Goal: Task Accomplishment & Management: Manage account settings

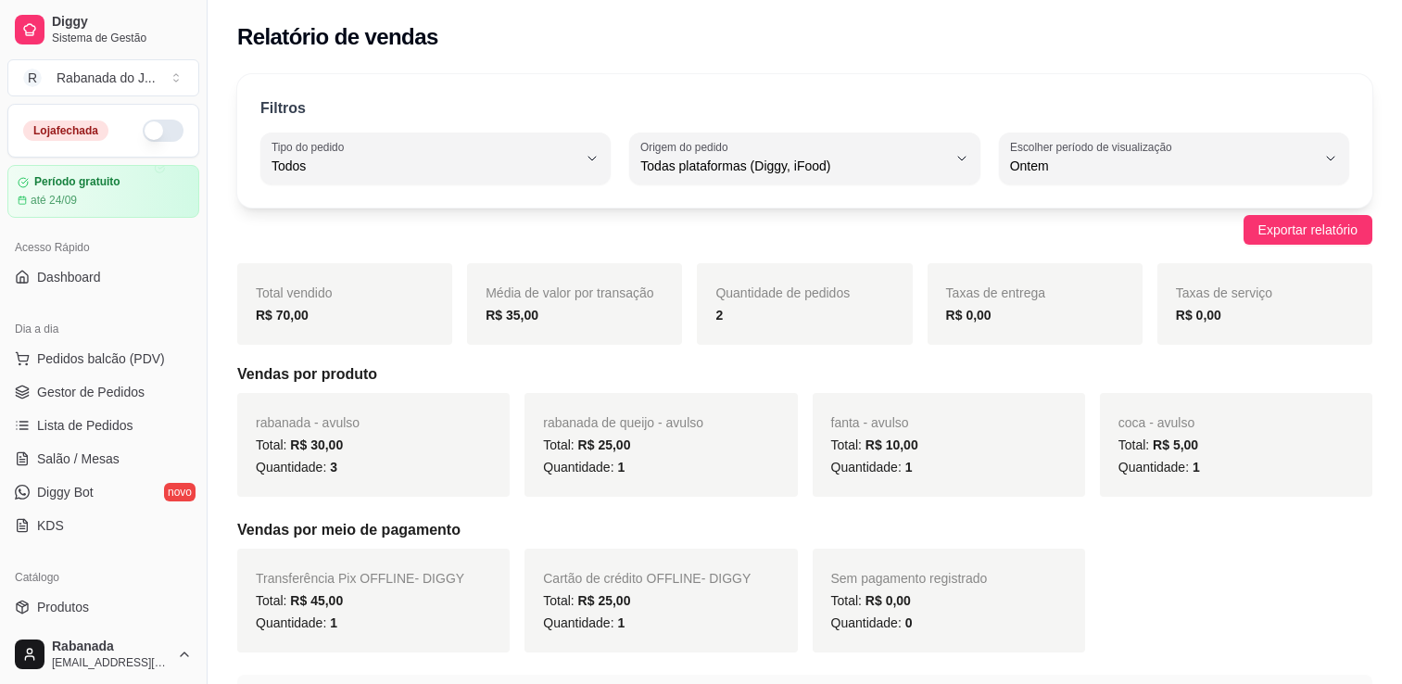
select select "ALL"
select select "1"
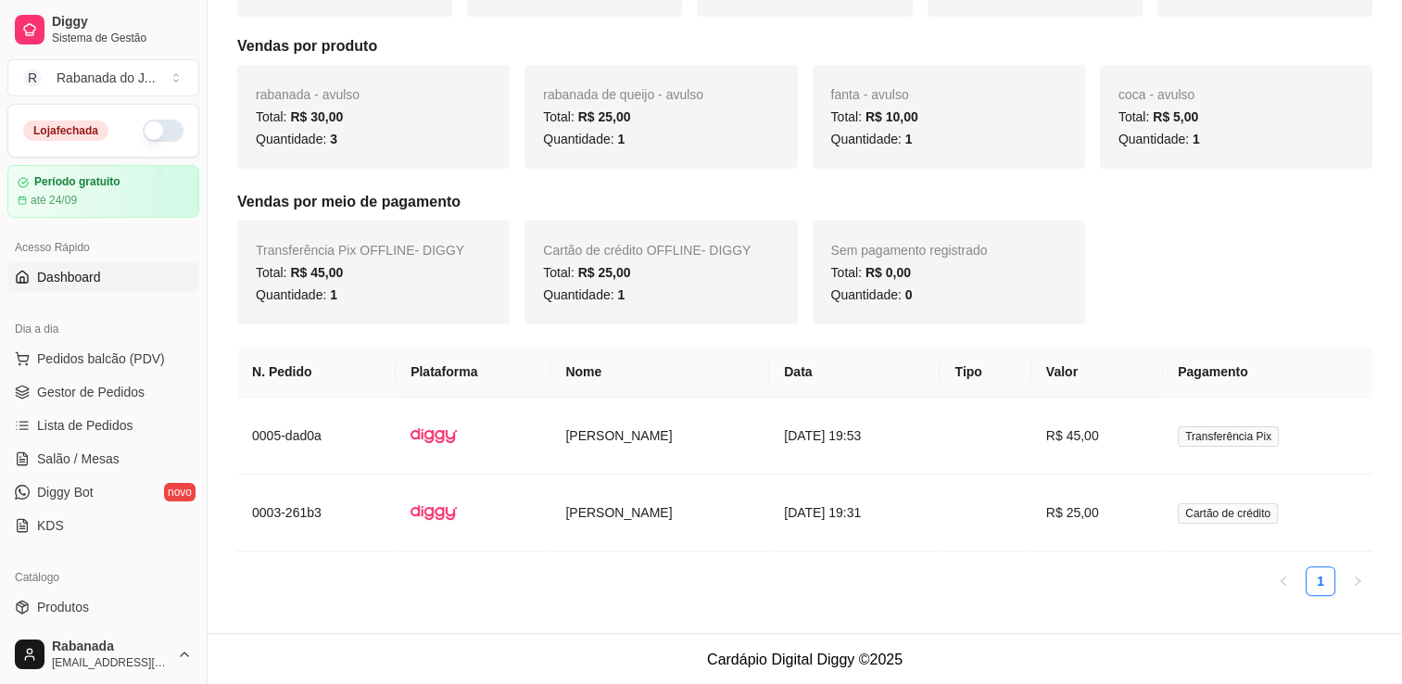
click at [115, 274] on link "Dashboard" at bounding box center [103, 277] width 192 height 30
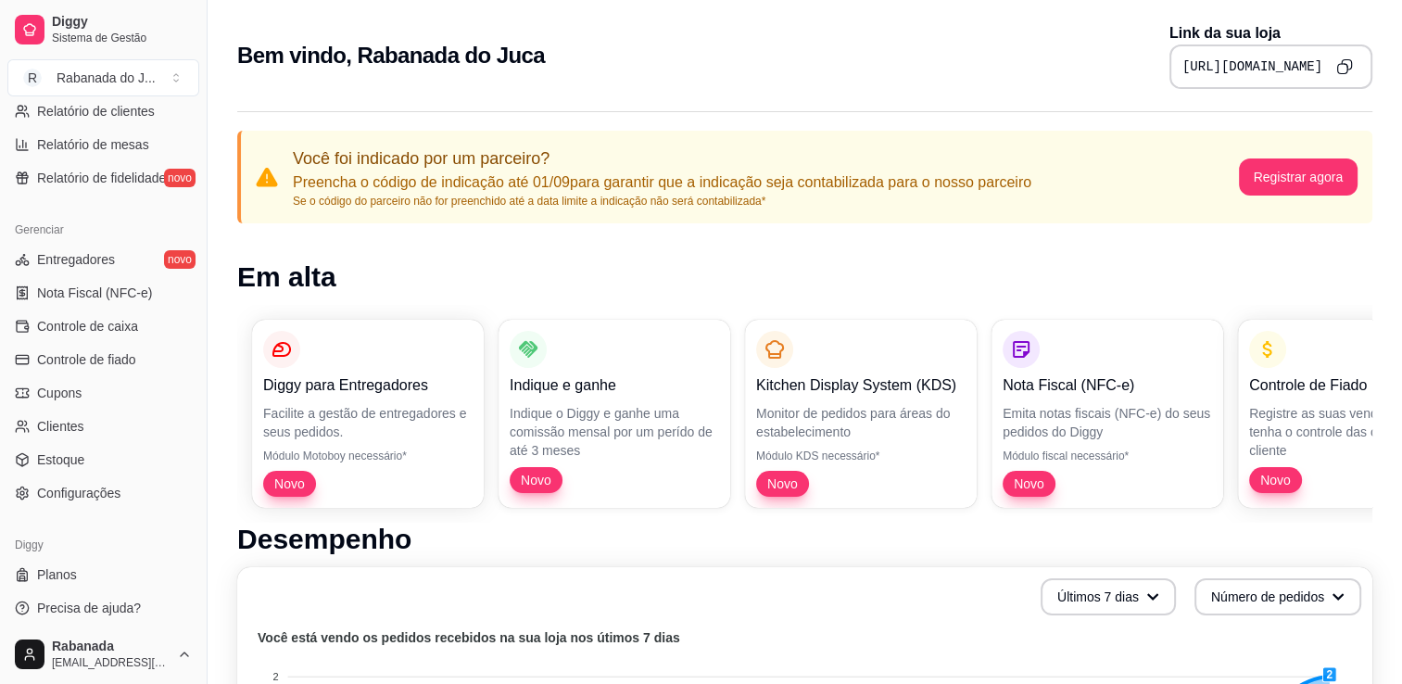
scroll to position [648, 0]
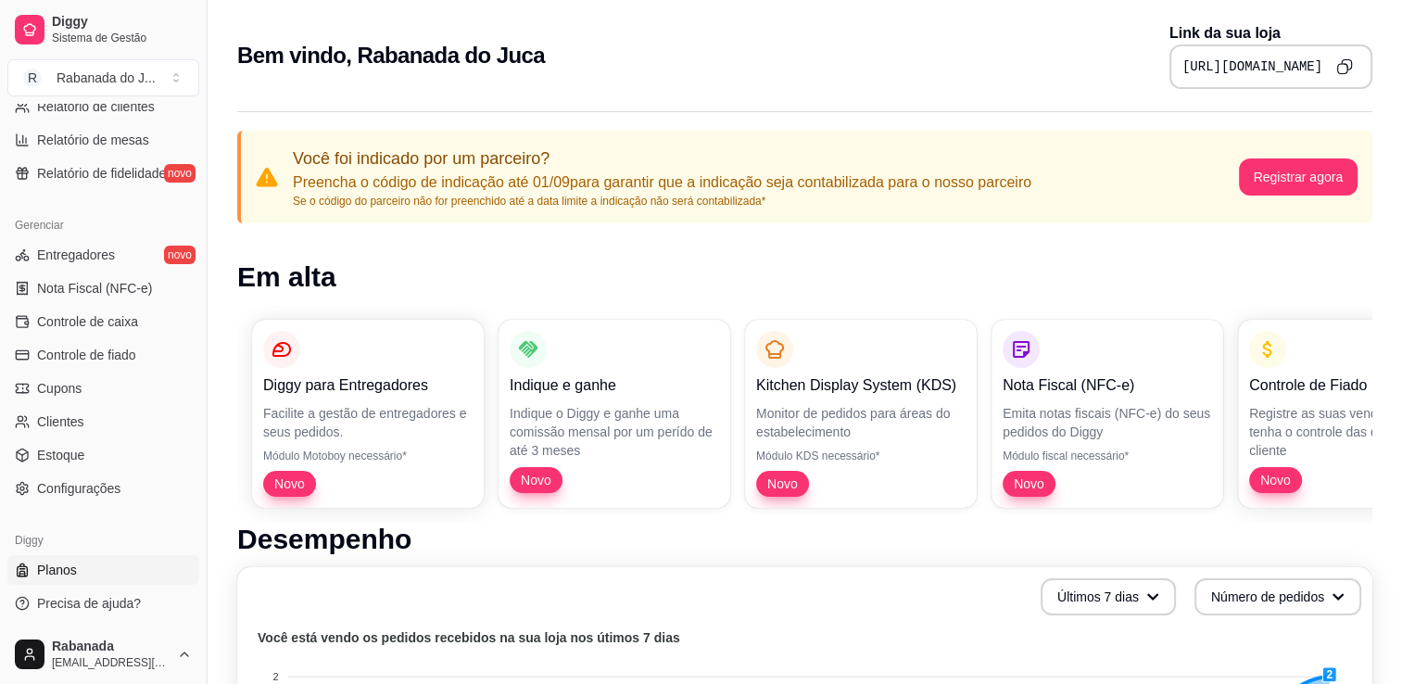
click at [66, 572] on span "Planos" at bounding box center [57, 569] width 40 height 19
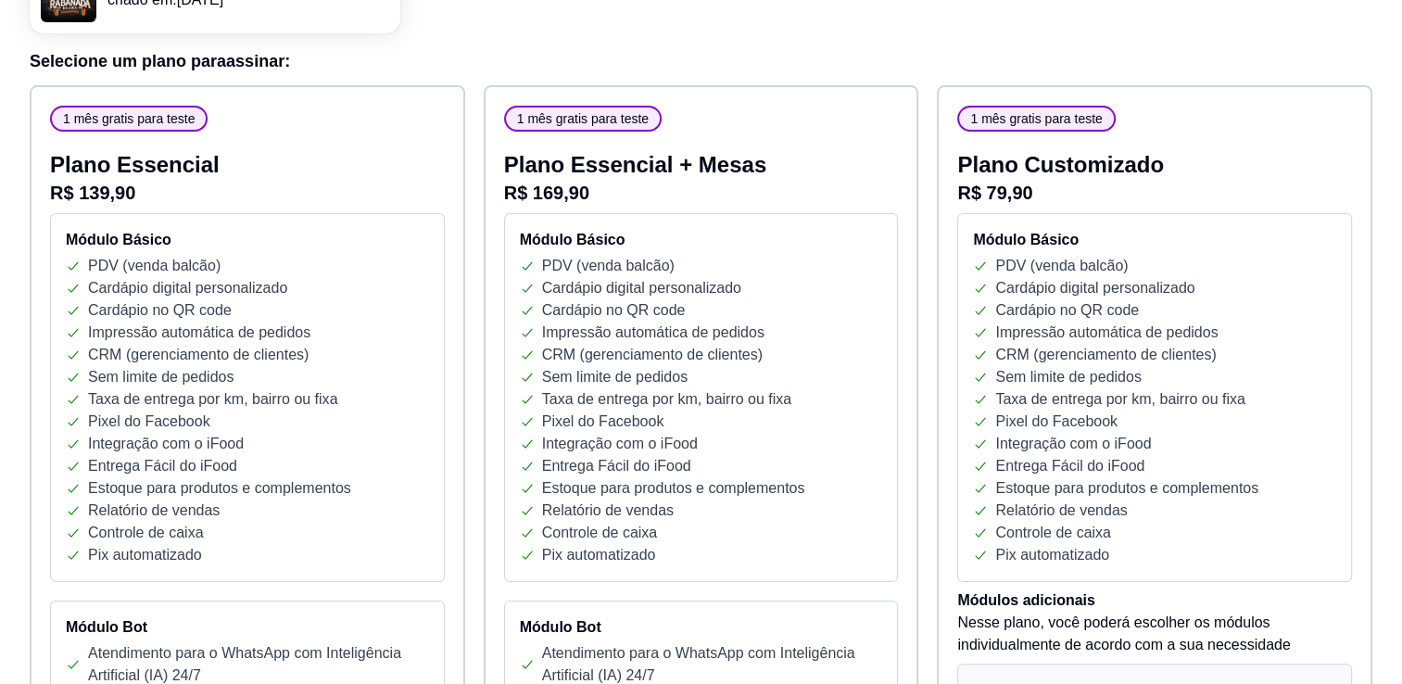
scroll to position [233, 0]
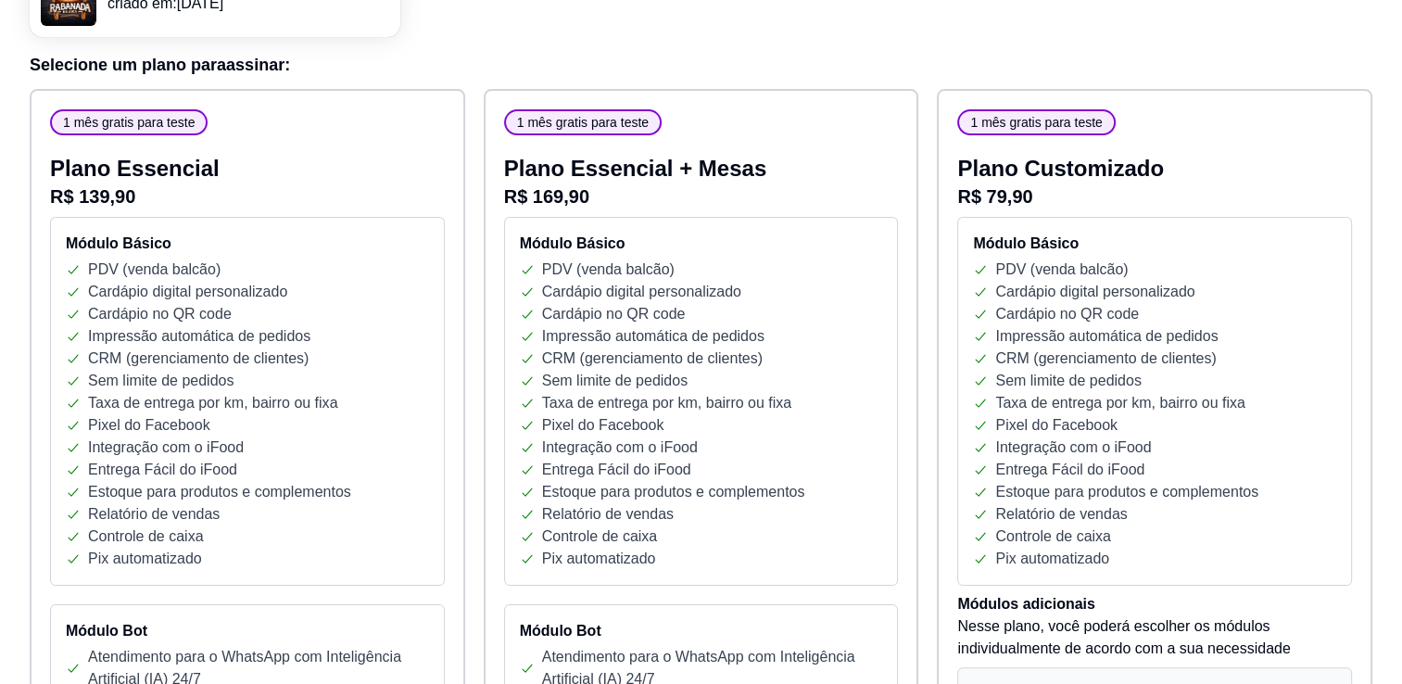
click at [122, 114] on span "1 mês gratis para teste" at bounding box center [129, 122] width 146 height 19
click at [202, 325] on p "Impressão automática de pedidos" at bounding box center [199, 336] width 222 height 22
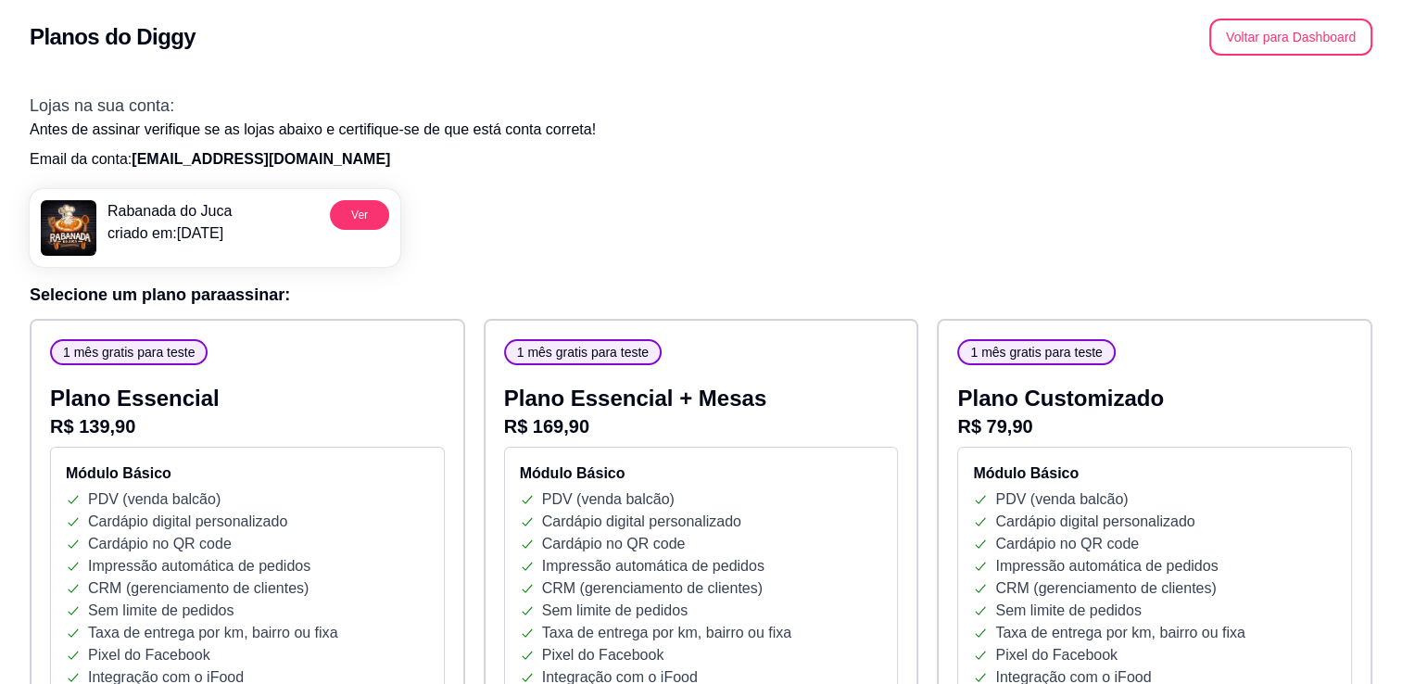
scroll to position [9, 0]
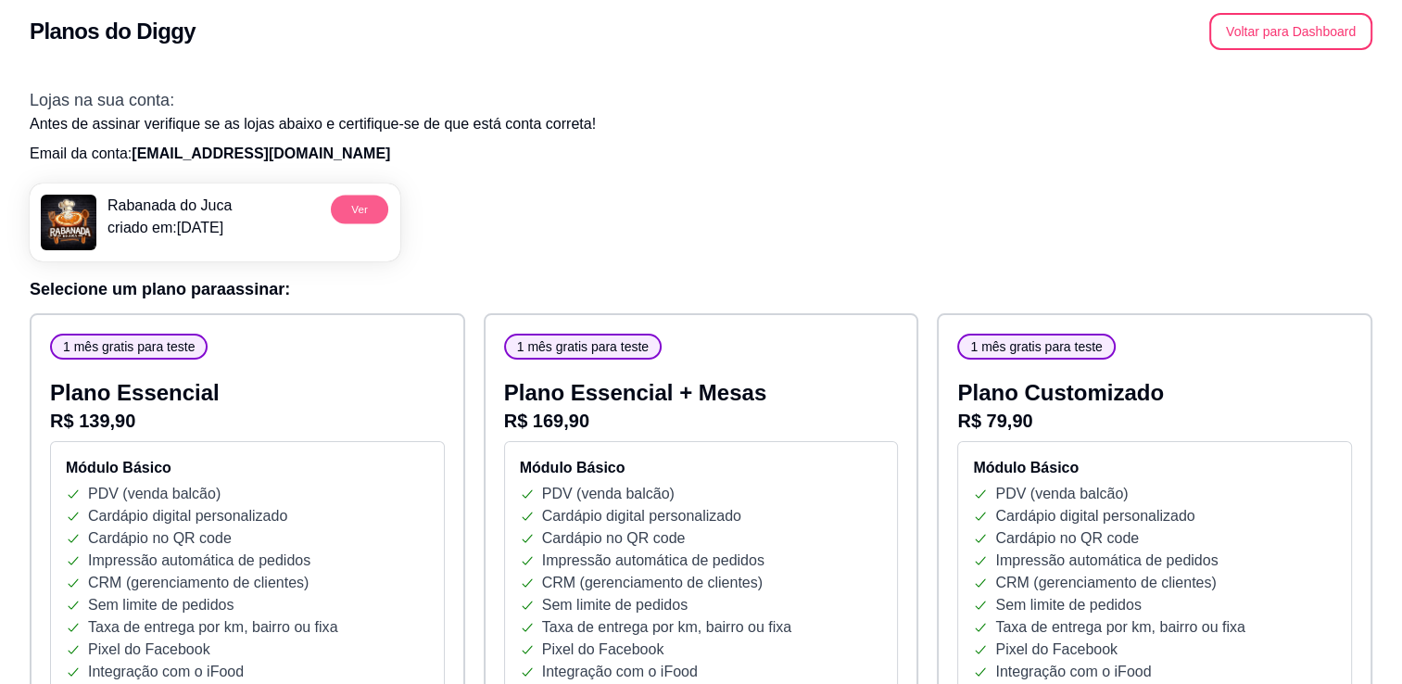
click at [346, 212] on button "Ver" at bounding box center [359, 209] width 57 height 29
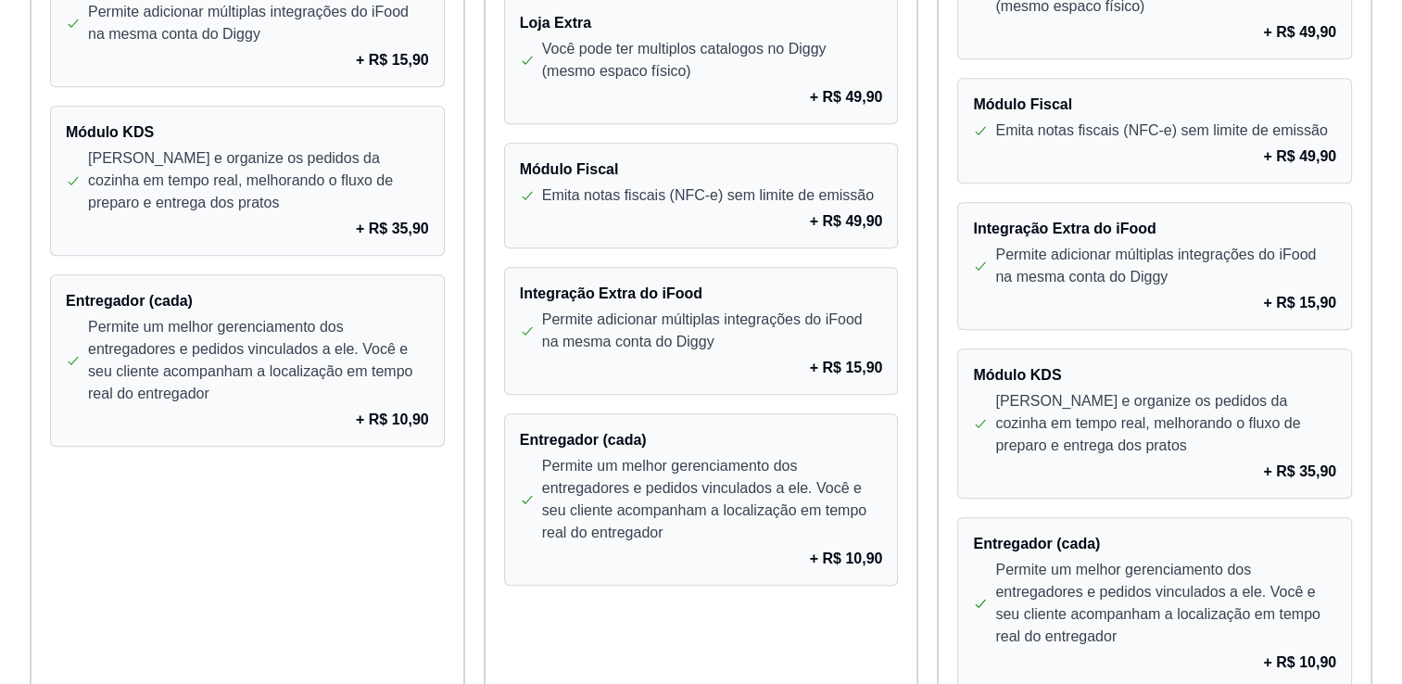
scroll to position [1641, 0]
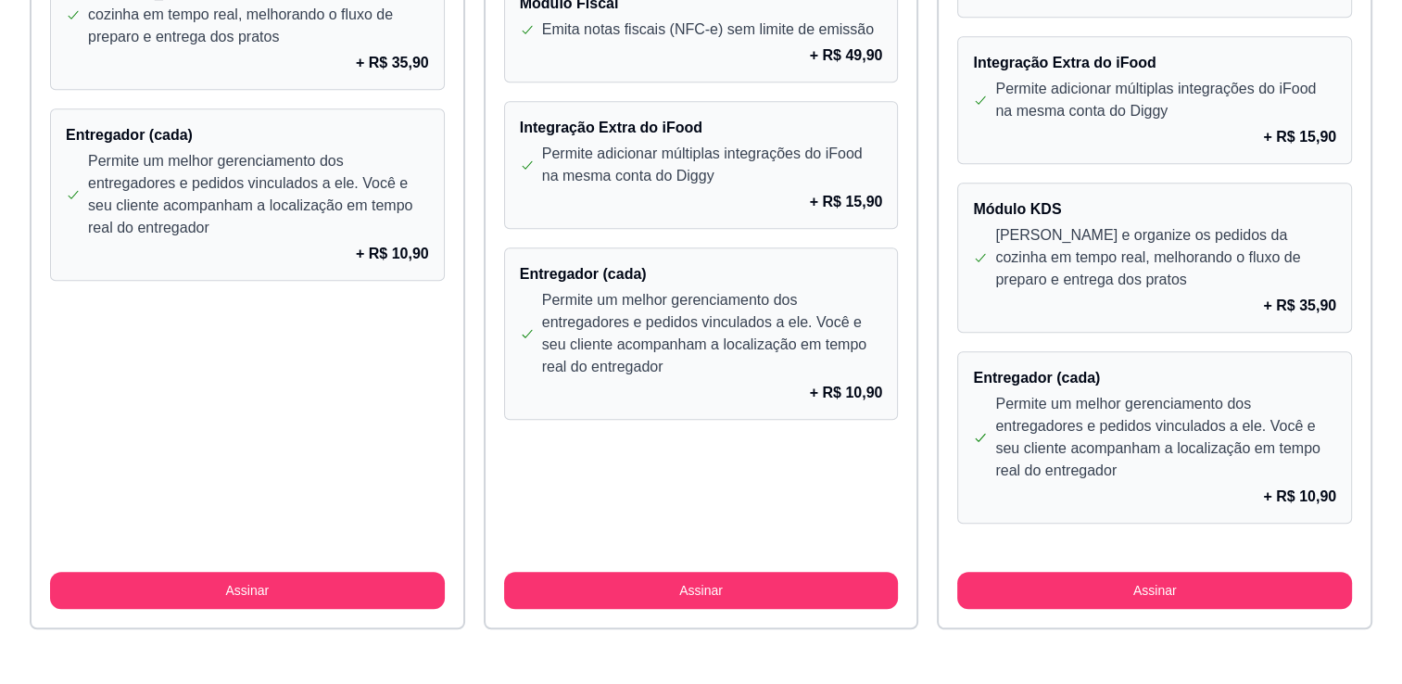
click at [258, 47] on div "Módulo KDS Gerencie e organize os pedidos da cozinha em tempo real, melhorando …" at bounding box center [247, 15] width 395 height 150
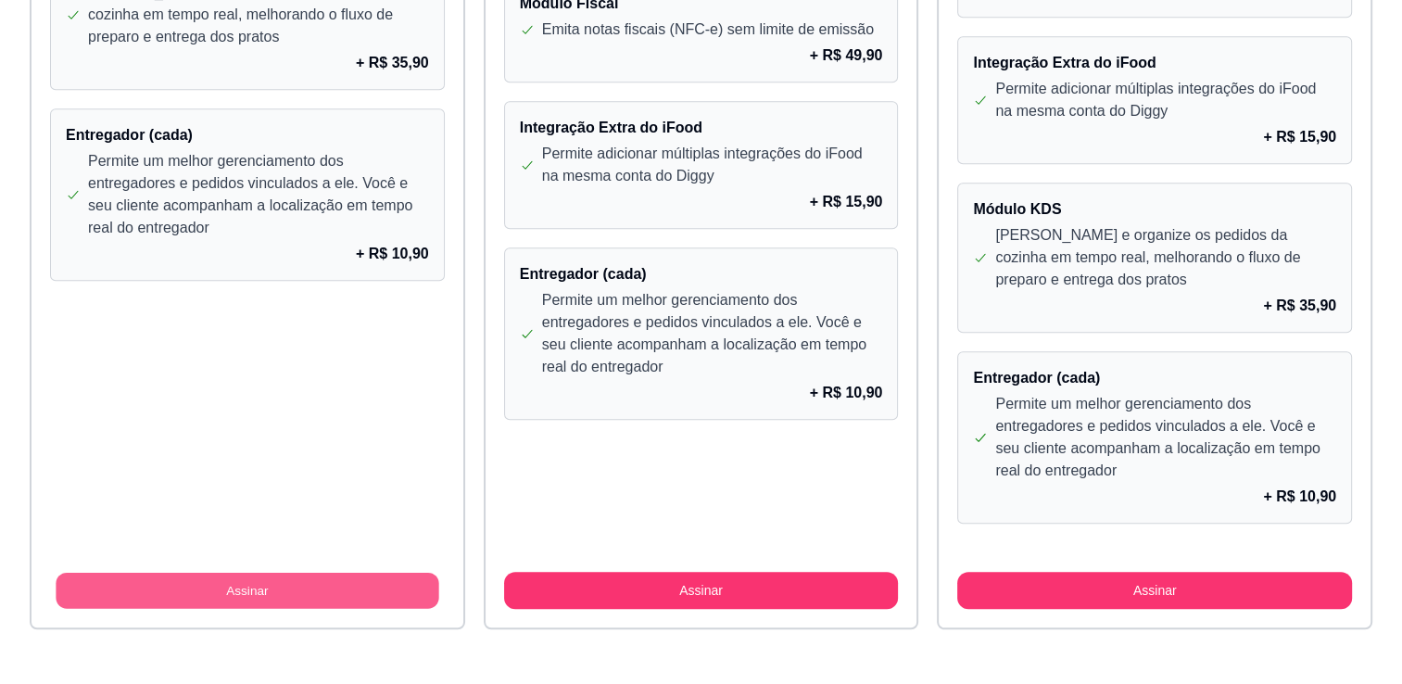
click at [326, 592] on button "Assinar" at bounding box center [247, 591] width 383 height 36
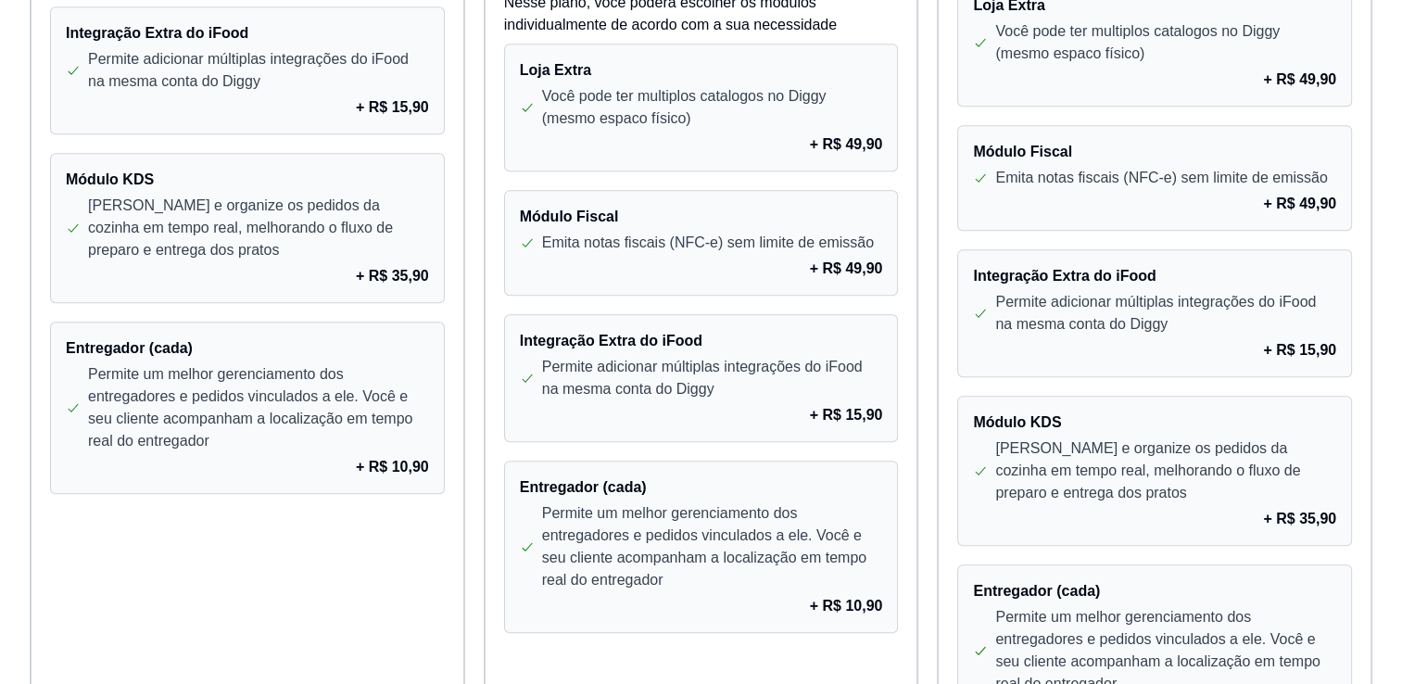
scroll to position [1436, 0]
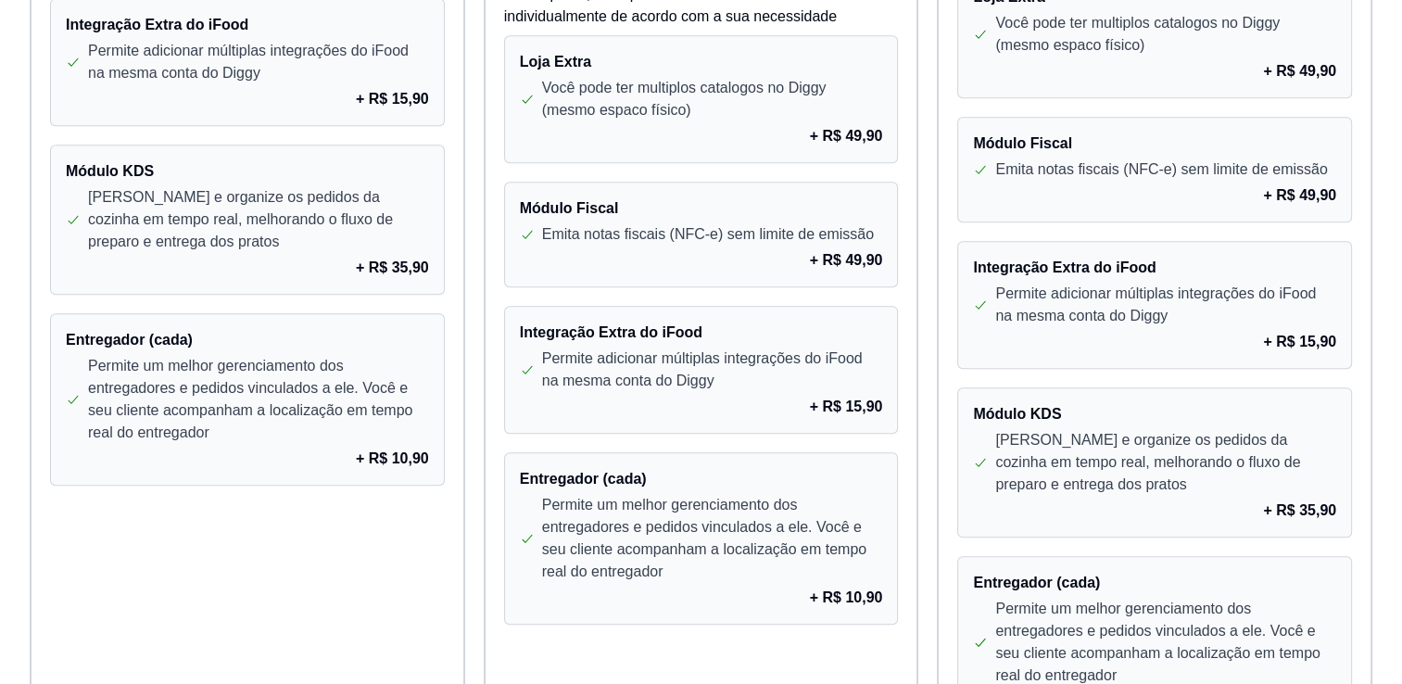
click at [233, 189] on p "Gerencie e organize os pedidos da cozinha em tempo real, melhorando o fluxo de …" at bounding box center [258, 219] width 341 height 67
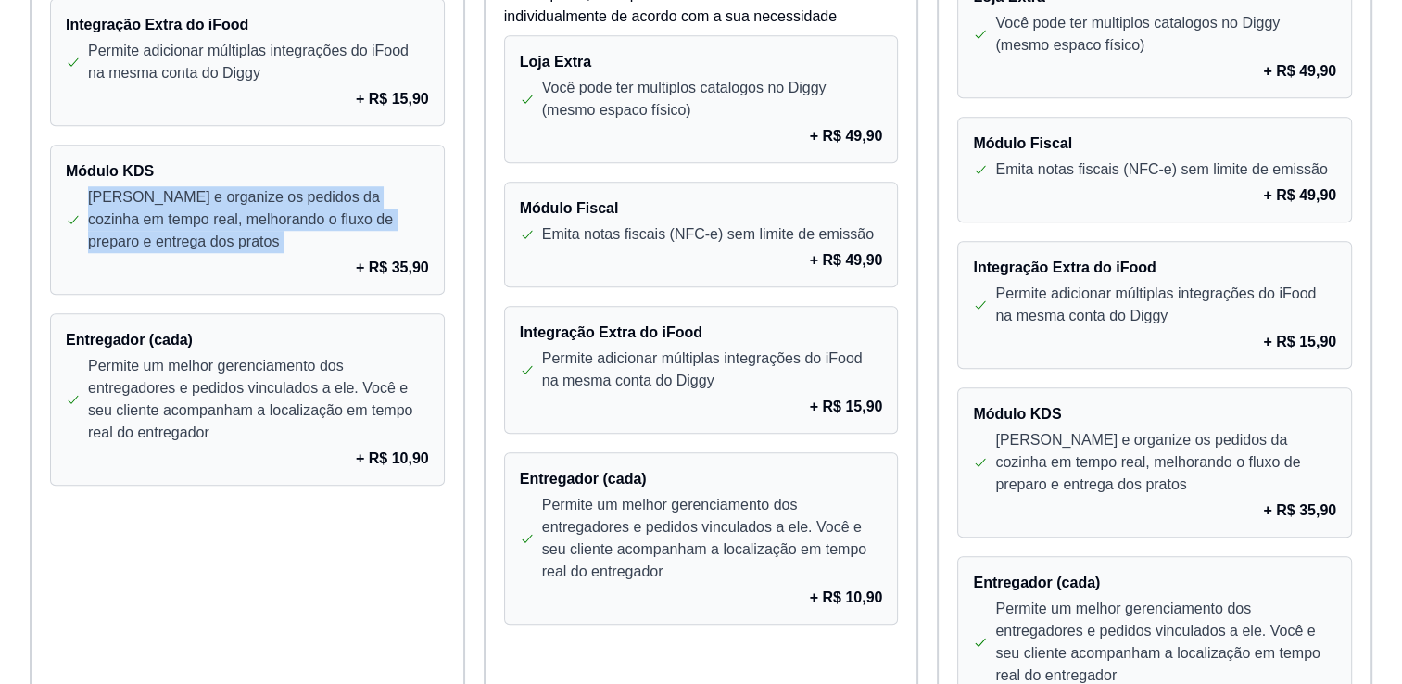
click at [233, 189] on p "Gerencie e organize os pedidos da cozinha em tempo real, melhorando o fluxo de …" at bounding box center [258, 219] width 341 height 67
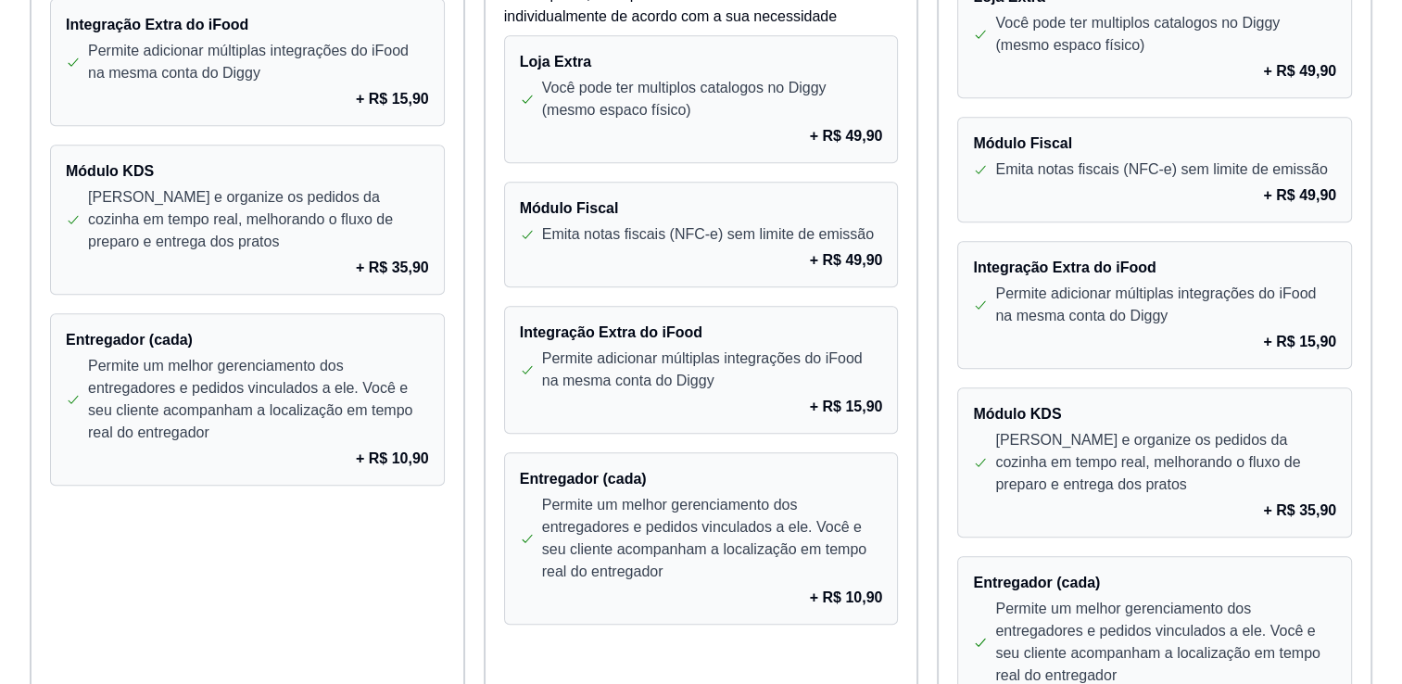
drag, startPoint x: 233, startPoint y: 189, endPoint x: 174, endPoint y: 104, distance: 103.8
click at [174, 104] on div "+ R$ 15,90" at bounding box center [247, 99] width 363 height 22
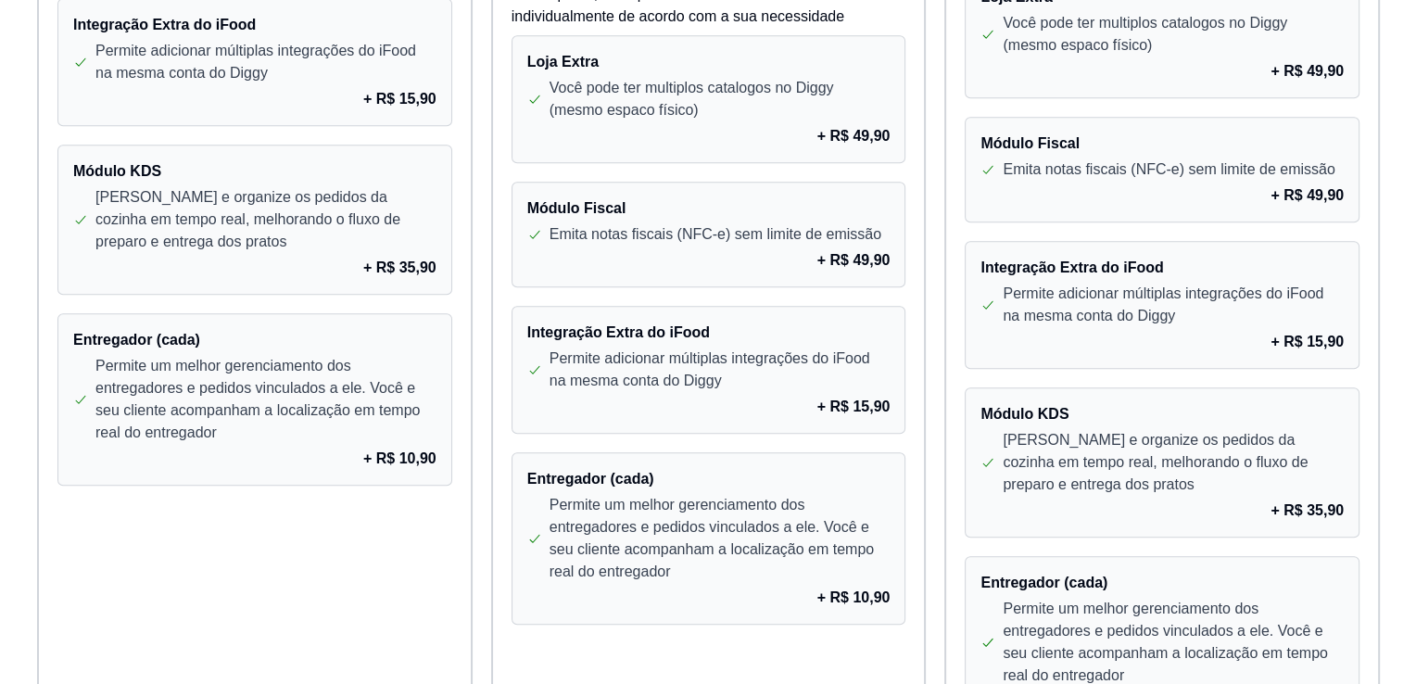
scroll to position [1641, 0]
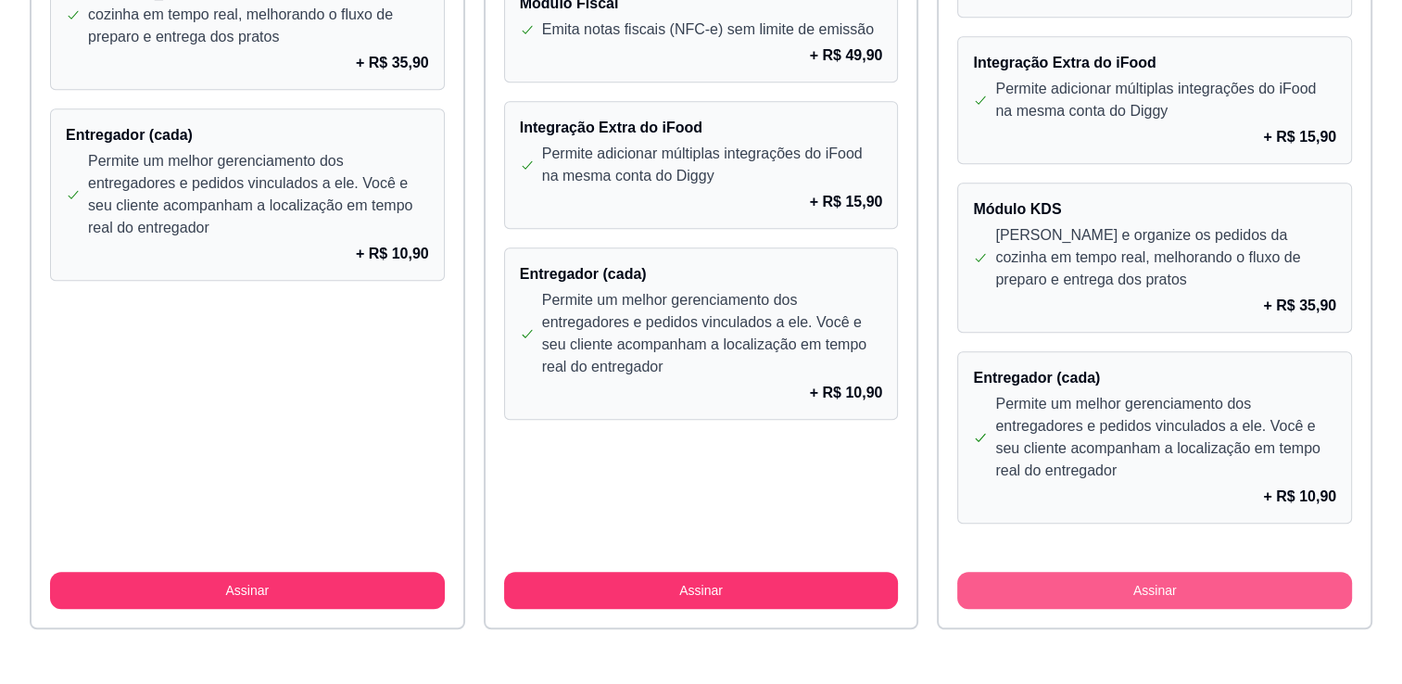
click at [1305, 588] on button "Assinar" at bounding box center [1154, 590] width 395 height 37
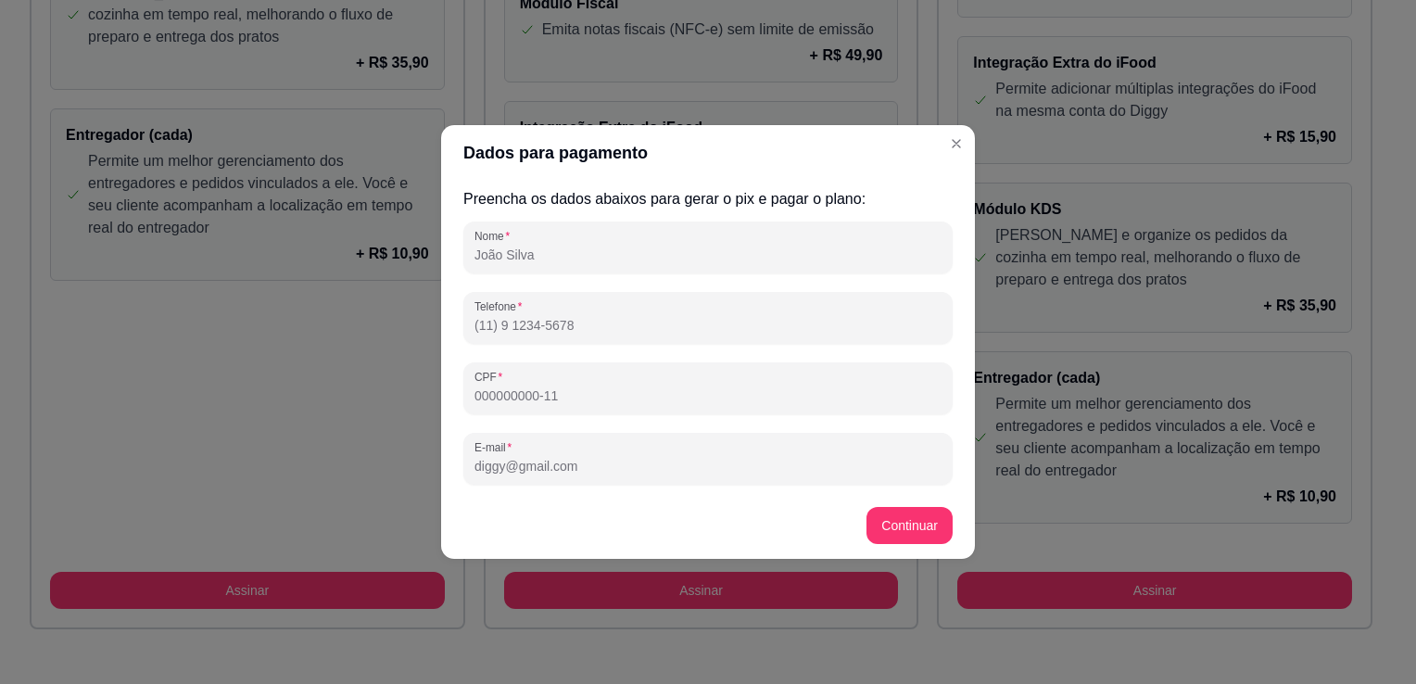
click at [910, 251] on input "Nome" at bounding box center [707, 255] width 467 height 19
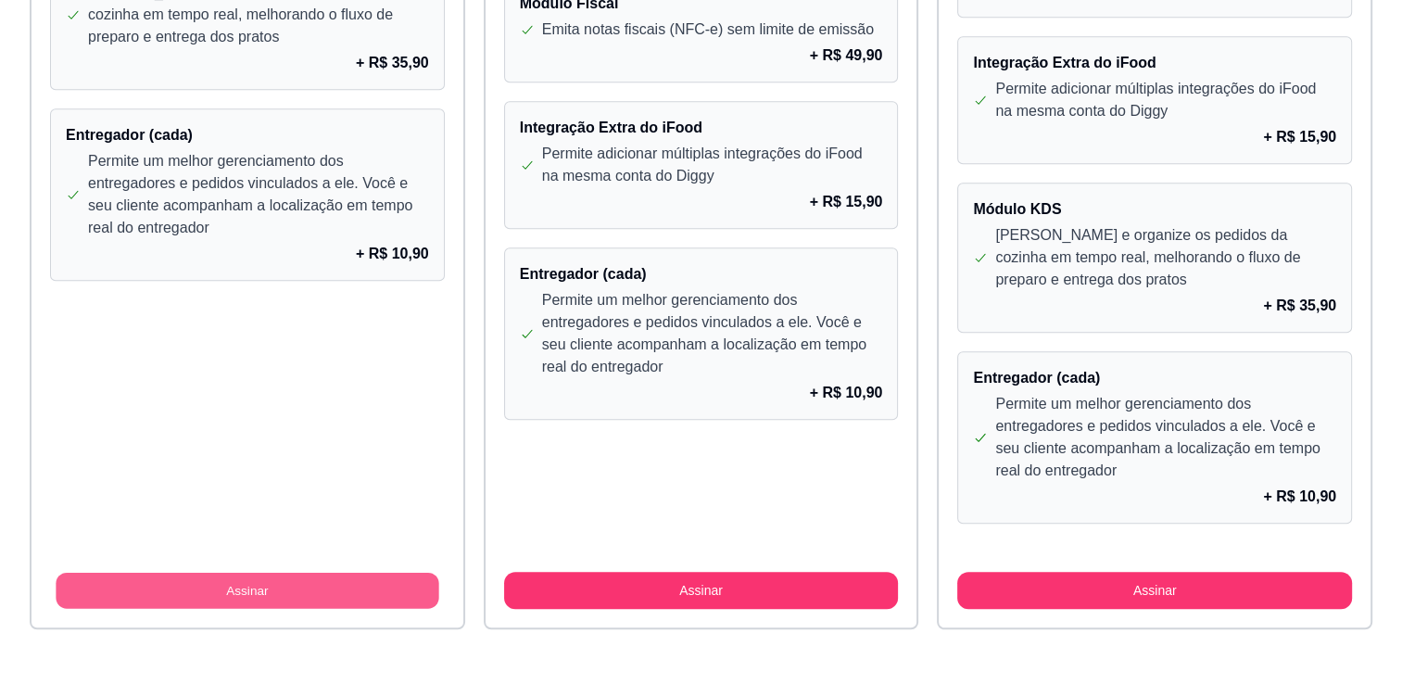
click at [264, 585] on button "Assinar" at bounding box center [247, 591] width 383 height 36
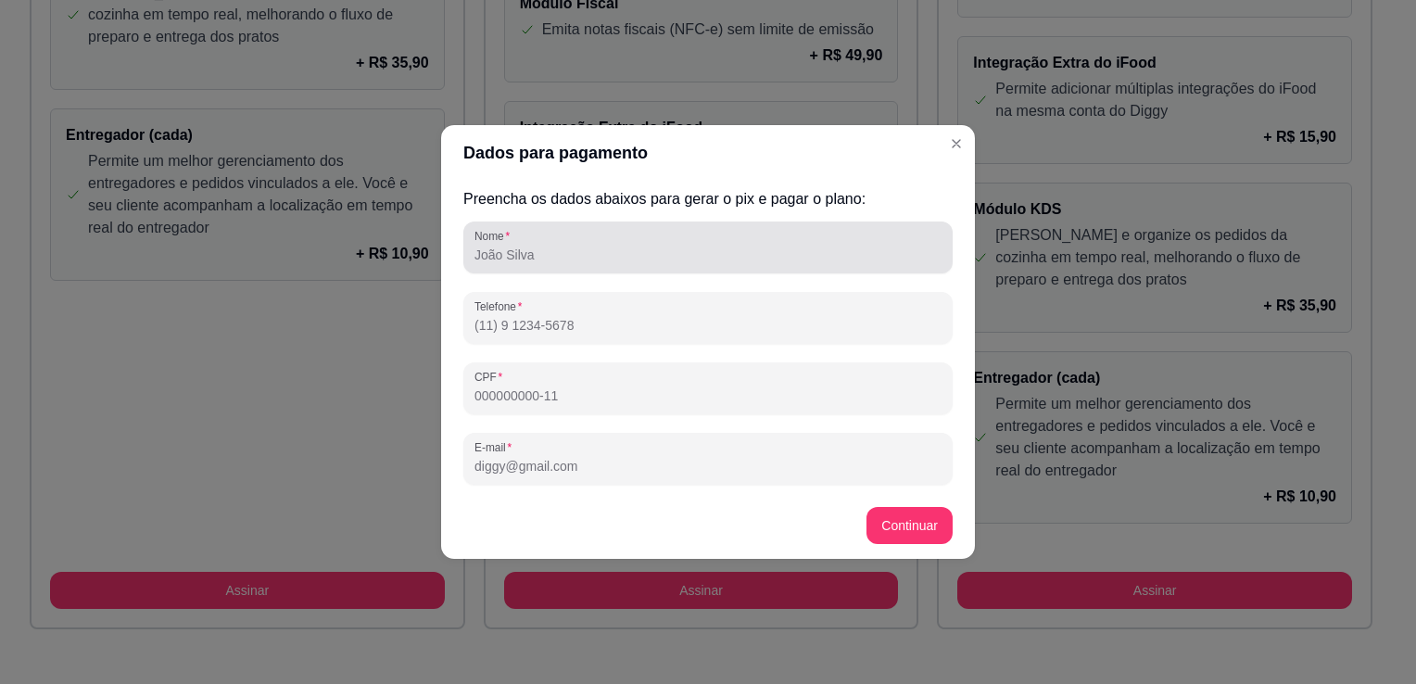
click at [652, 244] on div at bounding box center [707, 247] width 467 height 37
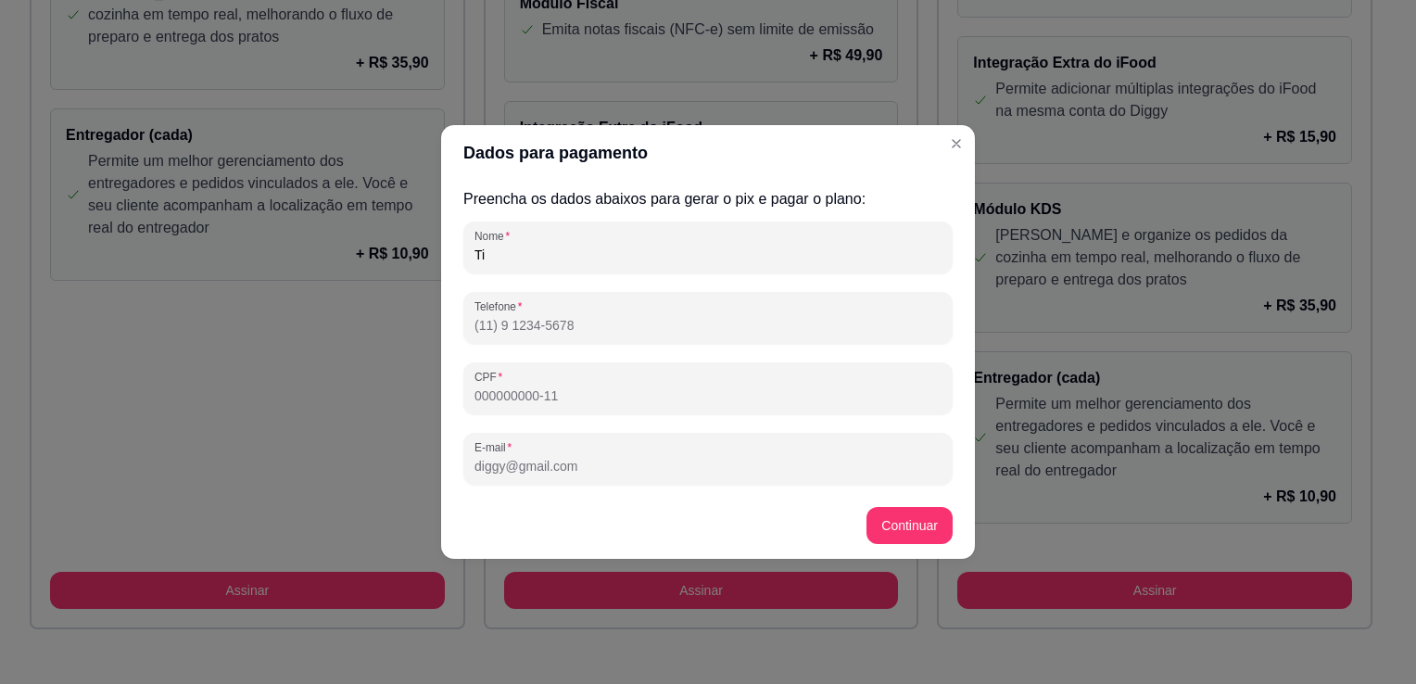
type input "Tiago Botelho Accioly Bastos"
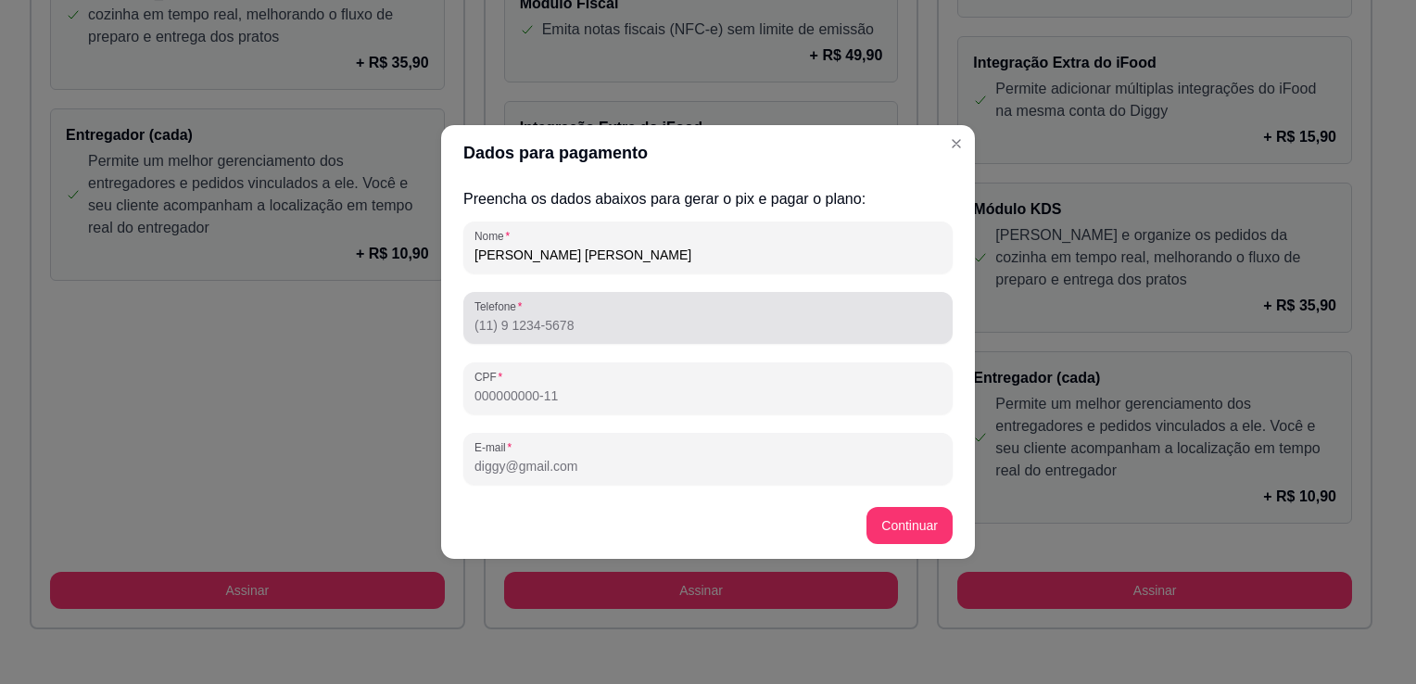
click at [626, 339] on div "Telefone" at bounding box center [707, 318] width 489 height 52
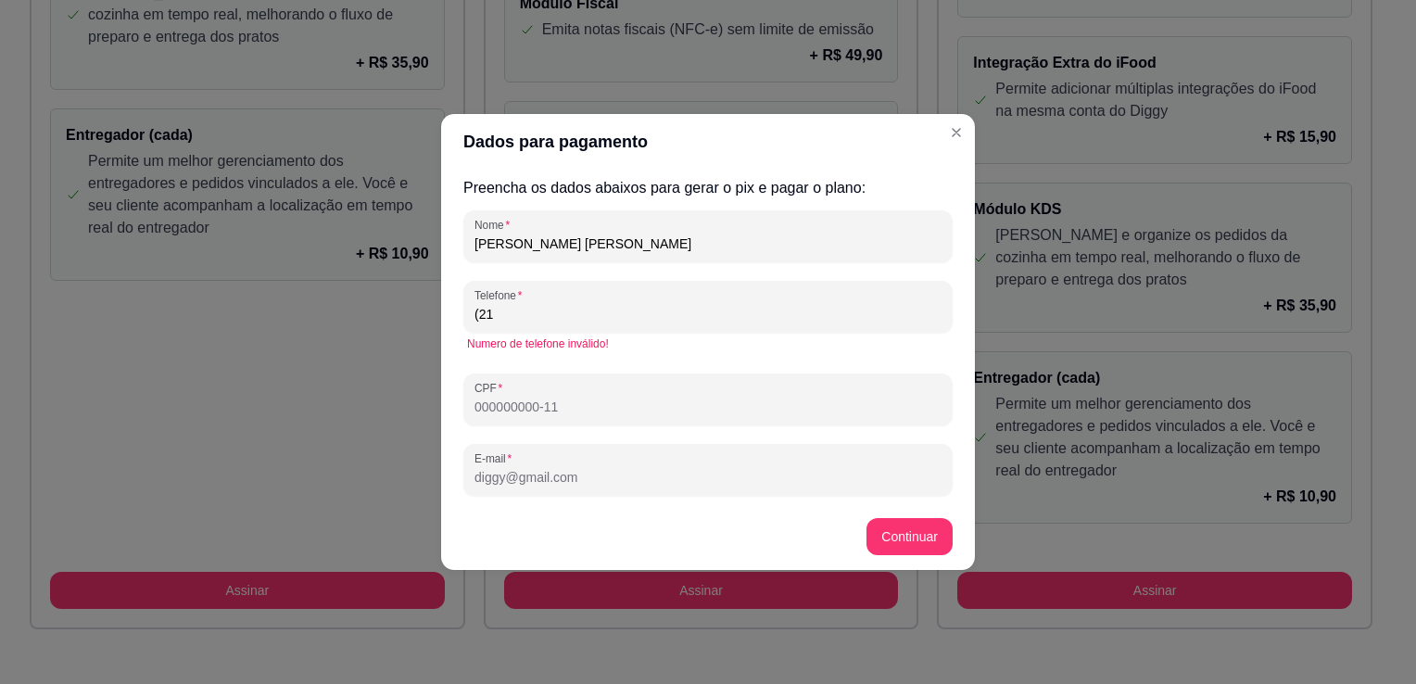
type input "[PHONE_NUMBER]"
type input "[EMAIL_ADDRESS][DOMAIN_NAME]"
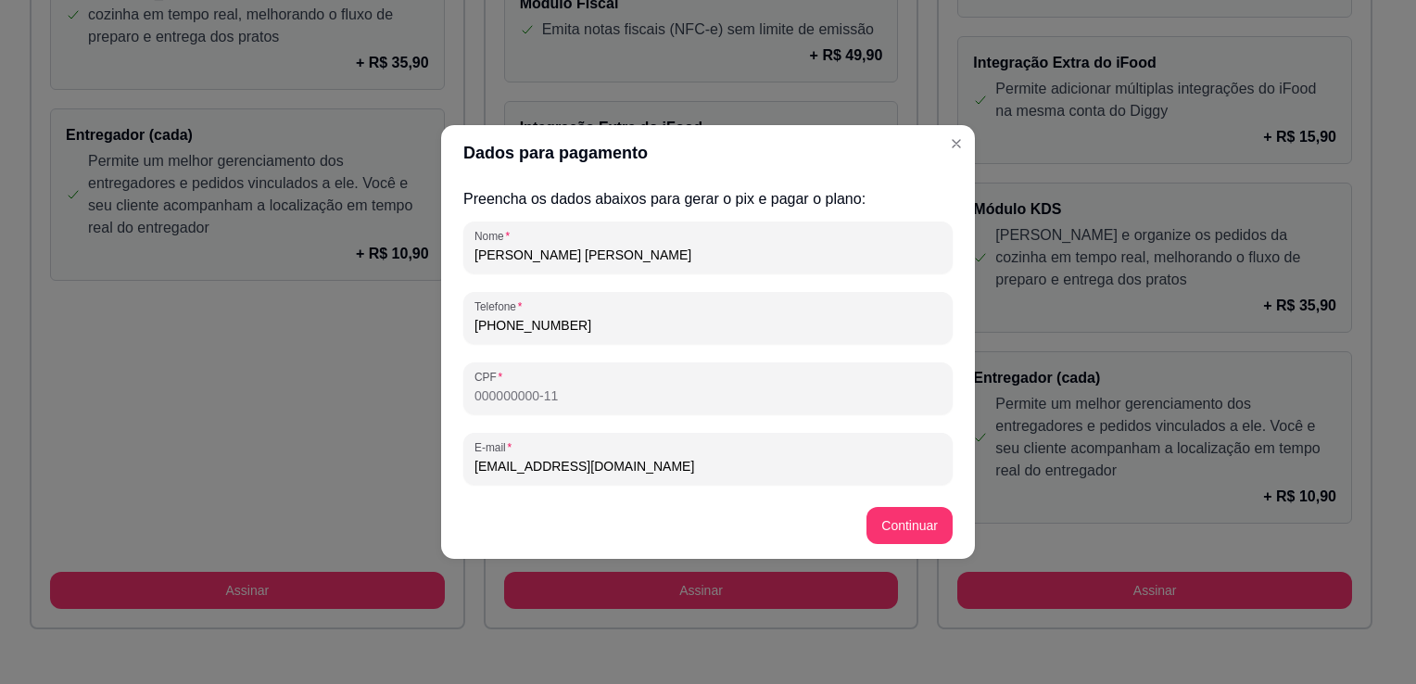
click at [613, 397] on input "CPF" at bounding box center [707, 395] width 467 height 19
type input "131.433.517-05"
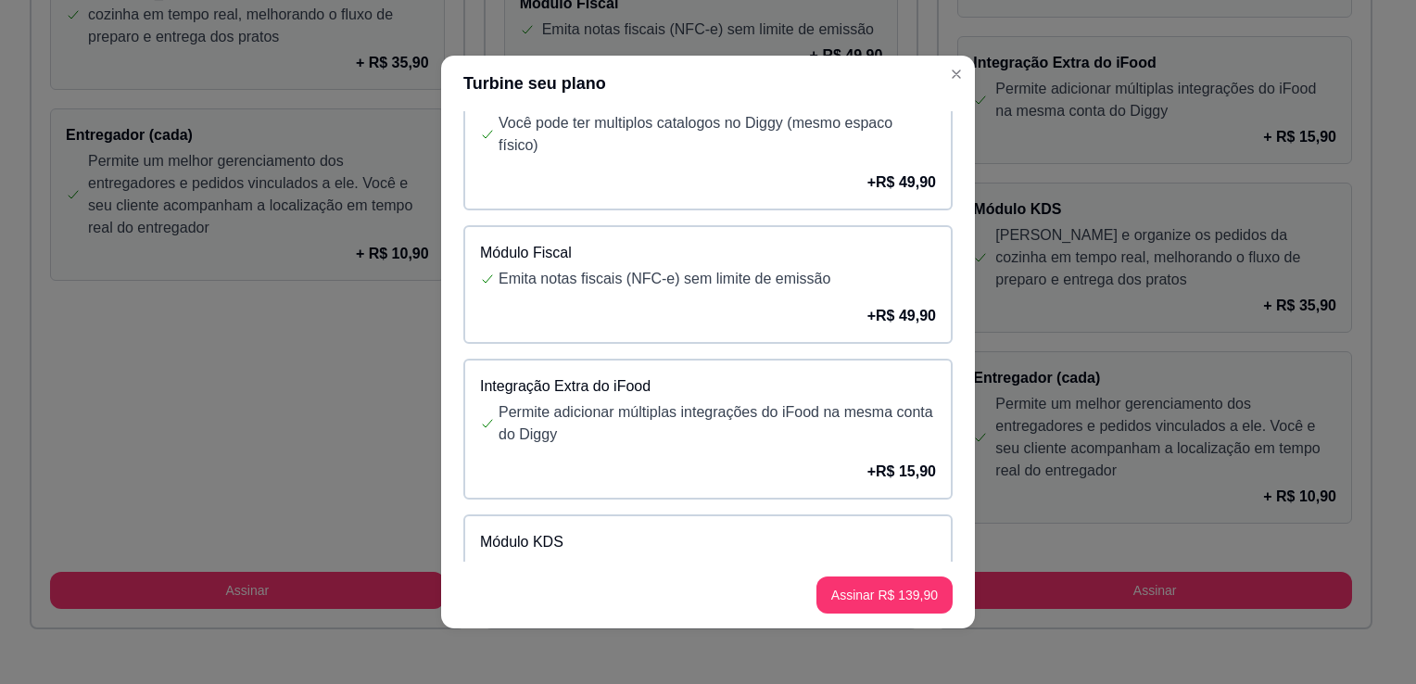
scroll to position [86, 0]
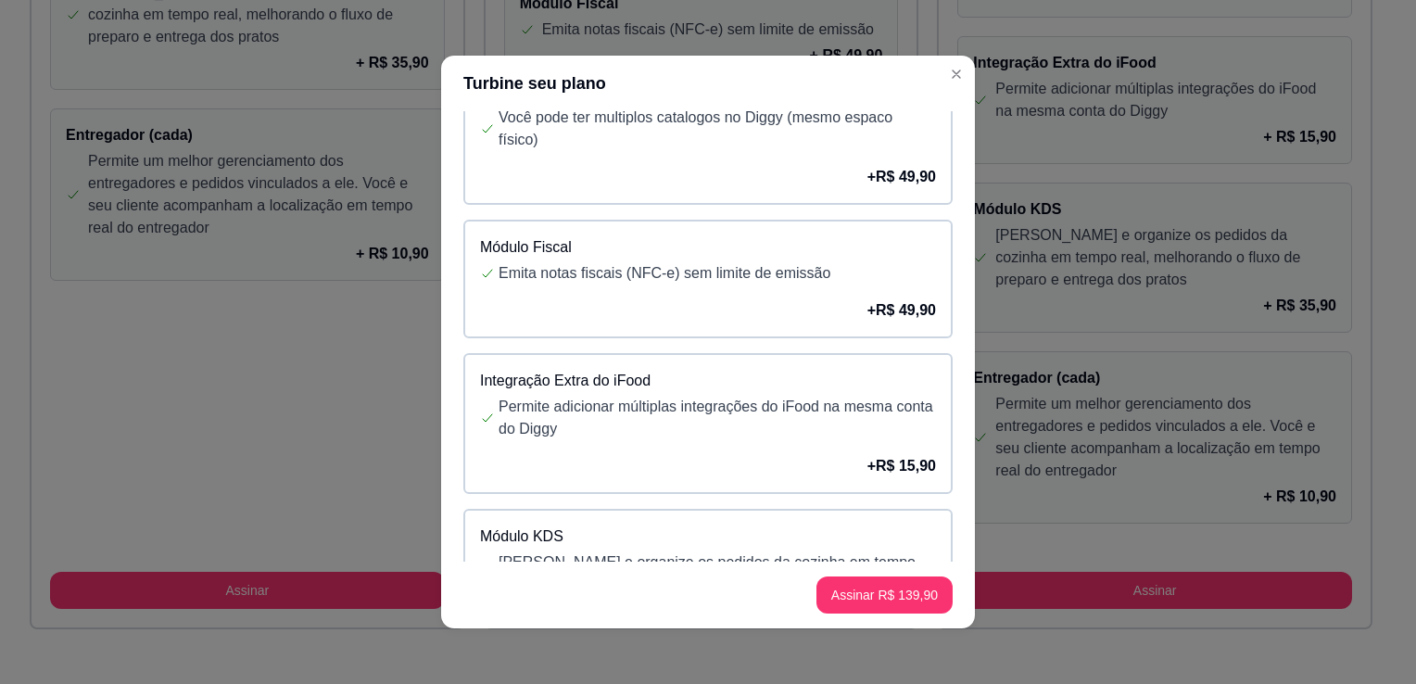
click at [811, 242] on p "Módulo Fiscal" at bounding box center [708, 247] width 456 height 22
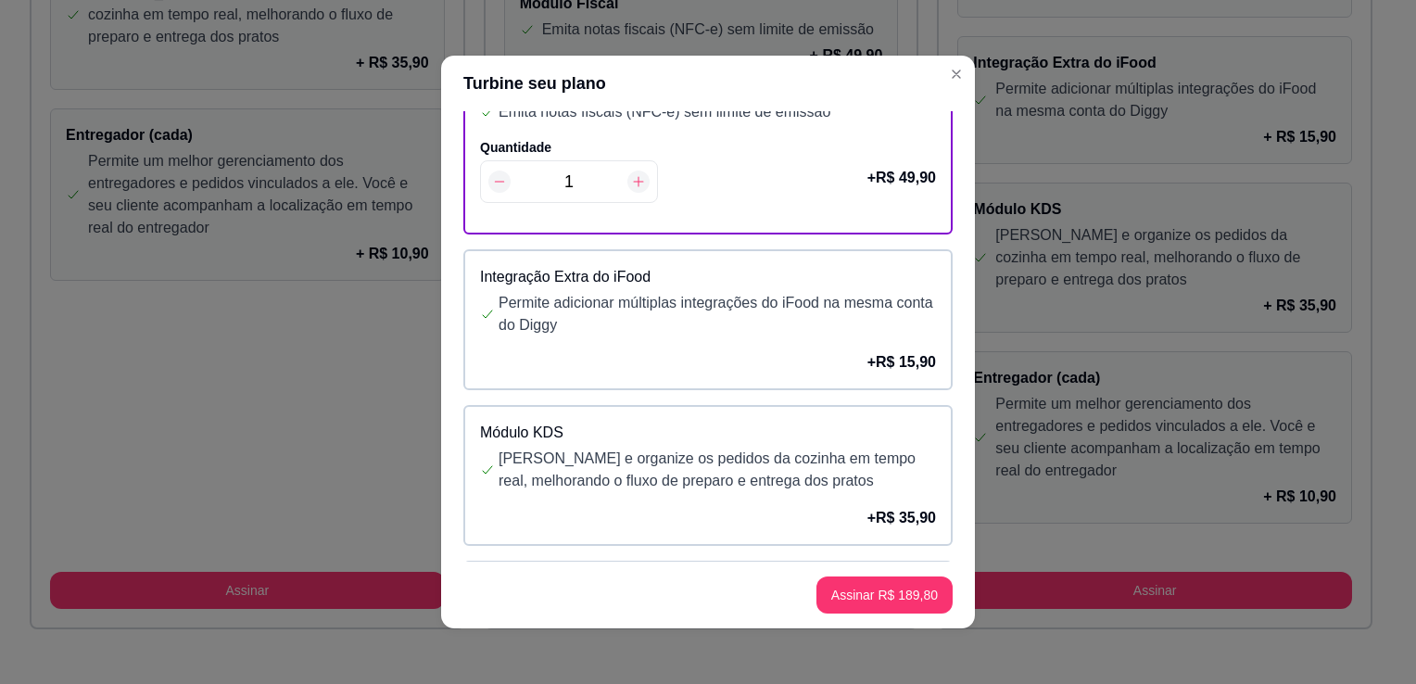
scroll to position [252, 0]
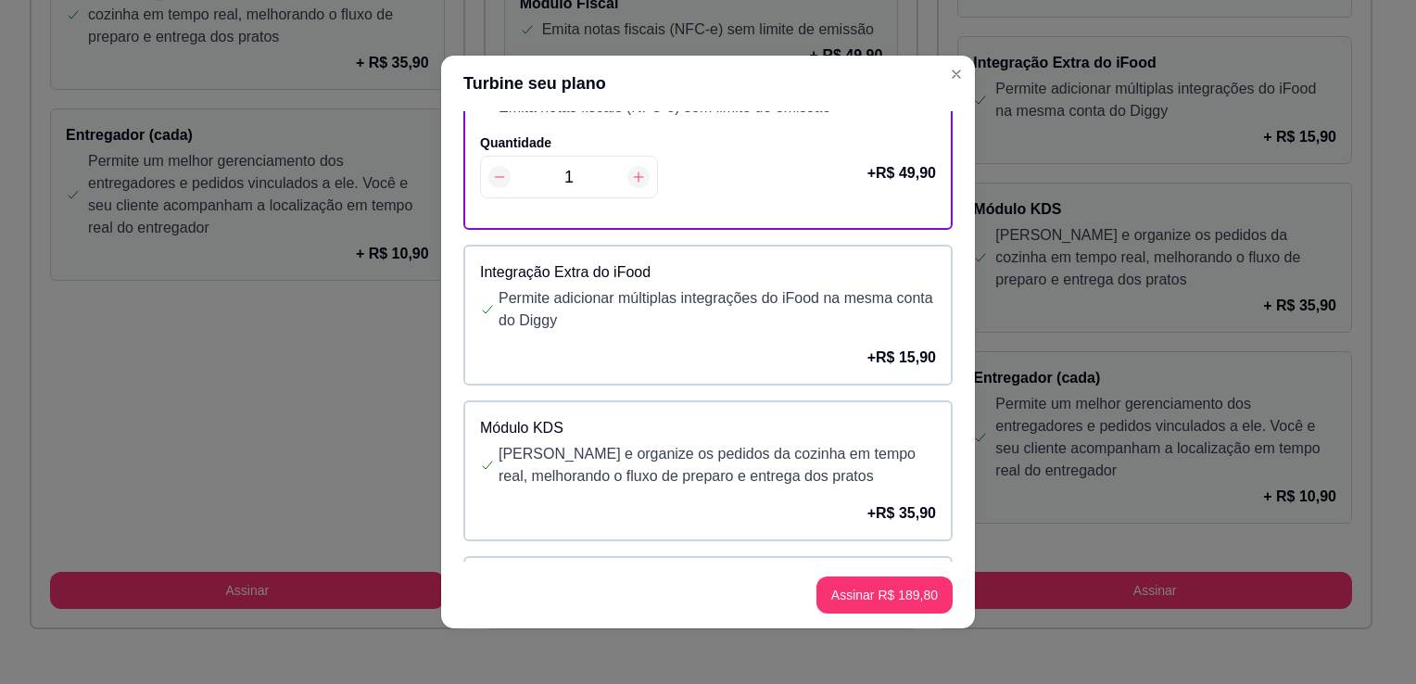
click at [863, 309] on p "Permite adicionar múltiplas integrações do iFood na mesma conta do Diggy" at bounding box center [716, 309] width 437 height 44
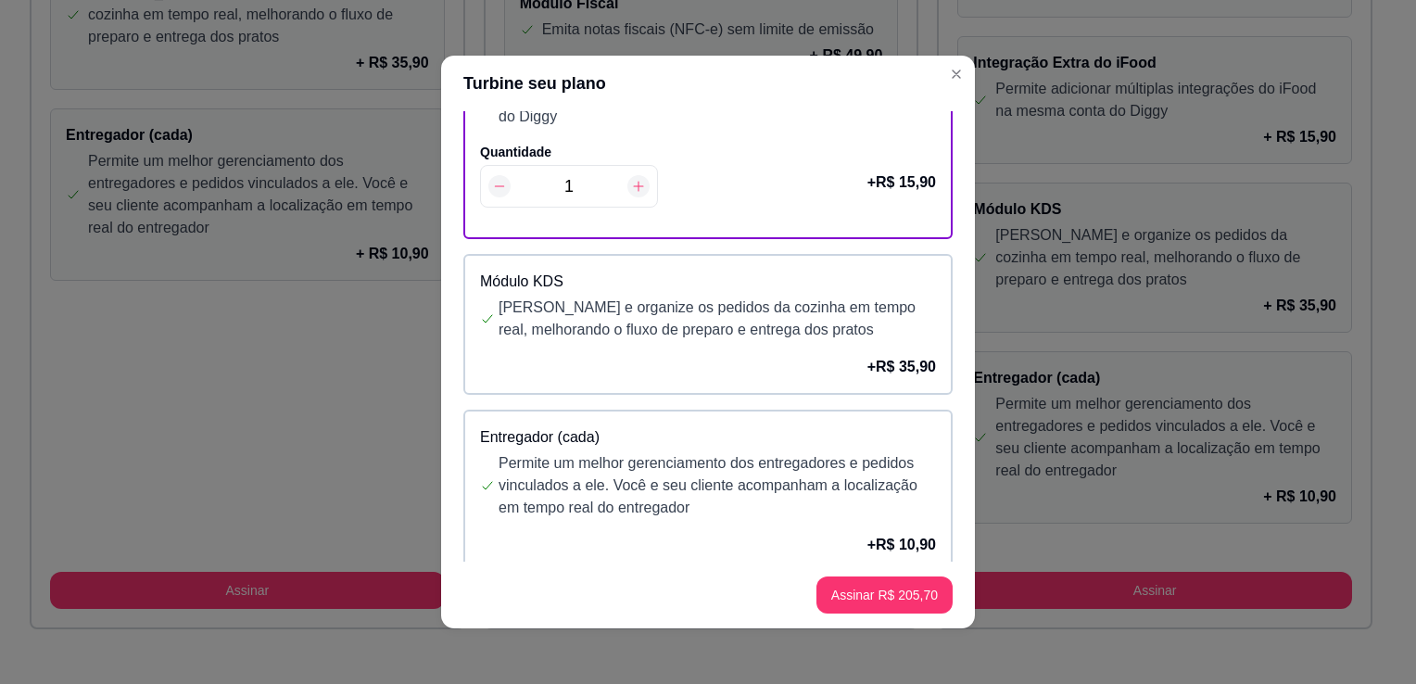
scroll to position [485, 0]
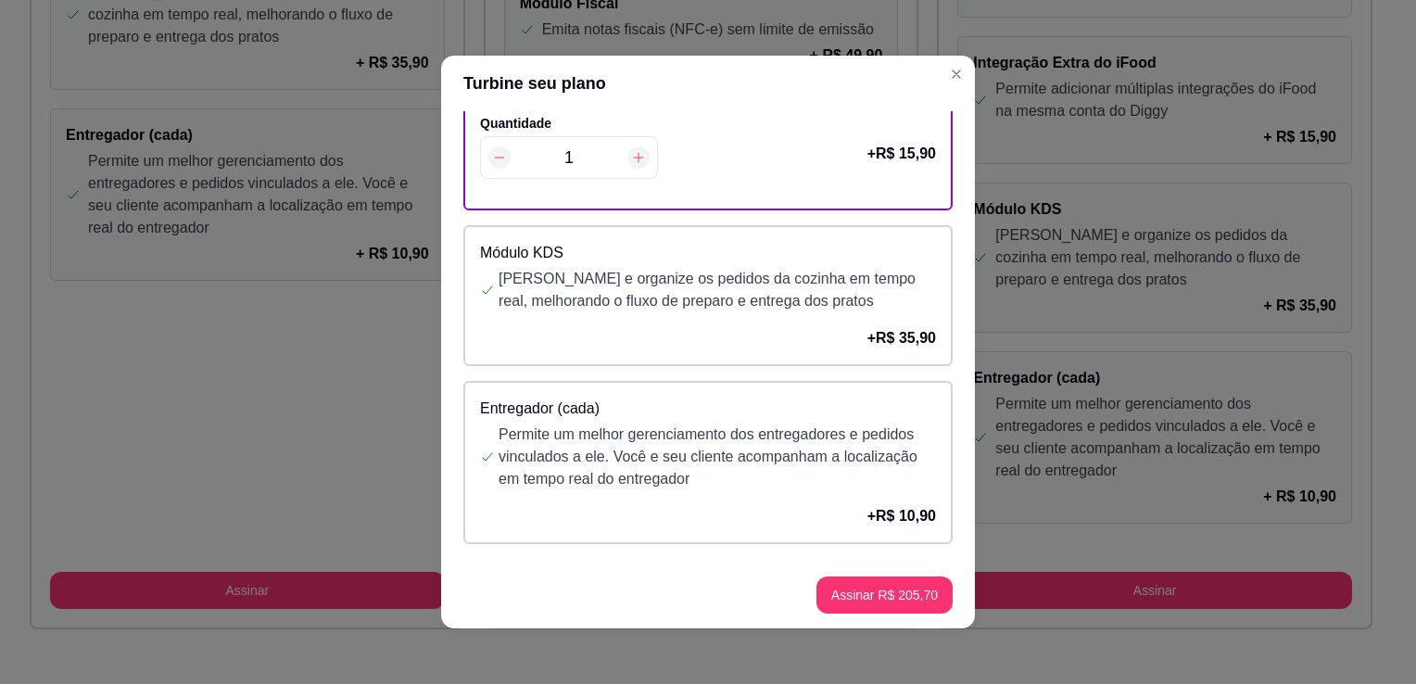
click at [878, 453] on p "Permite um melhor gerenciamento dos entregadores e pedidos vinculados a ele. Vo…" at bounding box center [716, 456] width 437 height 67
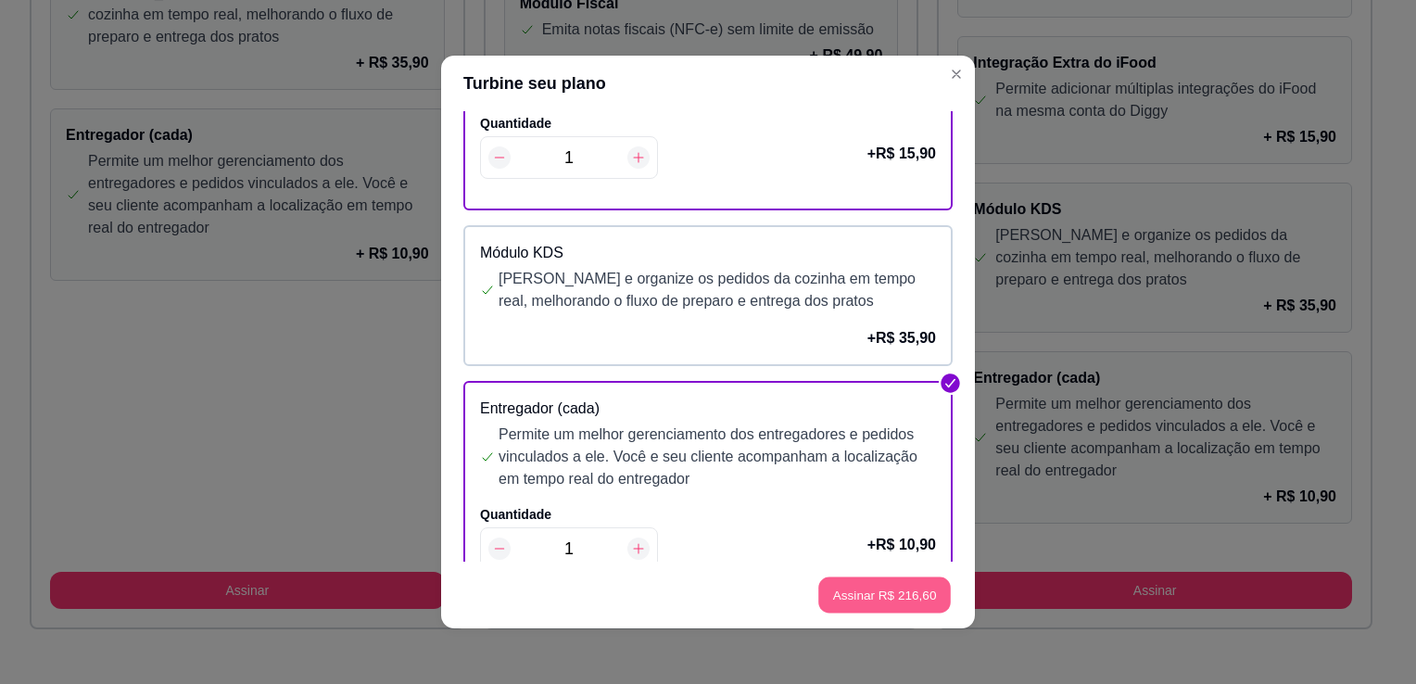
click at [906, 598] on button "Assinar R$ 216,60" at bounding box center [884, 595] width 132 height 36
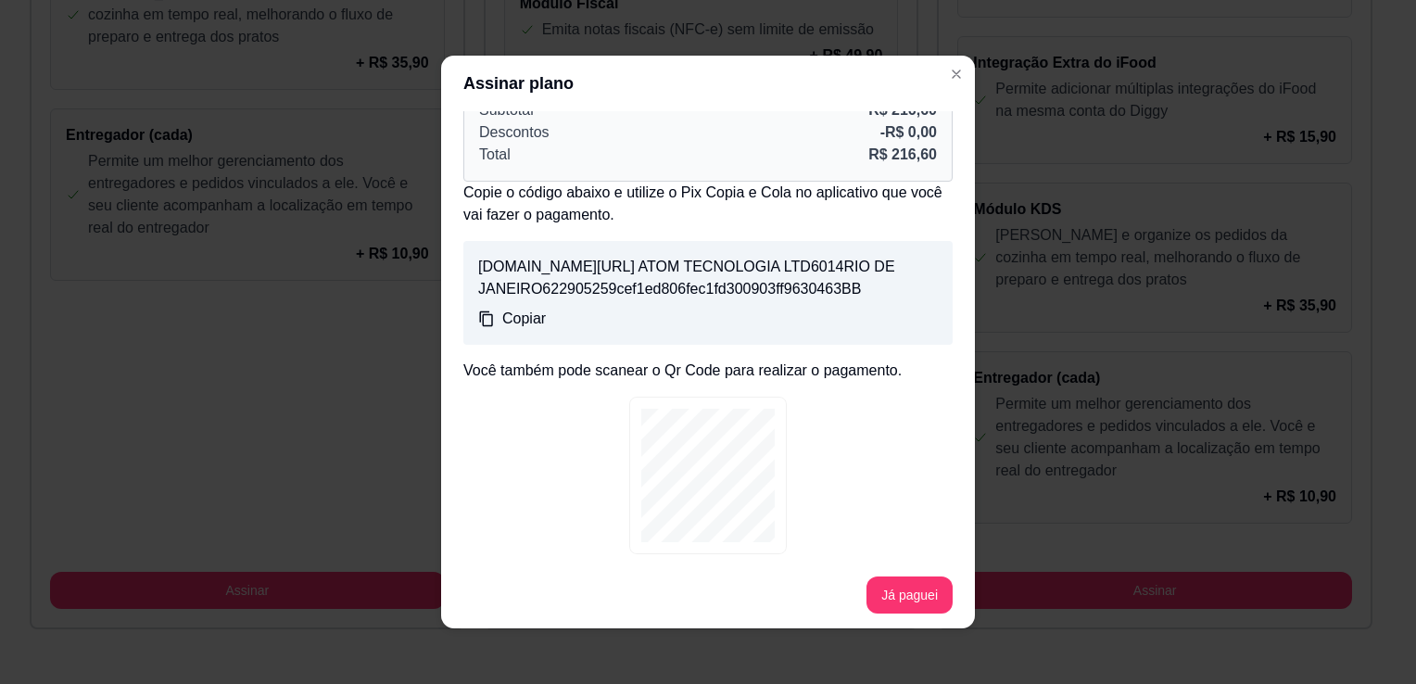
scroll to position [259, 0]
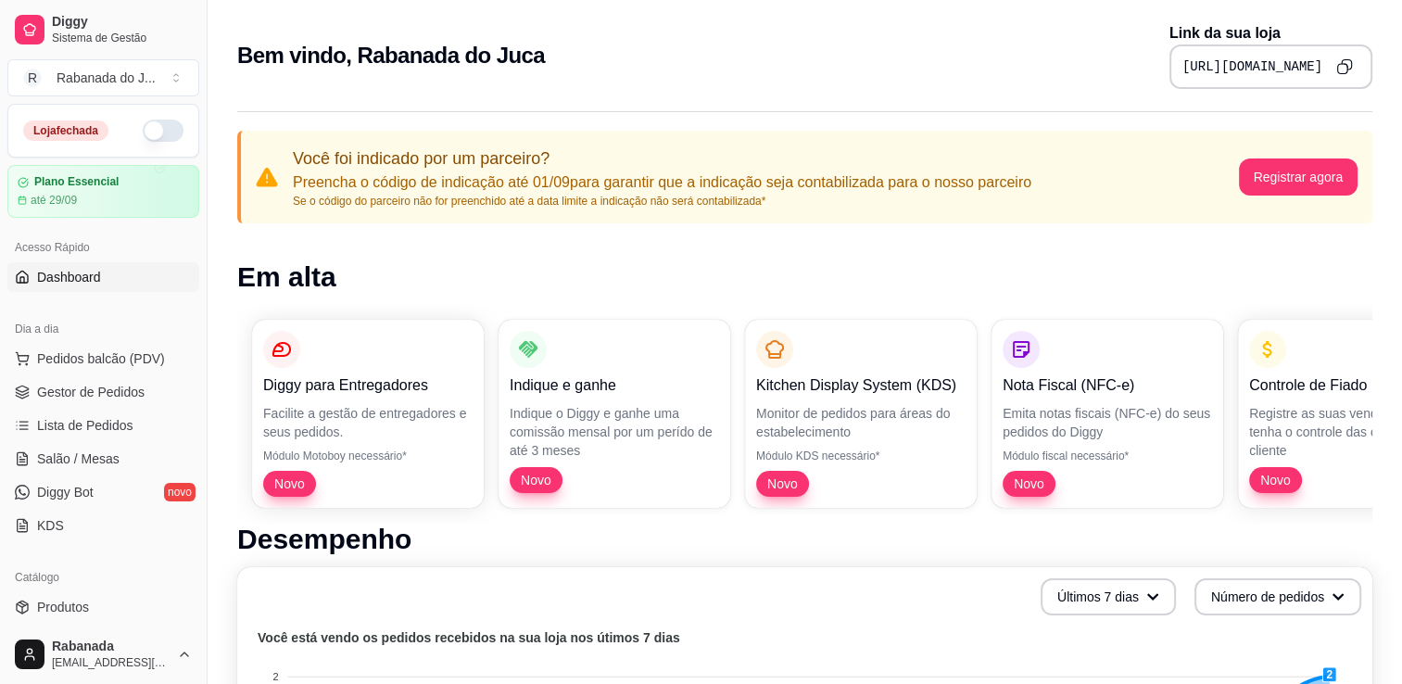
scroll to position [456, 0]
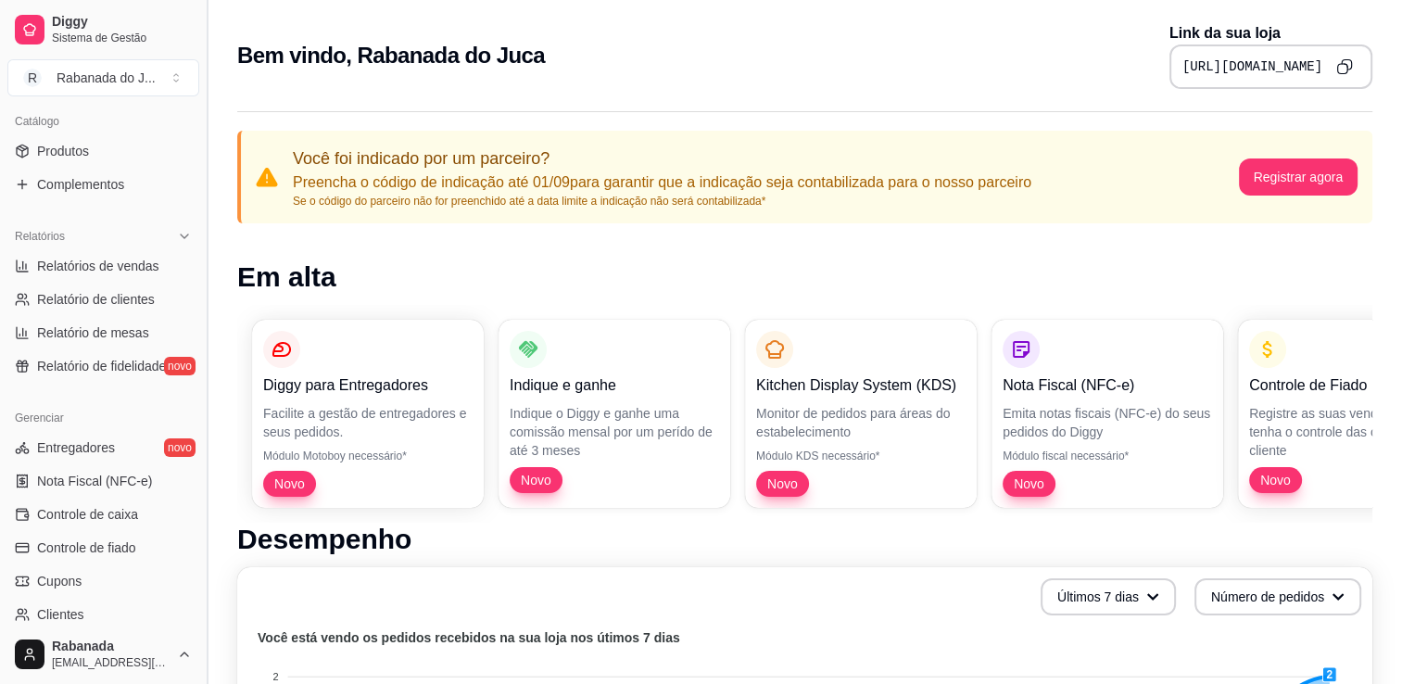
click at [199, 541] on button "Toggle Sidebar" at bounding box center [206, 342] width 15 height 684
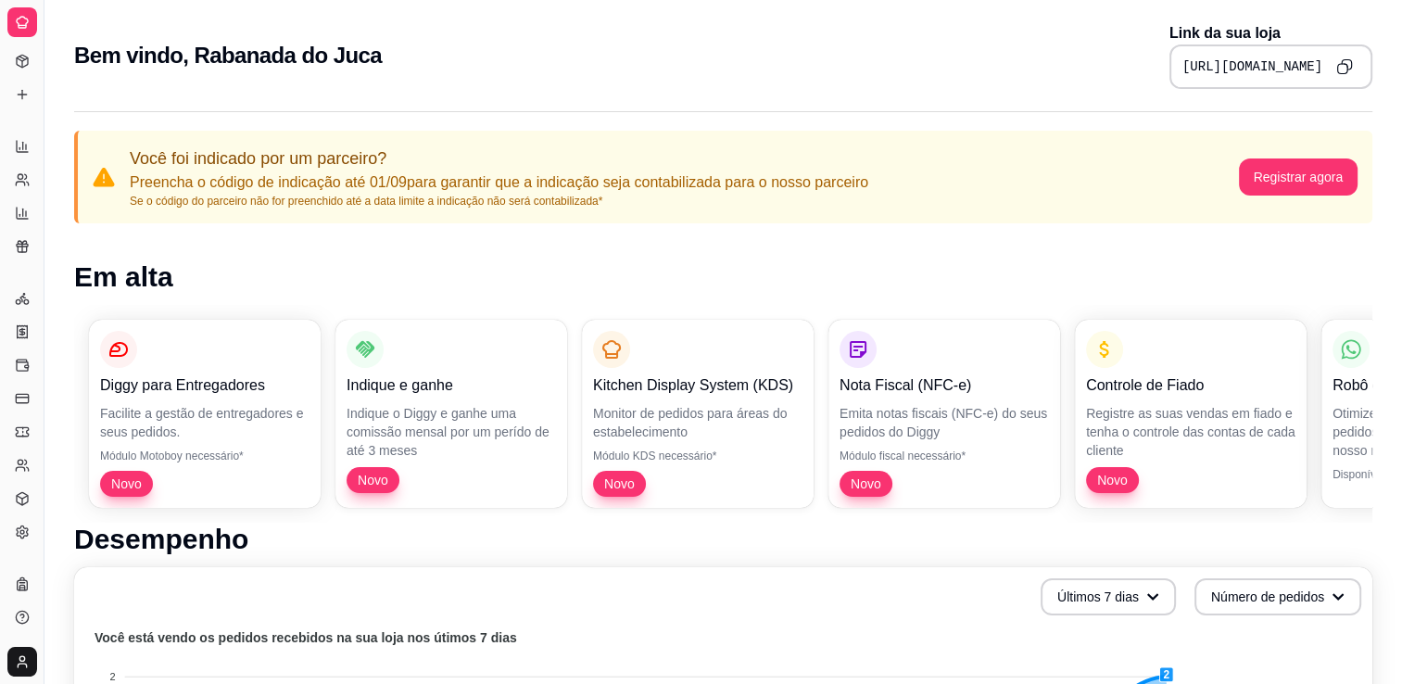
scroll to position [275, 0]
click at [42, 463] on button "Toggle Sidebar" at bounding box center [43, 342] width 15 height 684
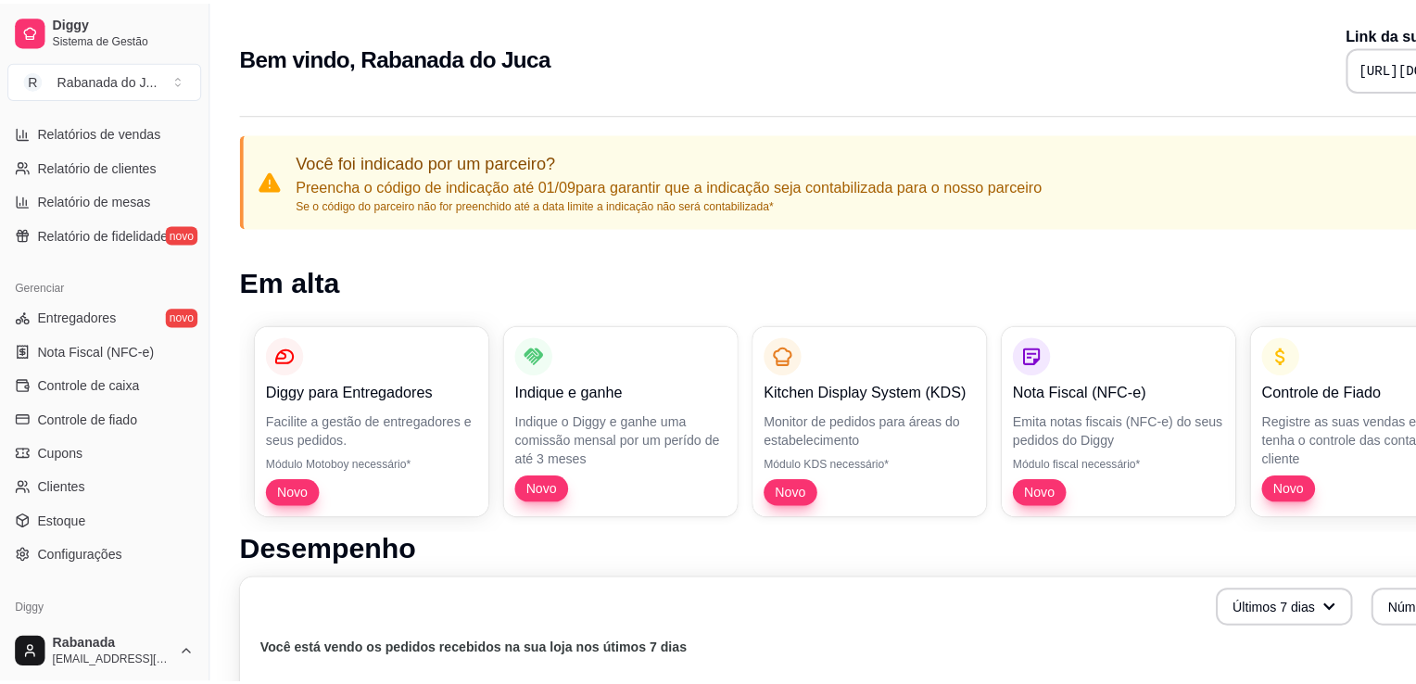
scroll to position [648, 0]
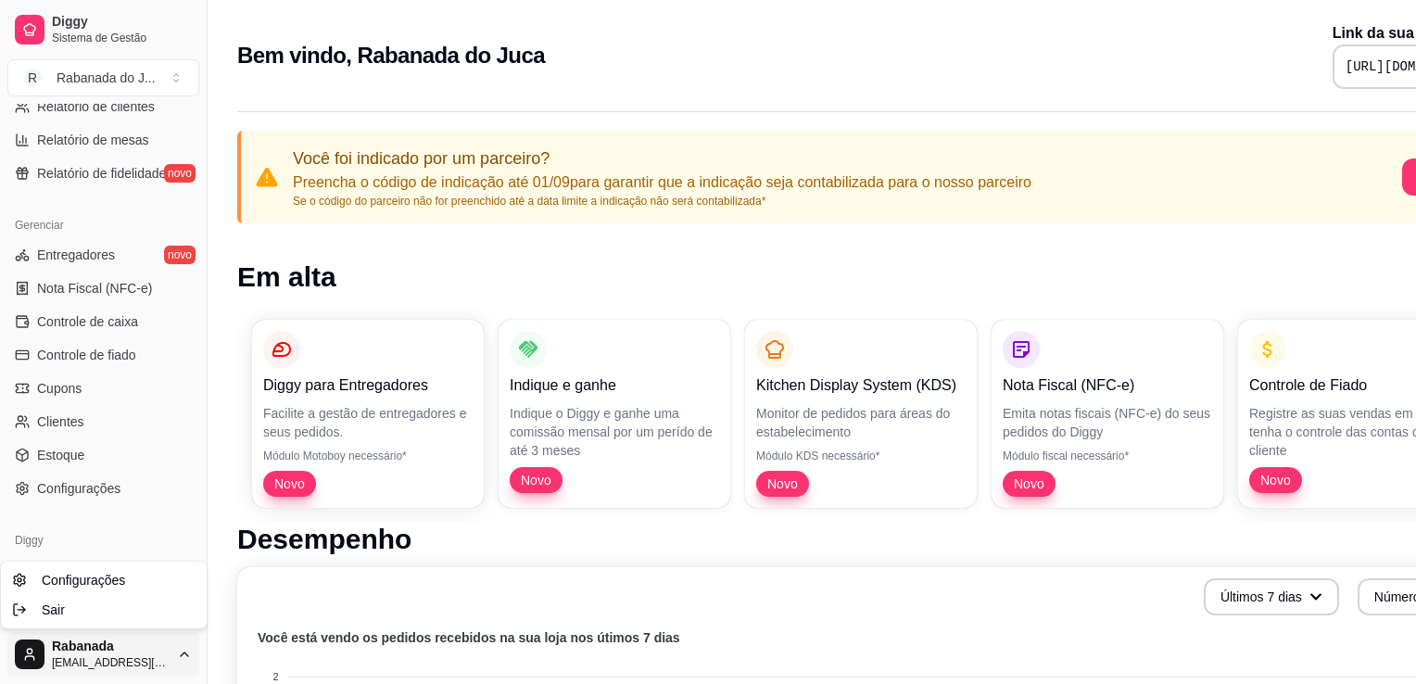
click at [141, 647] on html "Diggy Sistema de Gestão R Rabanada do J ... Loja fechada Plano Essencial até 29…" at bounding box center [708, 342] width 1416 height 684
click at [112, 585] on span "Configurações" at bounding box center [83, 580] width 83 height 19
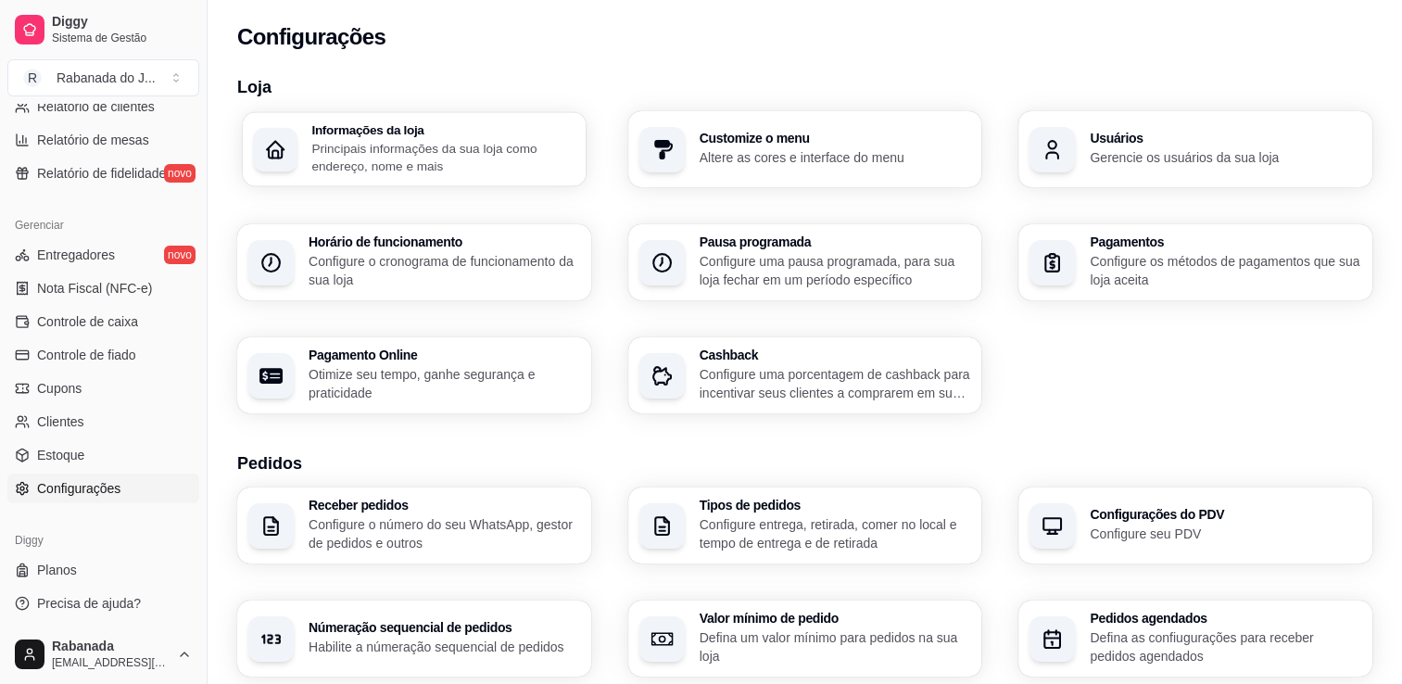
click at [448, 153] on p "Principais informações da sua loja como endereço, nome e mais" at bounding box center [442, 157] width 263 height 36
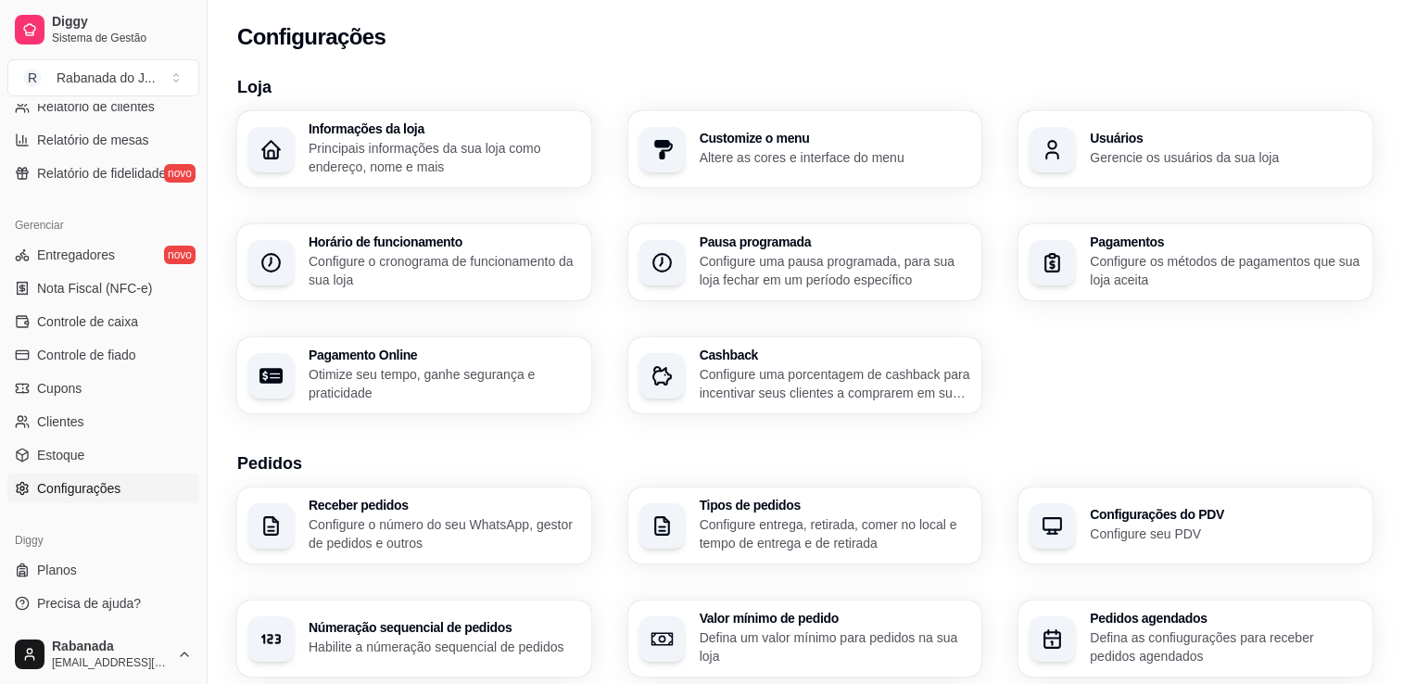
type input "Camorim"
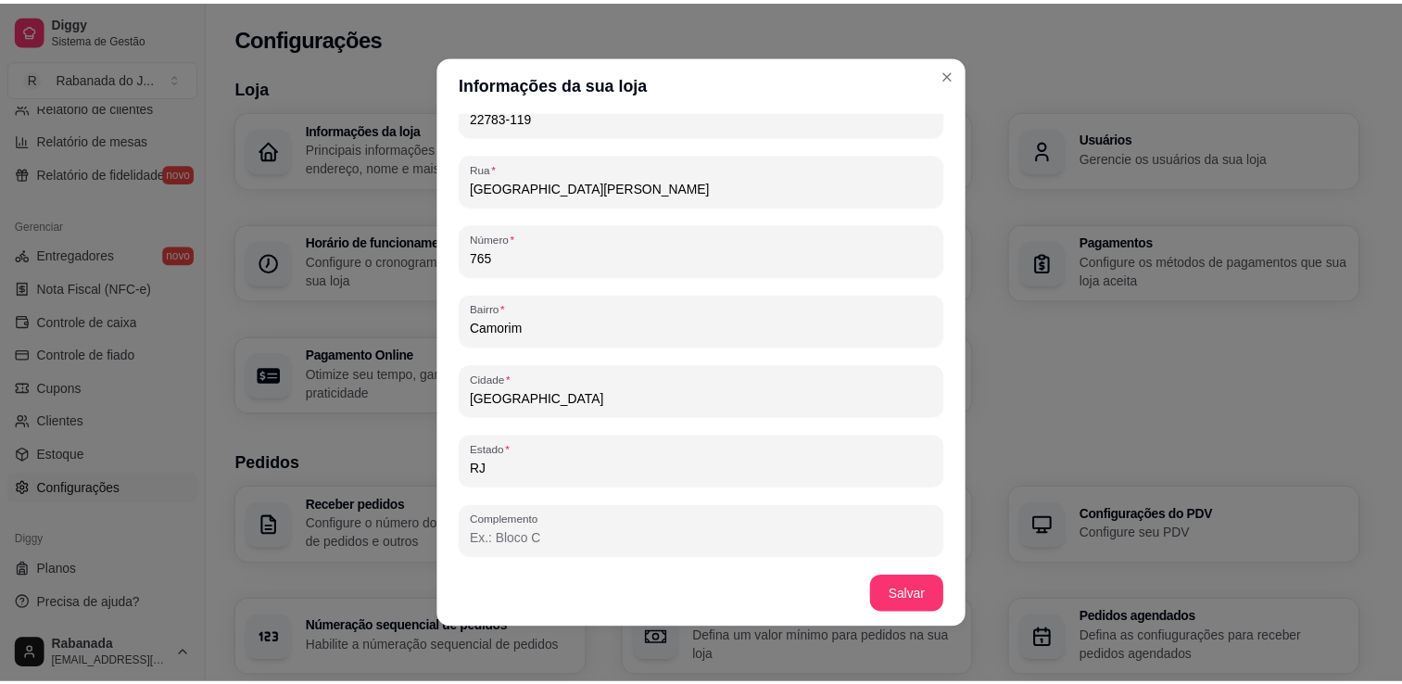
scroll to position [1102, 0]
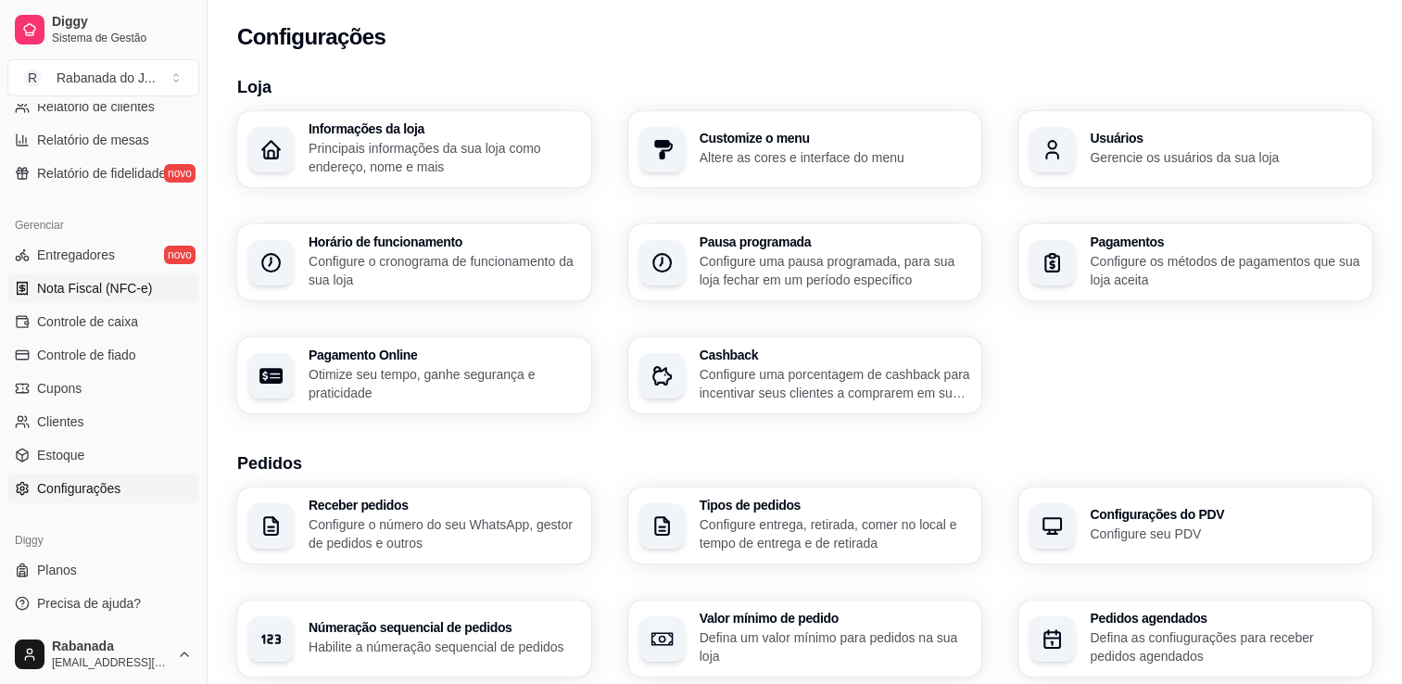
click at [122, 287] on span "Nota Fiscal (NFC-e)" at bounding box center [94, 288] width 115 height 19
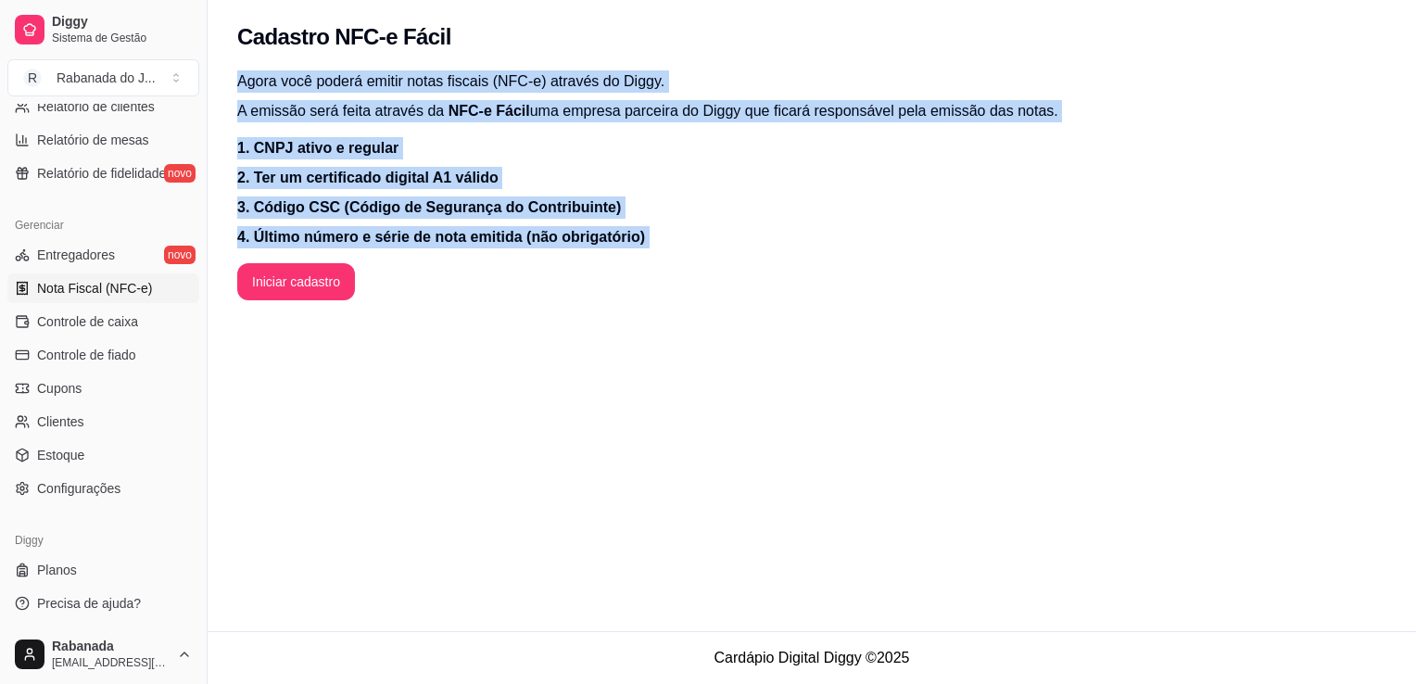
drag, startPoint x: 537, startPoint y: 277, endPoint x: 731, endPoint y: -69, distance: 396.1
click at [731, 0] on html "Diggy Sistema de Gestão R Rabanada do J ... Loja fechada Plano Essencial até 29…" at bounding box center [708, 342] width 1416 height 684
click at [573, 417] on div "Cadastro NFC-e Fácil Agora você poderá emitir notas fiscais (NFC-e) através do …" at bounding box center [812, 315] width 1208 height 631
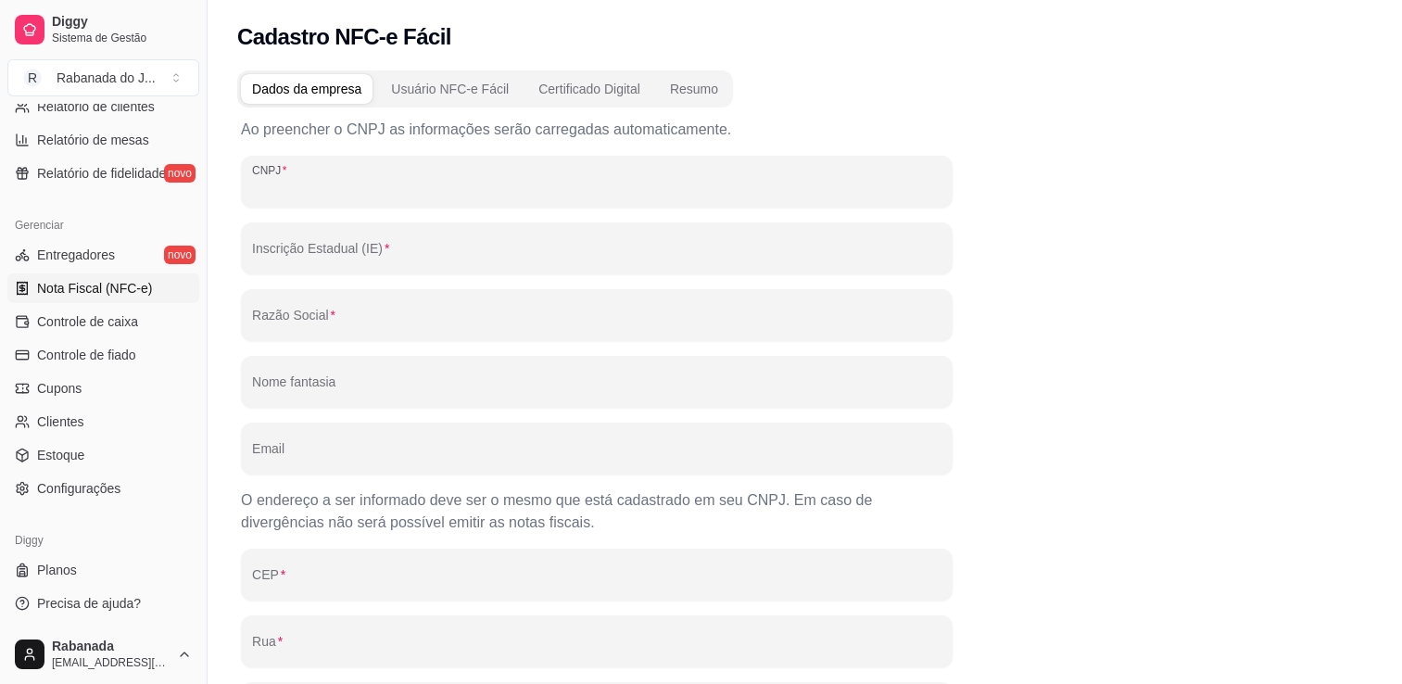
click at [368, 184] on input "CNPJ" at bounding box center [596, 189] width 689 height 19
click at [346, 181] on input "CNPJ" at bounding box center [596, 189] width 689 height 19
paste input "58.109.725/0001-00"
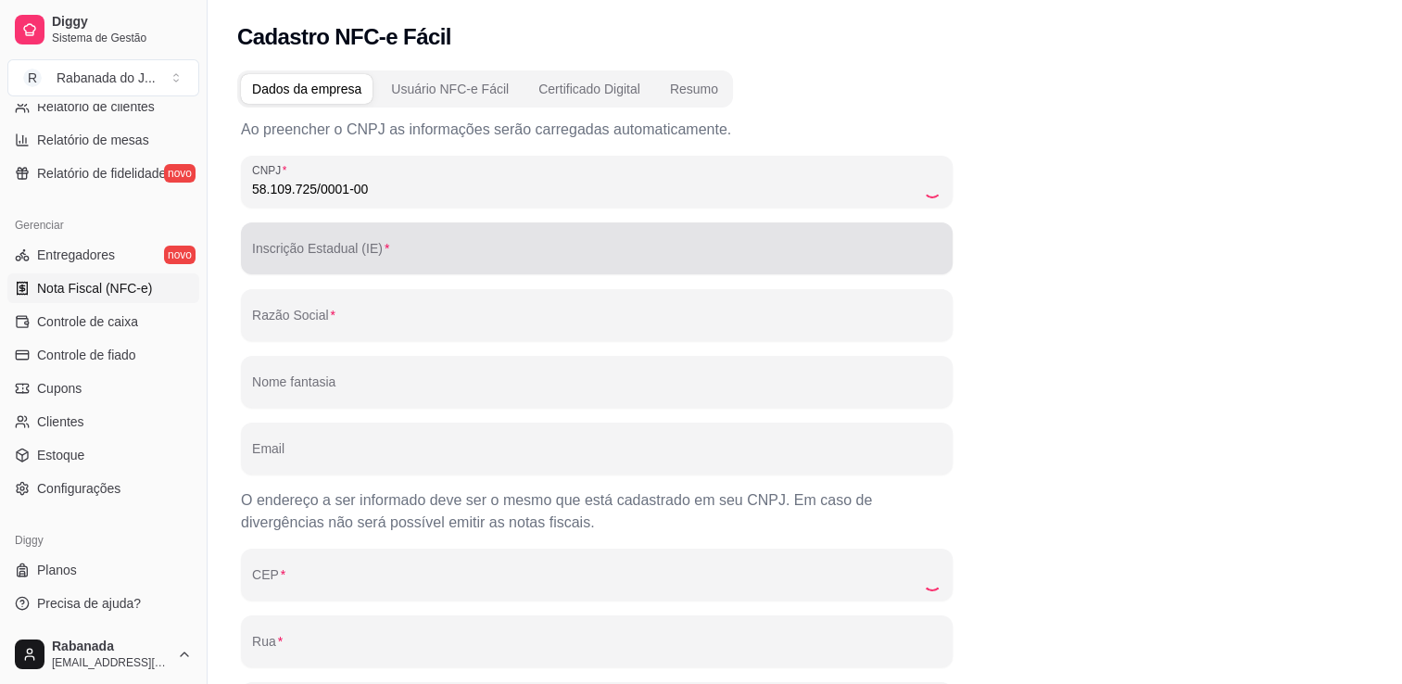
type input "58.109.725/0001-00"
click at [505, 241] on div at bounding box center [596, 248] width 689 height 37
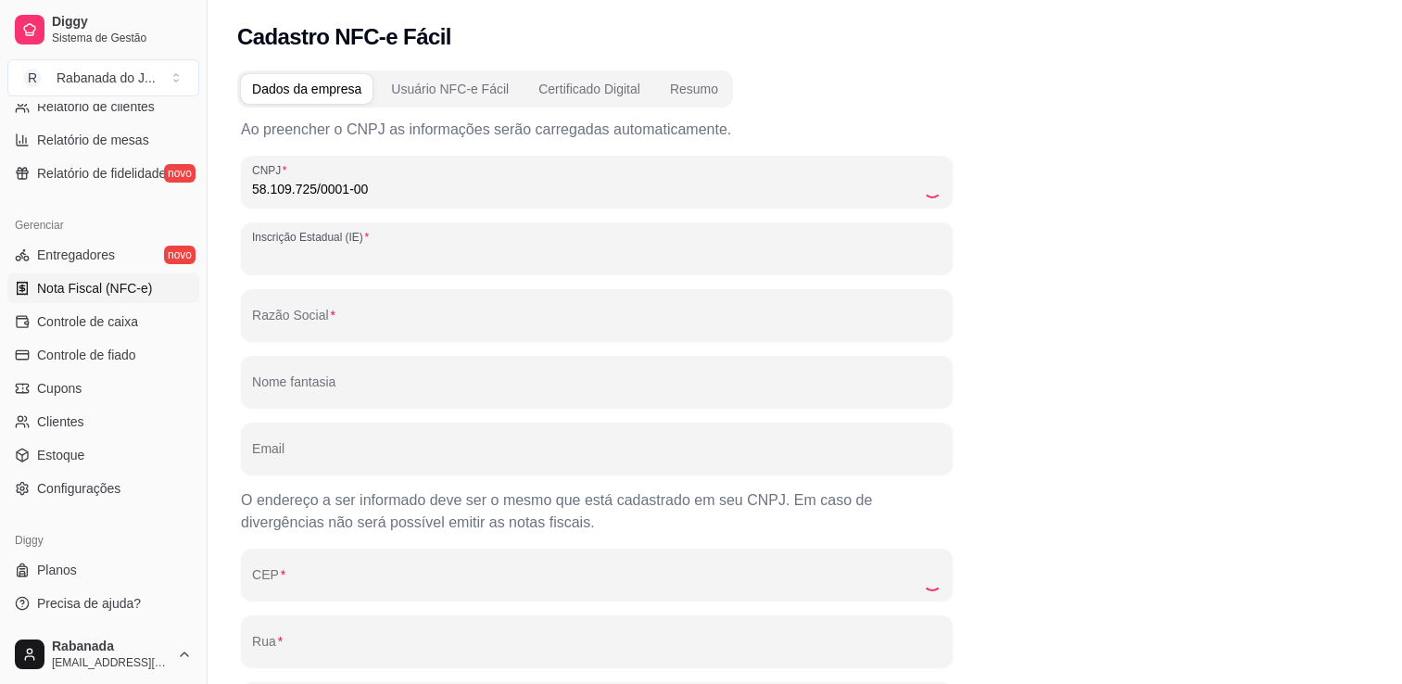
type input "15137932"
type input "IN BRASA COMERCIO LTDA"
type input "Rabanada do Juca"
type input "[EMAIL_ADDRESS][DOMAIN_NAME]"
type input "22783119"
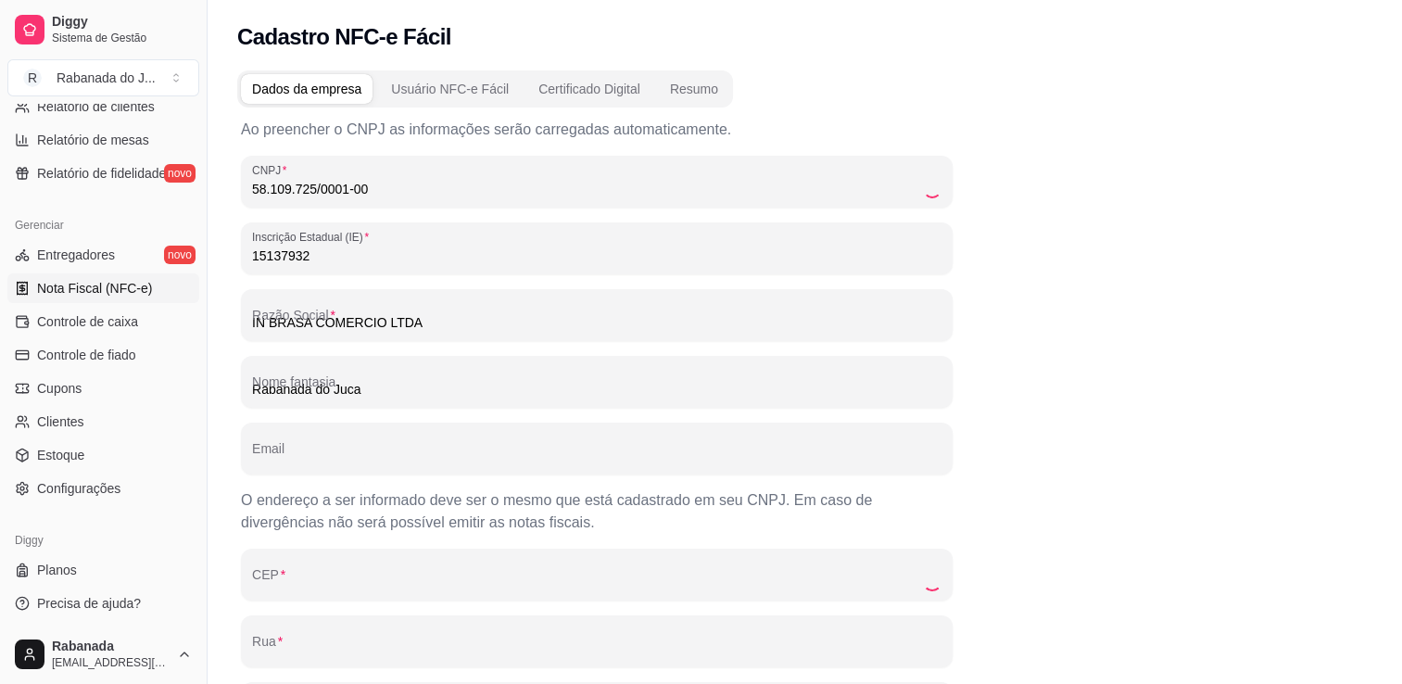
type input "[GEOGRAPHIC_DATA][PERSON_NAME]"
type input "00765"
type input "CAMORIM"
type input "[GEOGRAPHIC_DATA]"
type input "RJ"
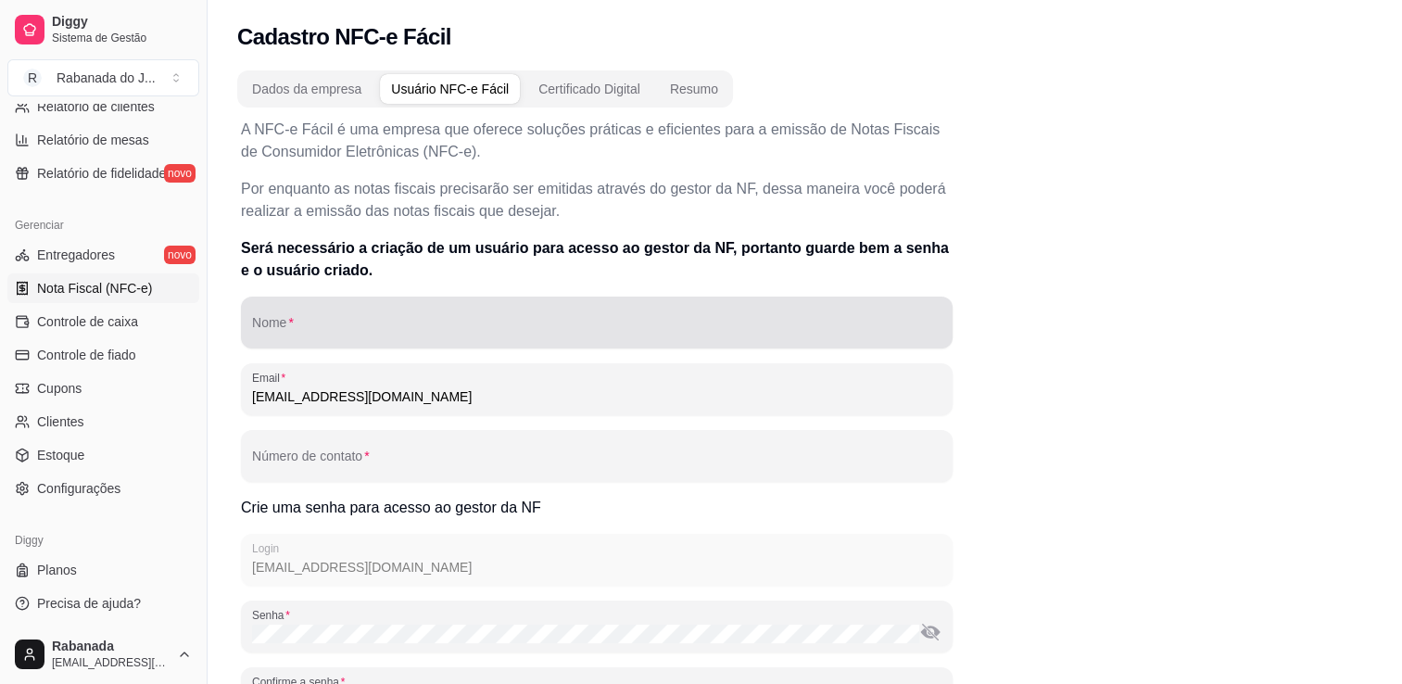
click at [375, 315] on div at bounding box center [596, 322] width 689 height 37
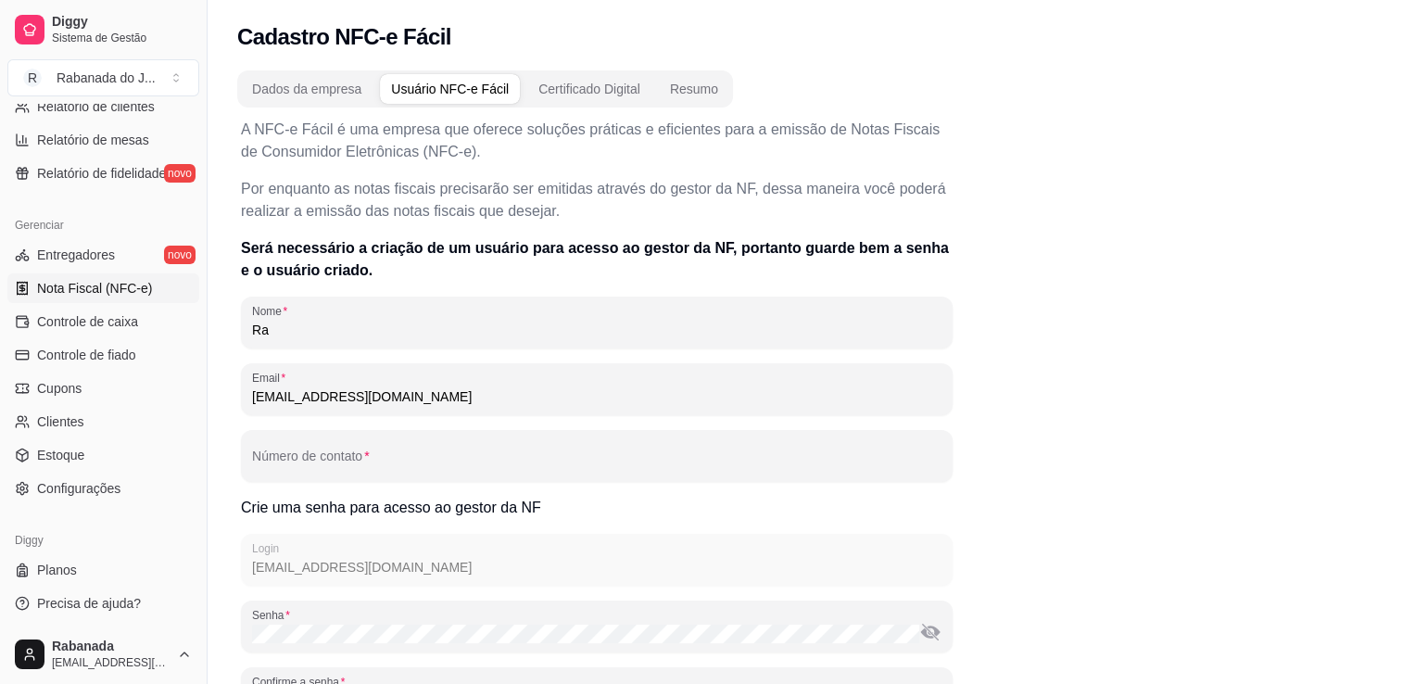
type input "R"
type input "T"
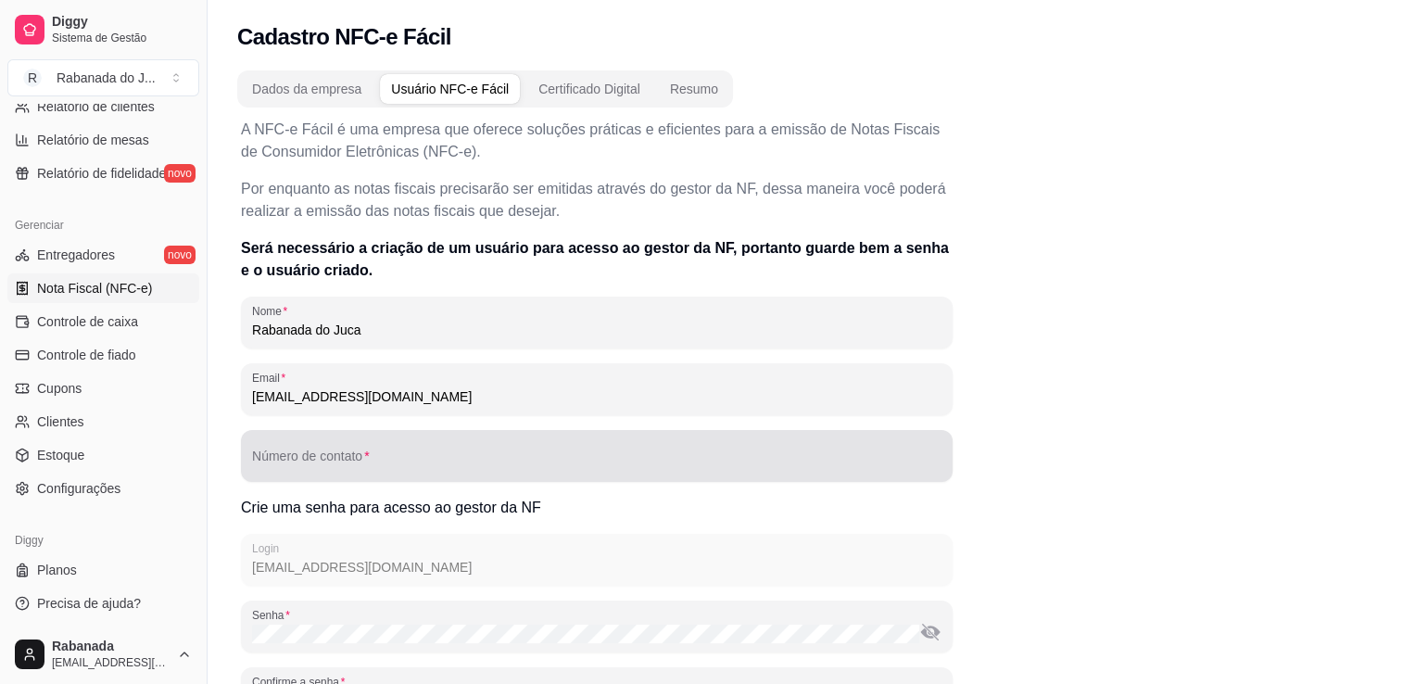
click at [407, 445] on div at bounding box center [596, 455] width 689 height 37
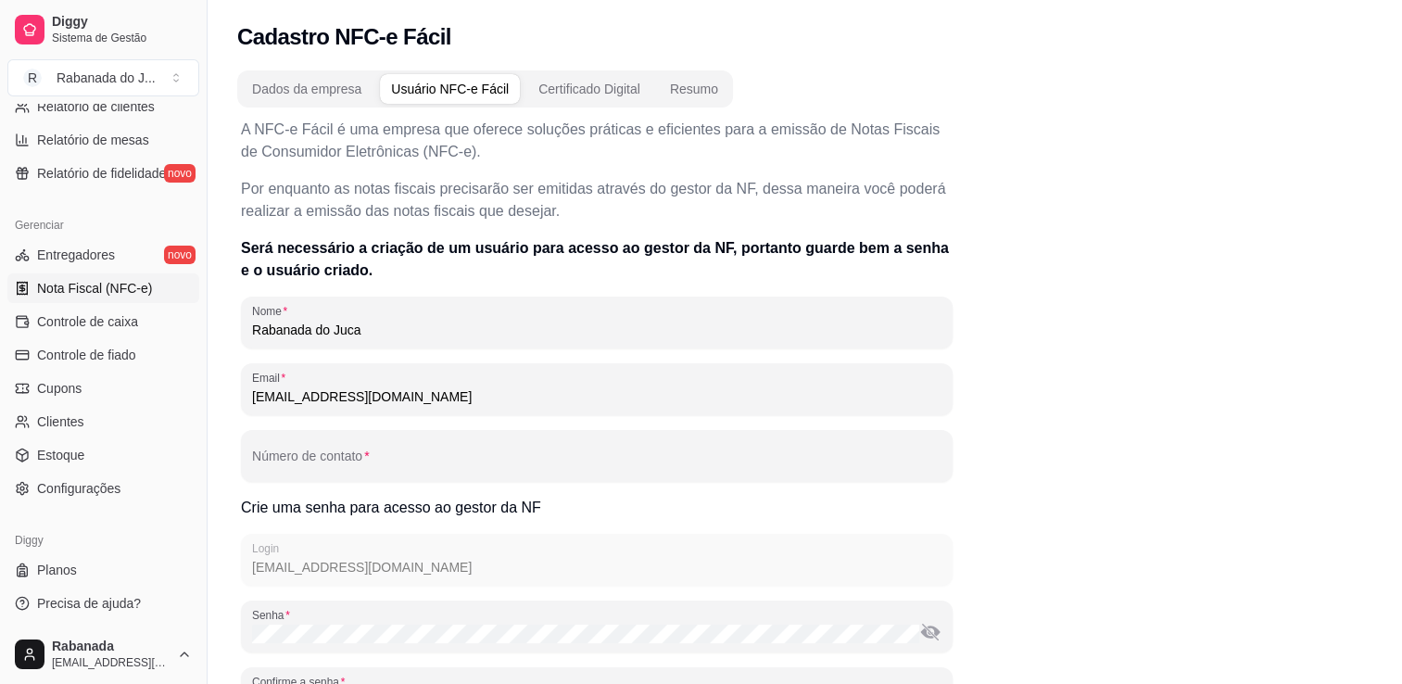
click at [432, 333] on input "Rabanada do Juca" at bounding box center [596, 330] width 689 height 19
type input "R"
type input "i"
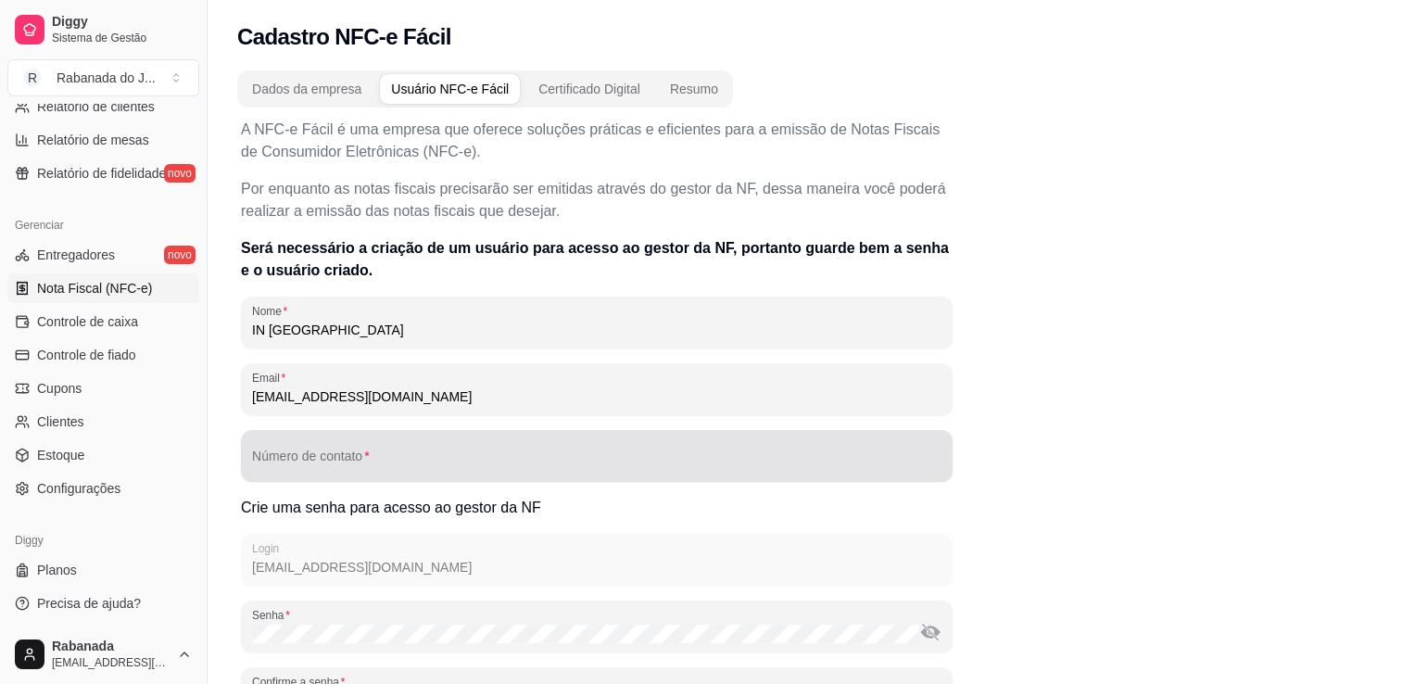
type input "IN [GEOGRAPHIC_DATA]"
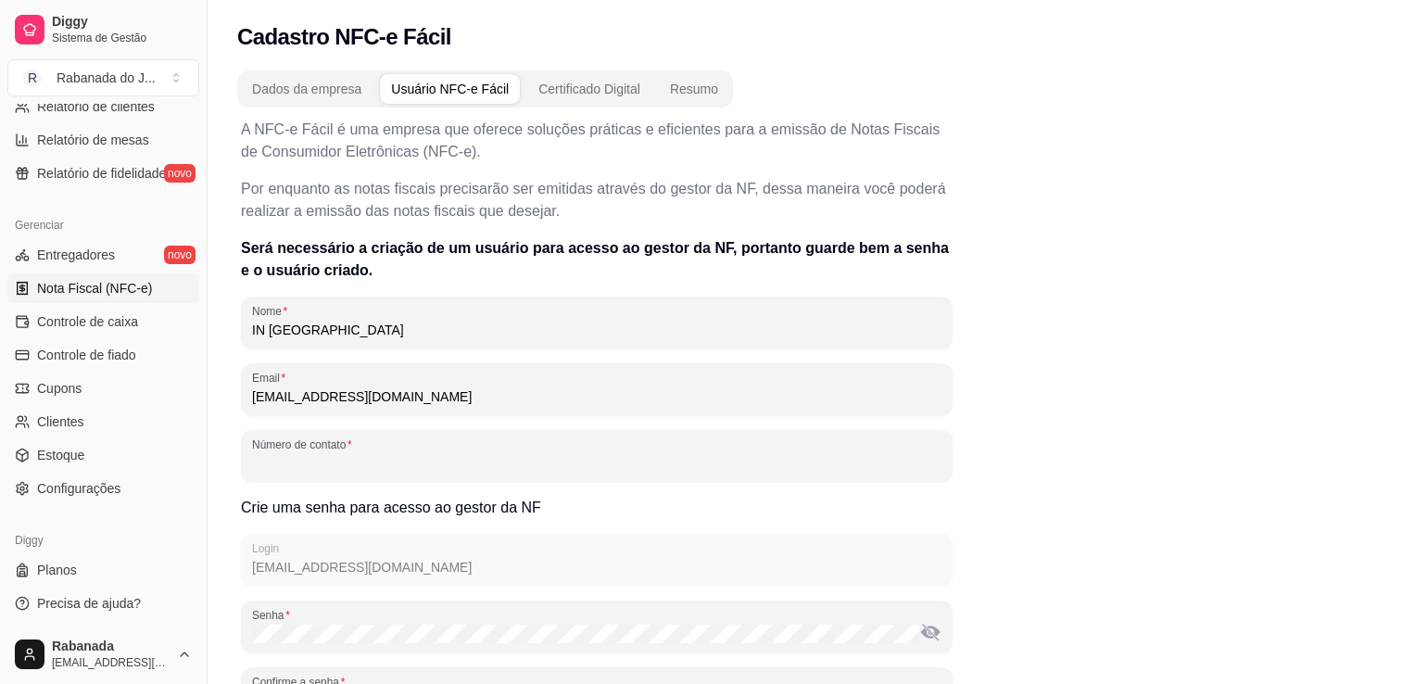
click at [411, 464] on input "Número de contato" at bounding box center [596, 463] width 689 height 19
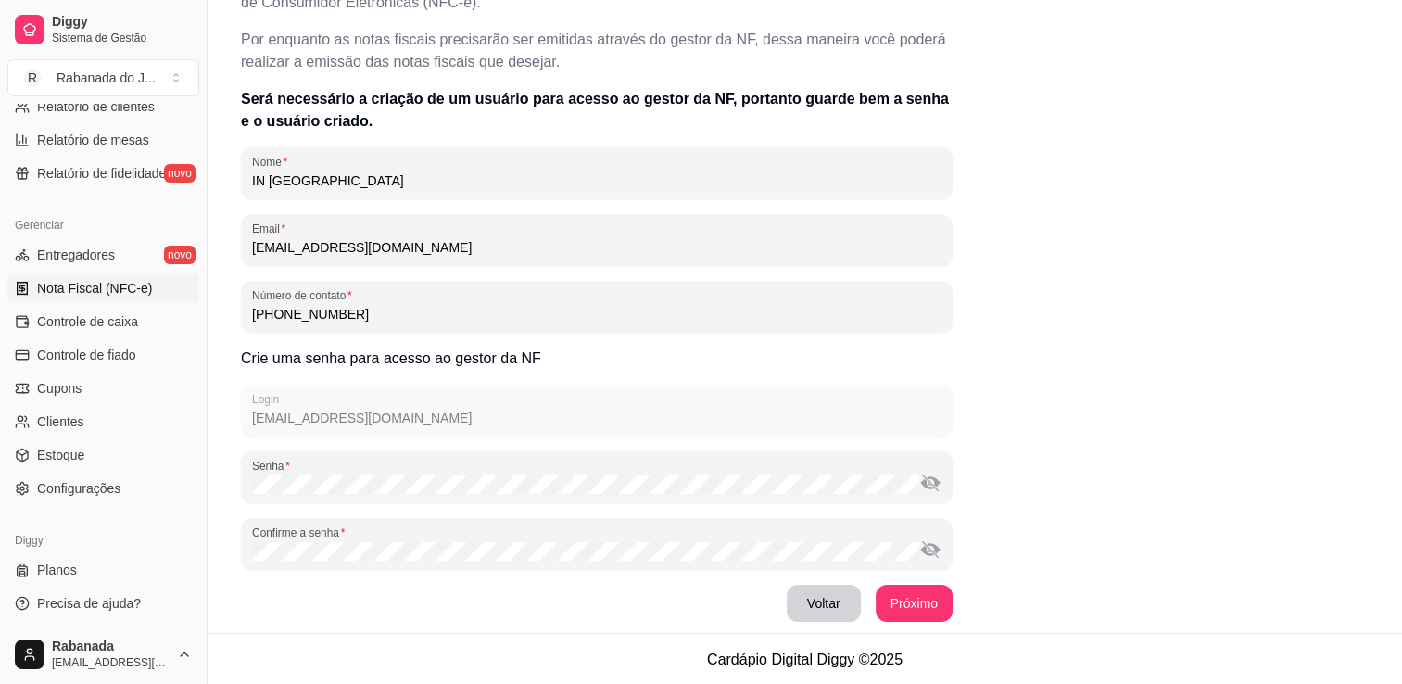
scroll to position [150, 0]
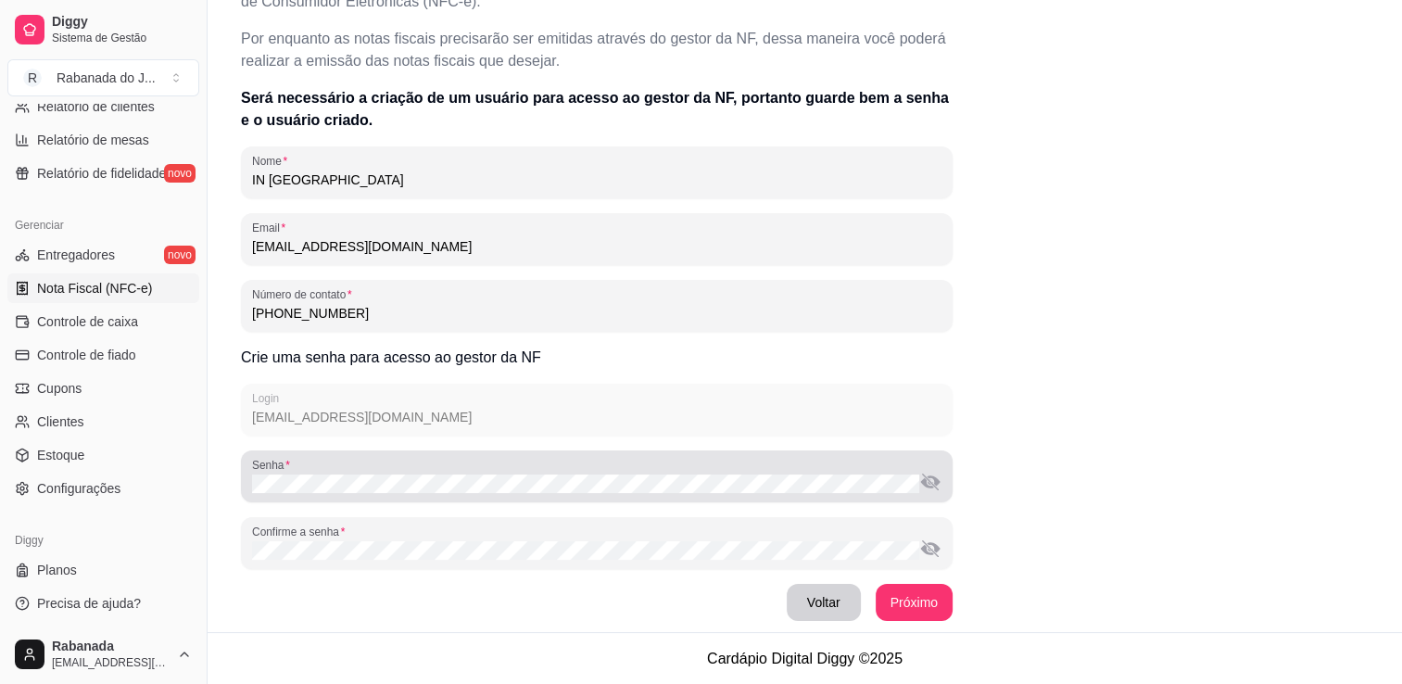
type input "[PHONE_NUMBER]"
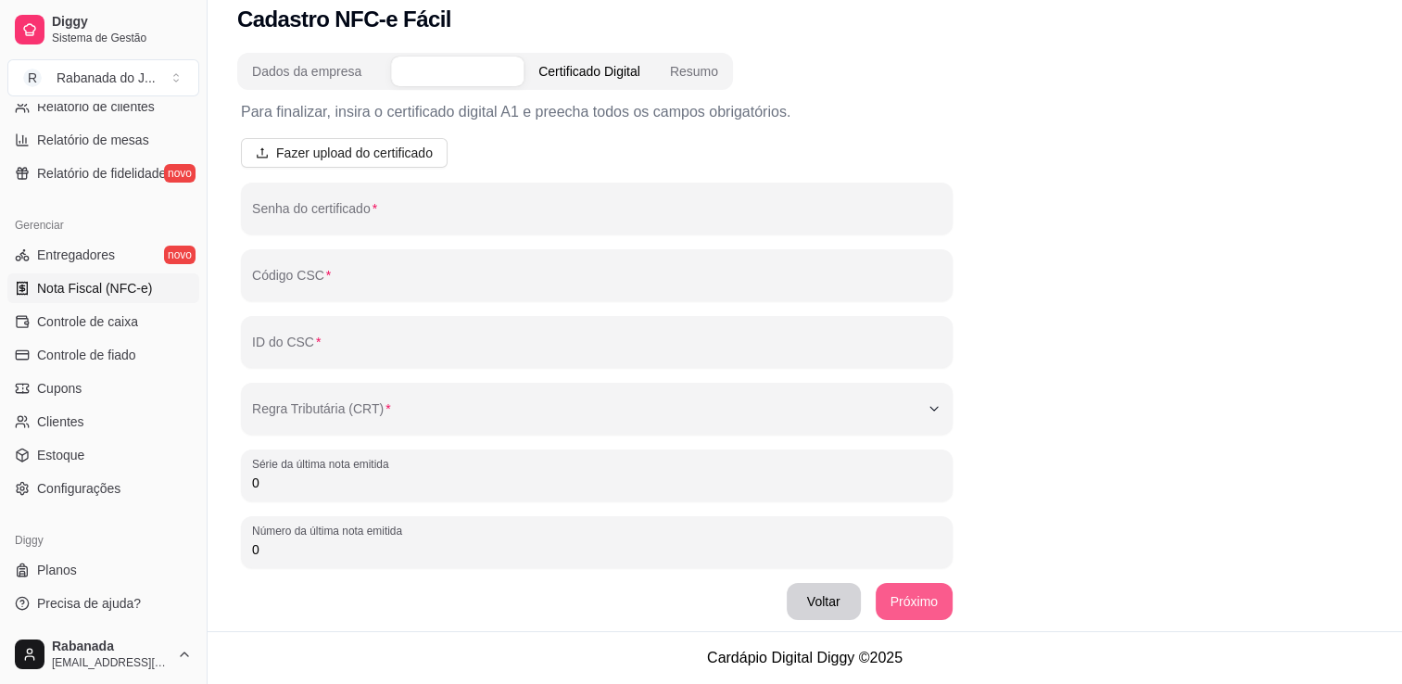
scroll to position [17, 0]
click at [378, 154] on span "Fazer upload do certificado" at bounding box center [354, 154] width 157 height 20
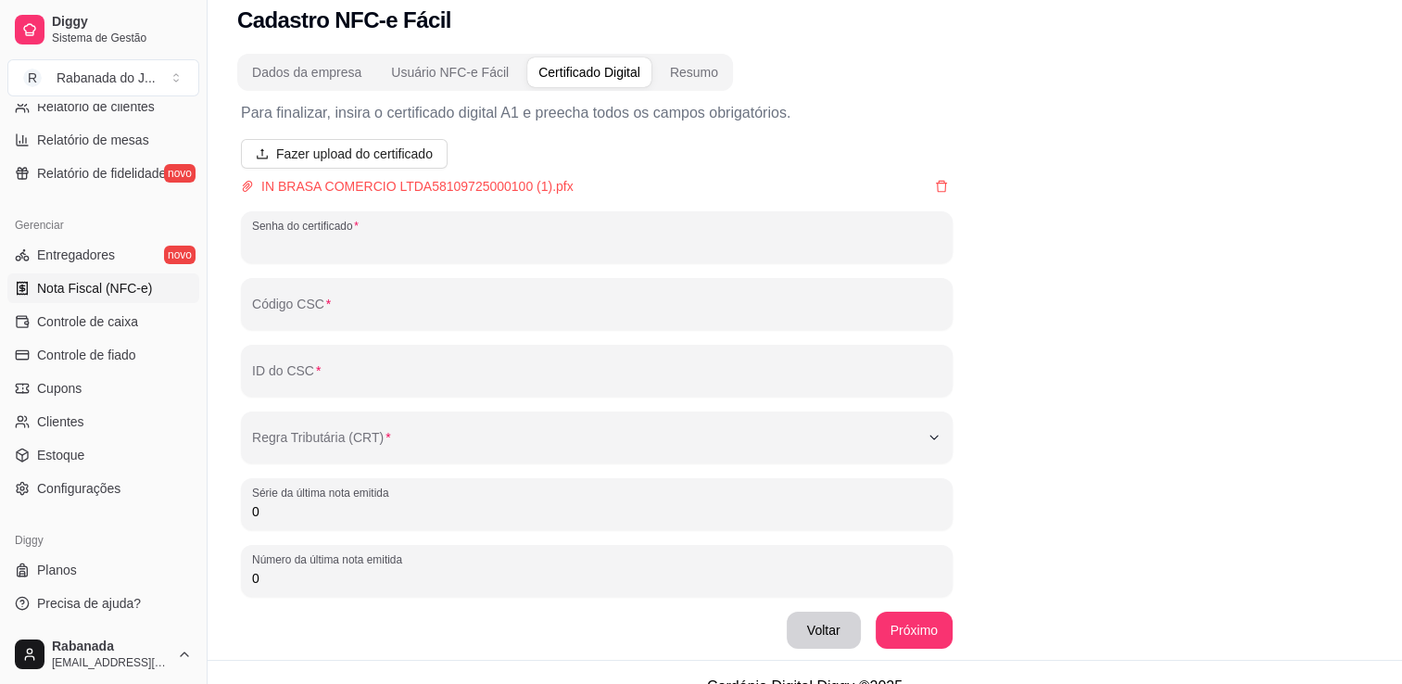
click at [486, 237] on input "Senha do certificado" at bounding box center [596, 244] width 689 height 19
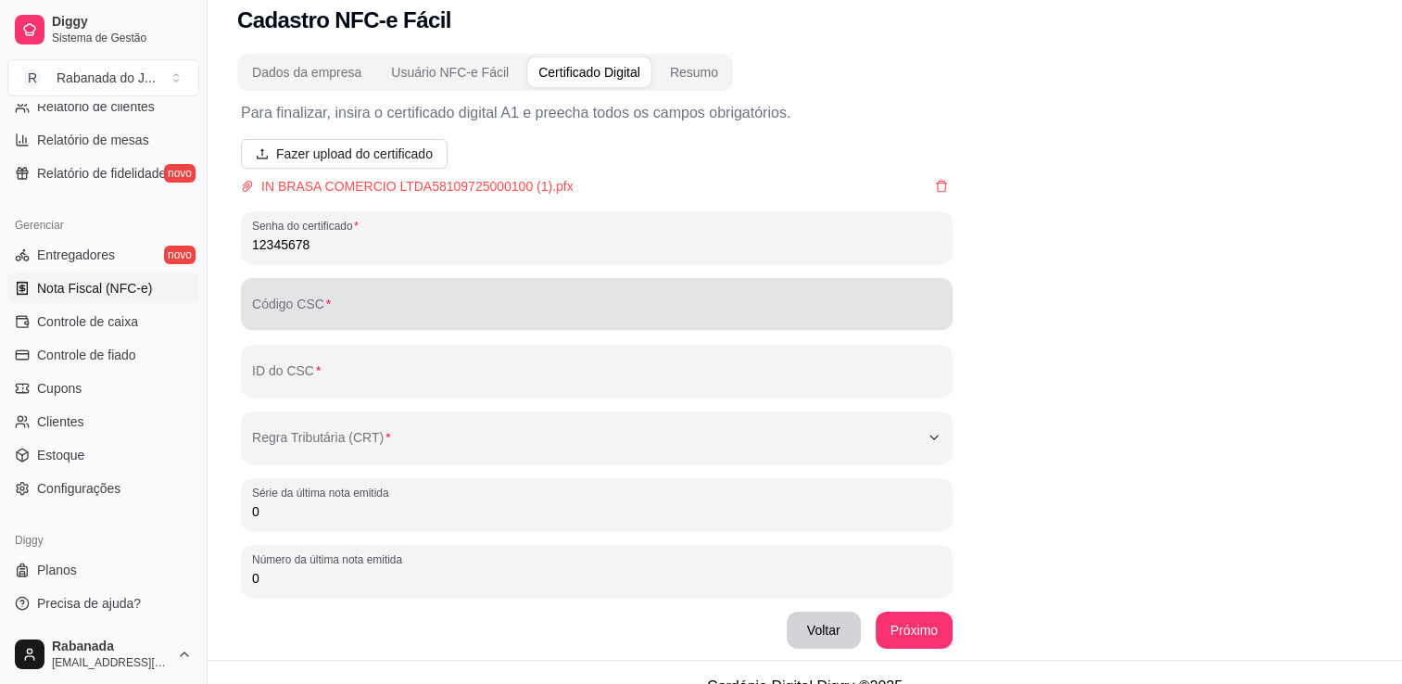
type input "12345678"
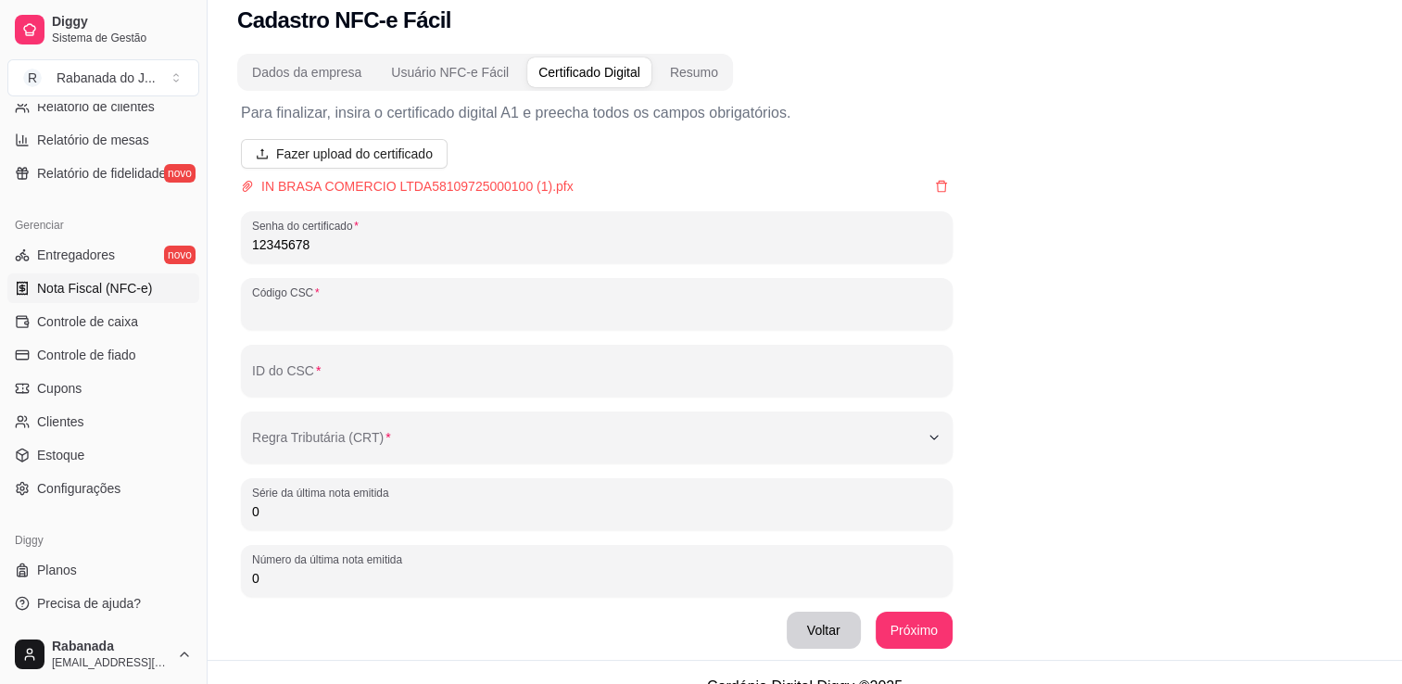
click at [575, 305] on input "Código CSC" at bounding box center [596, 311] width 689 height 19
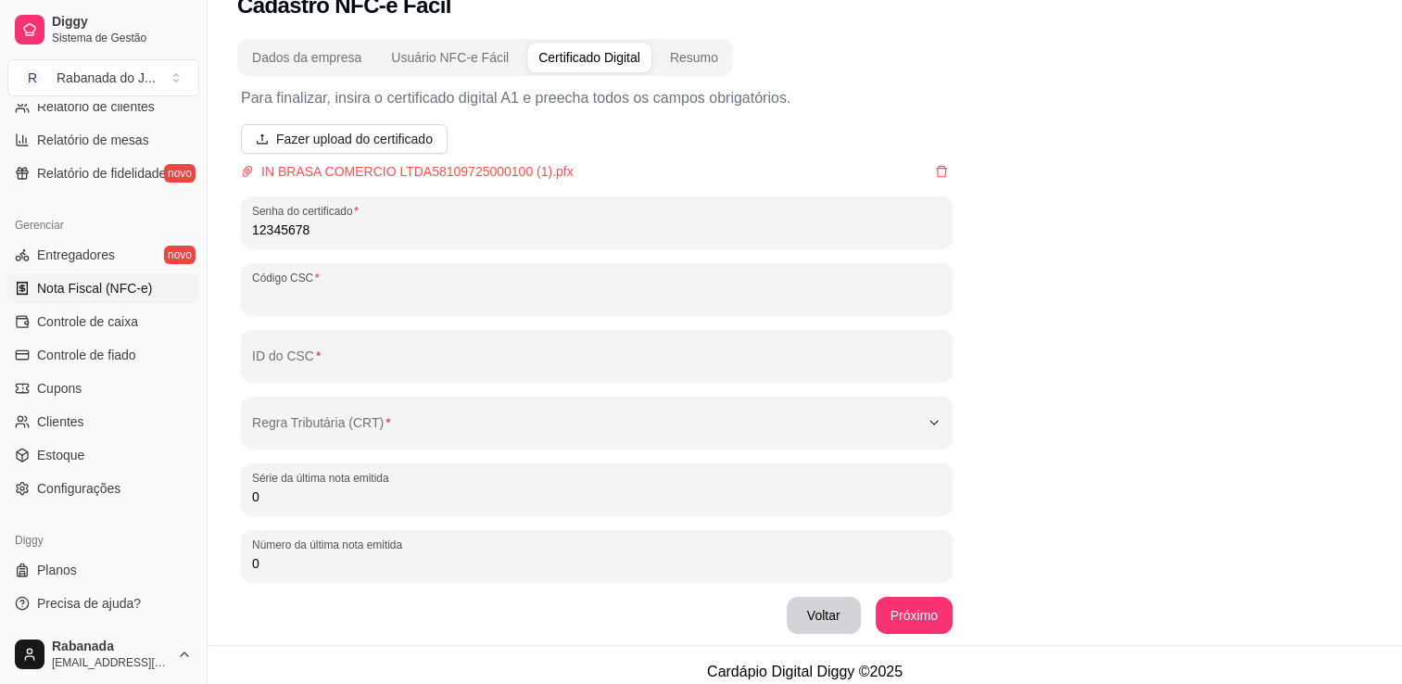
scroll to position [44, 0]
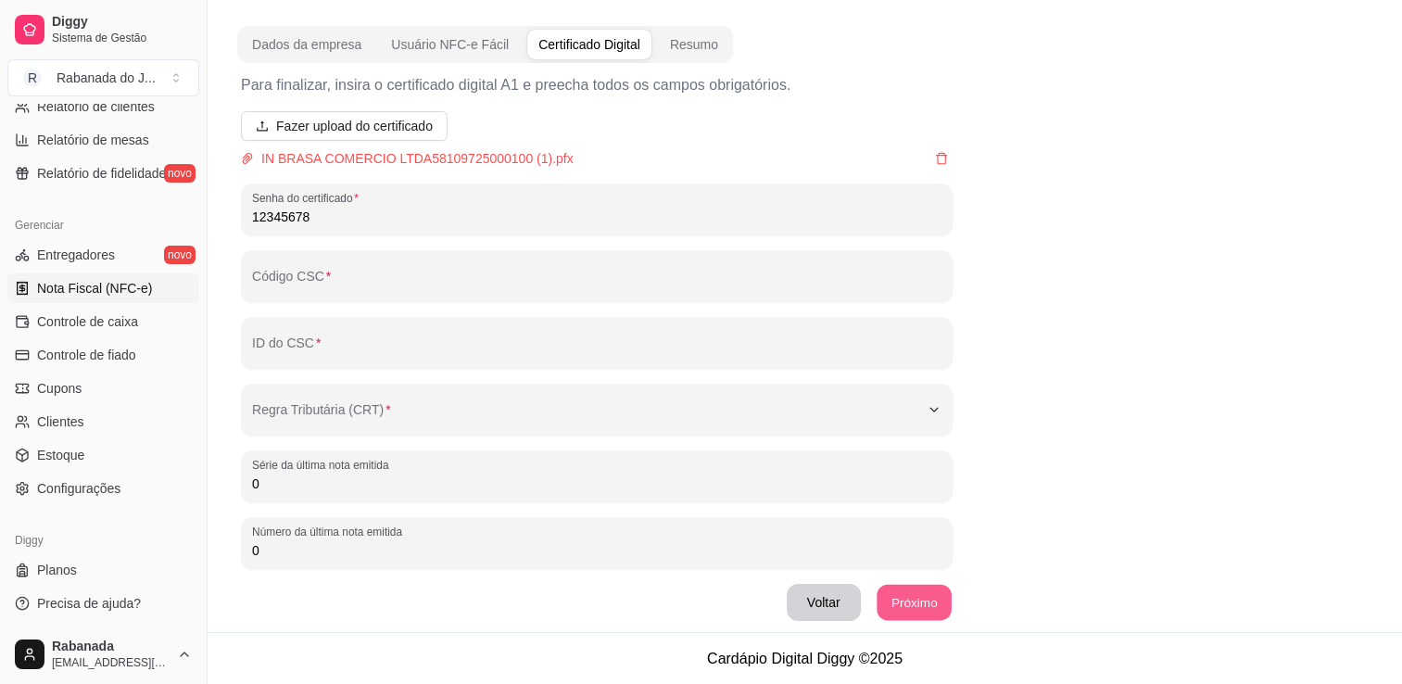
click at [908, 600] on button "Próximo" at bounding box center [913, 603] width 75 height 36
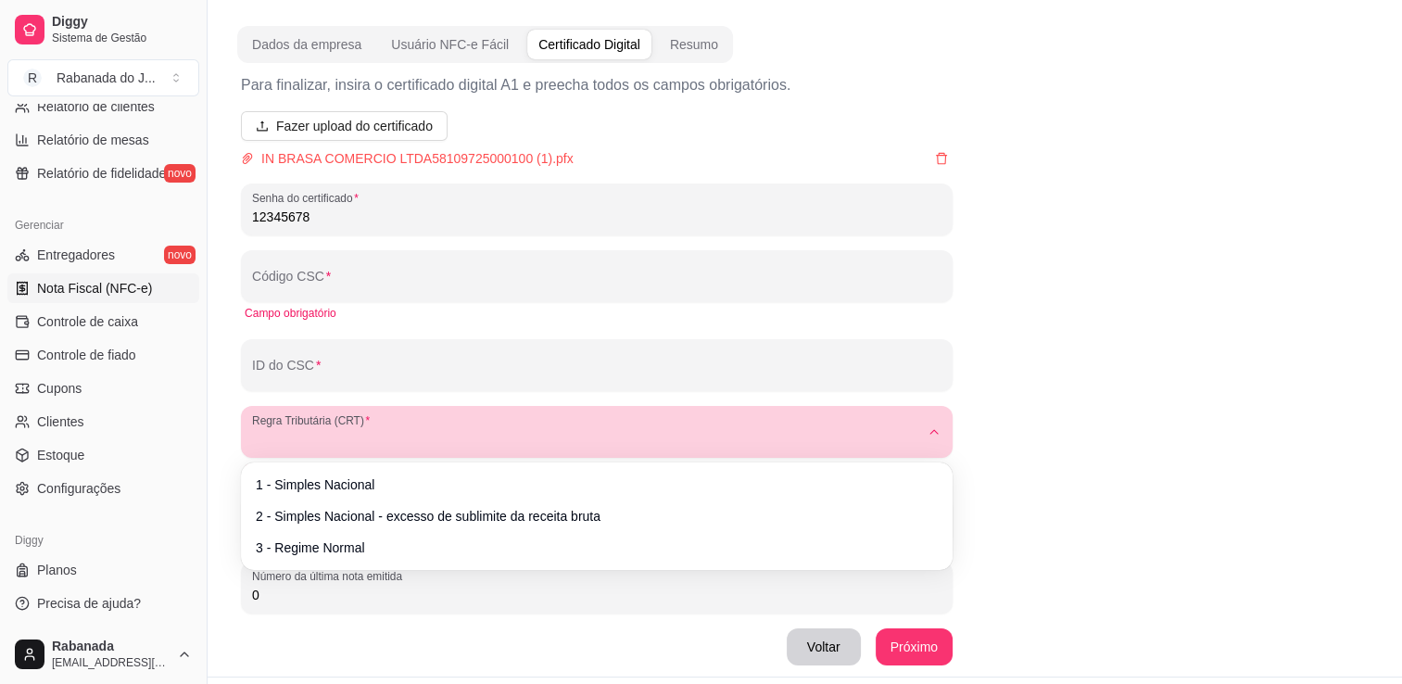
click at [926, 433] on button "Regra Tributária (CRT)" at bounding box center [596, 432] width 711 height 52
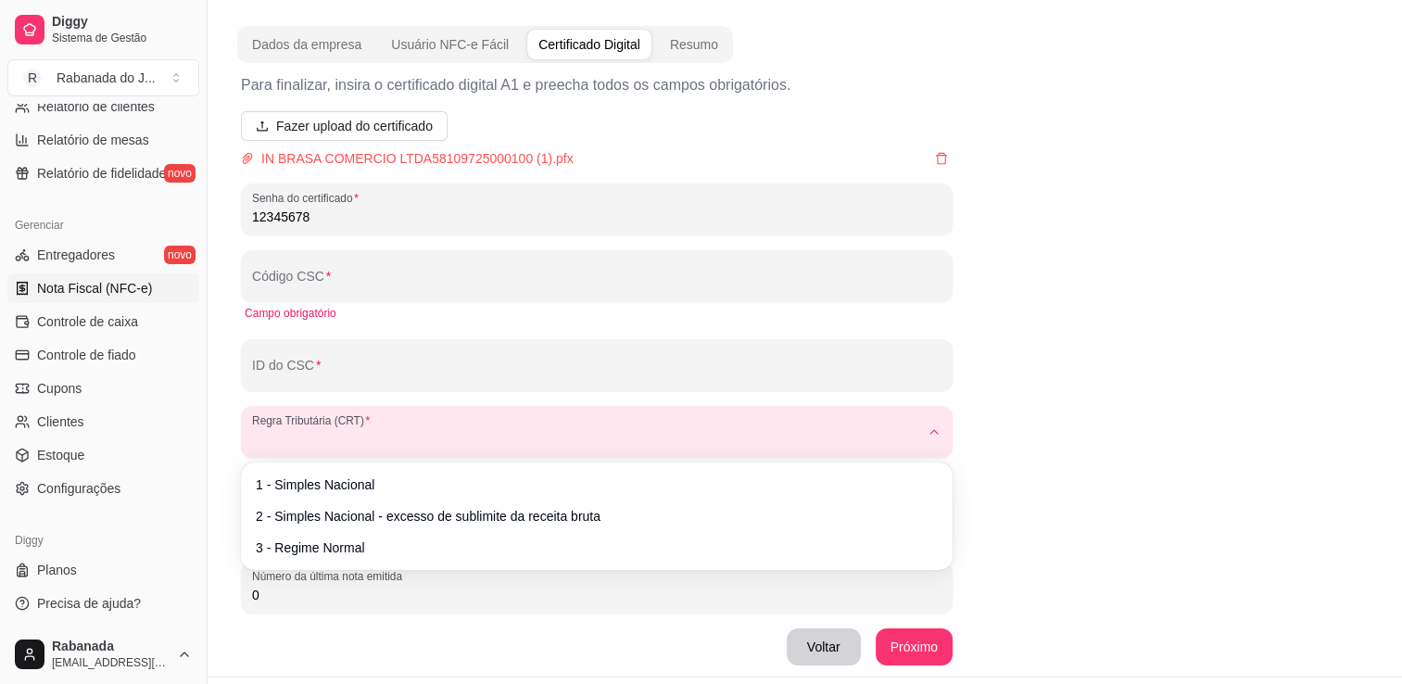
click at [833, 466] on div "1 - Simples Nacional 2 - Simples Nacional - excesso de sublimite da receita bru…" at bounding box center [597, 516] width 704 height 100
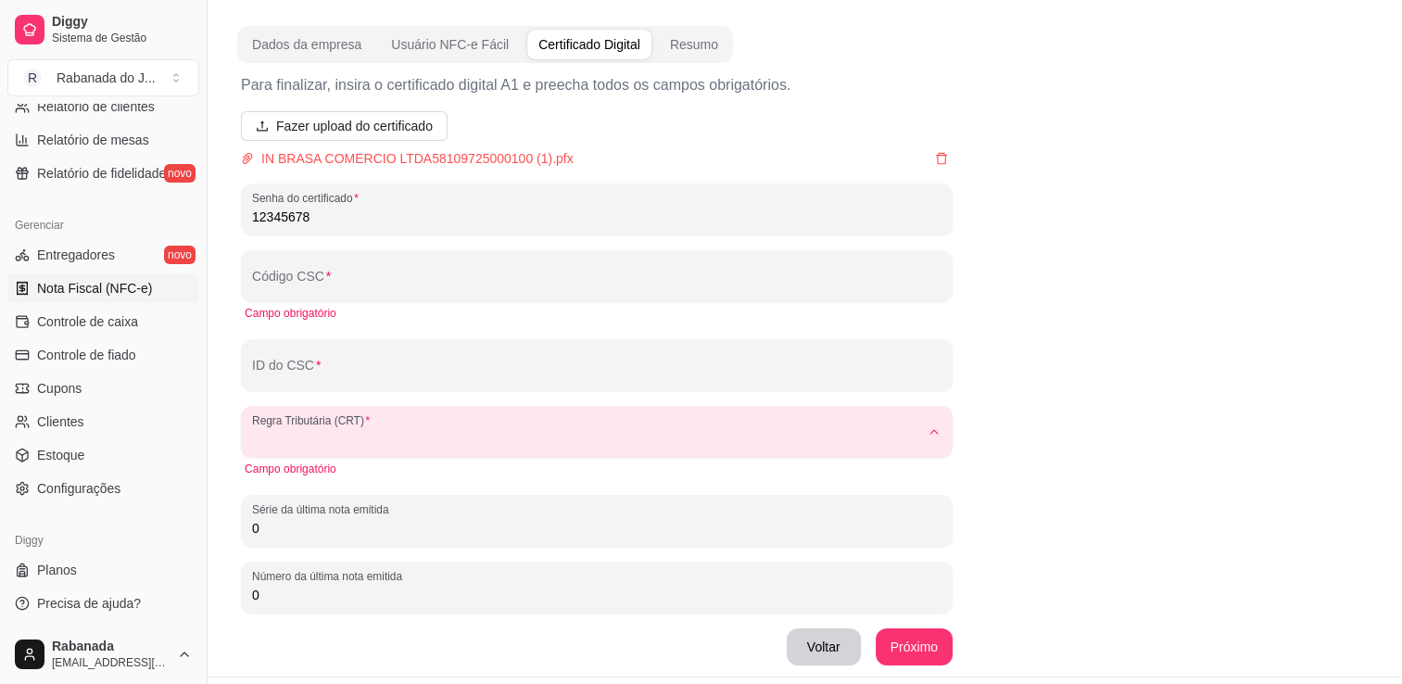
click at [744, 502] on li "2 - Simples Nacional - excesso de sublimite da receita bruta" at bounding box center [596, 513] width 669 height 29
type input "2"
select select "2"
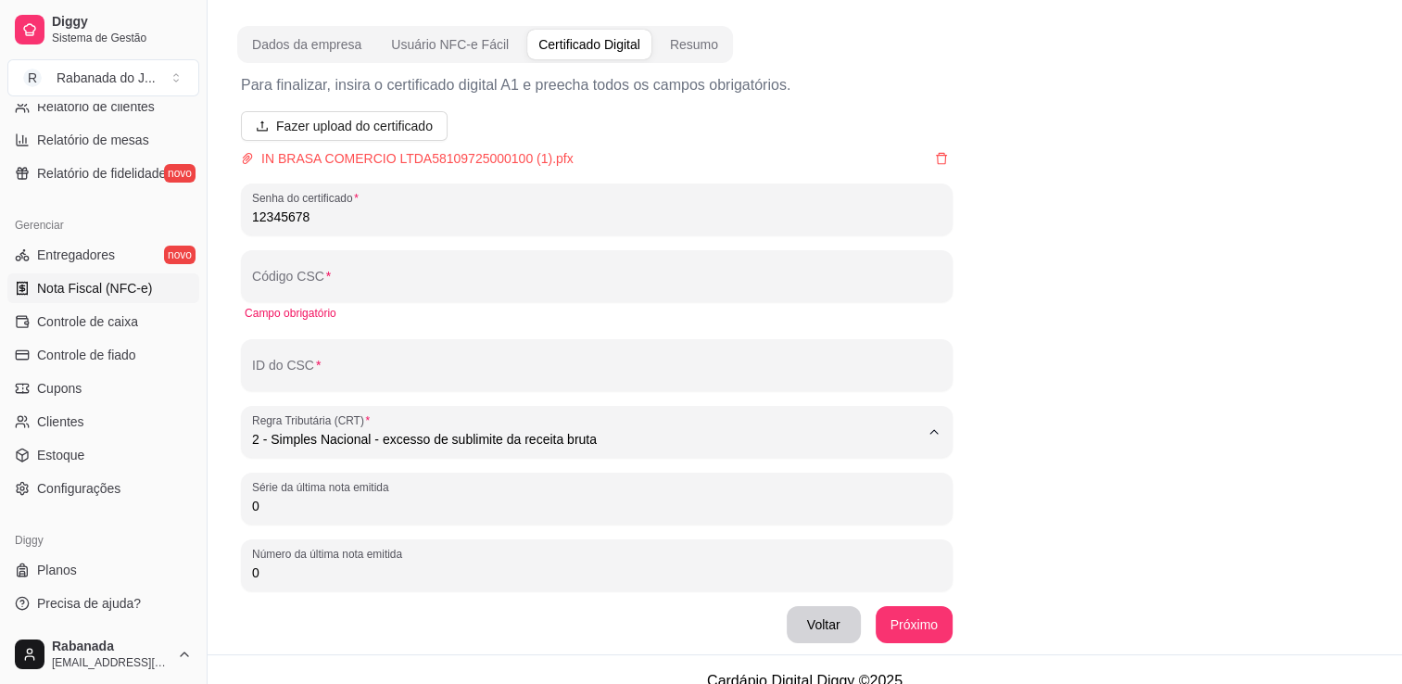
click at [453, 493] on body "Diggy Sistema de Gestão R Rabanada do J ... Loja fechada Plano Essencial até 29…" at bounding box center [701, 298] width 1402 height 684
type input "1"
select select "1"
click at [911, 616] on button "Próximo" at bounding box center [913, 625] width 75 height 36
click at [899, 631] on button "Próximo" at bounding box center [913, 625] width 75 height 36
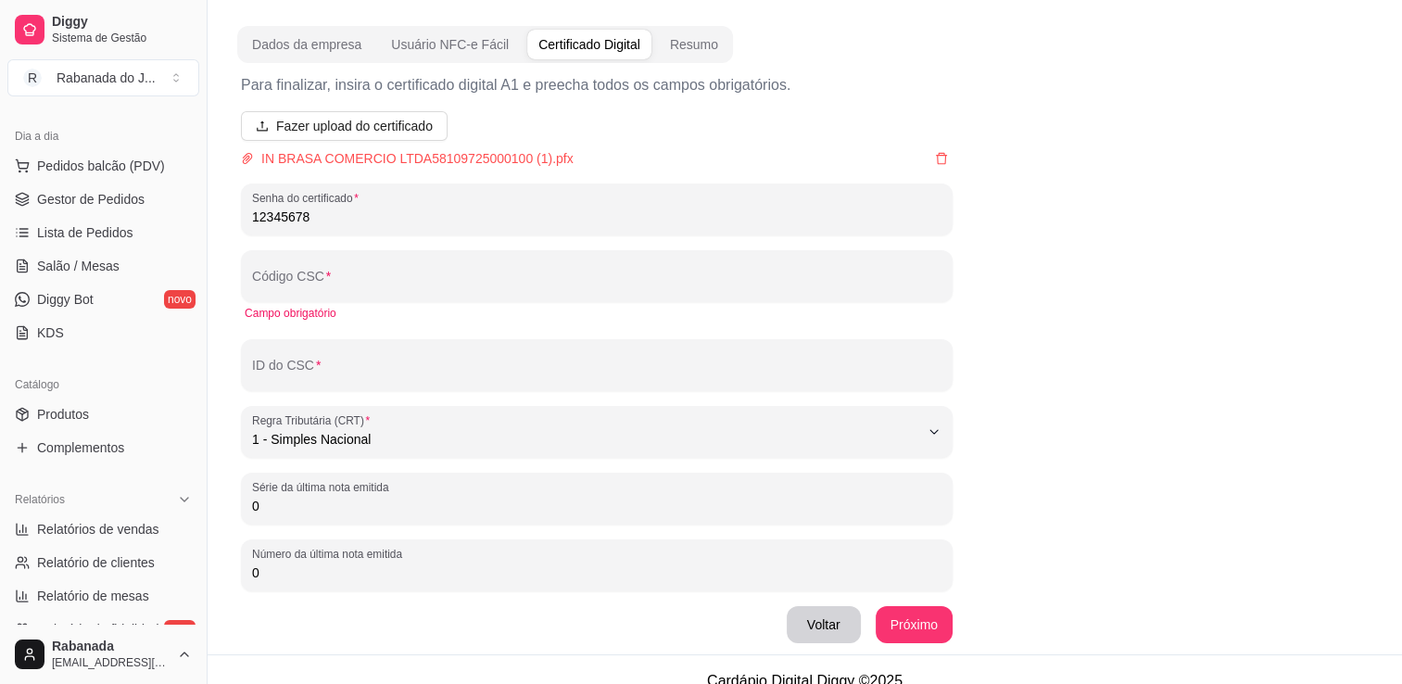
scroll to position [648, 0]
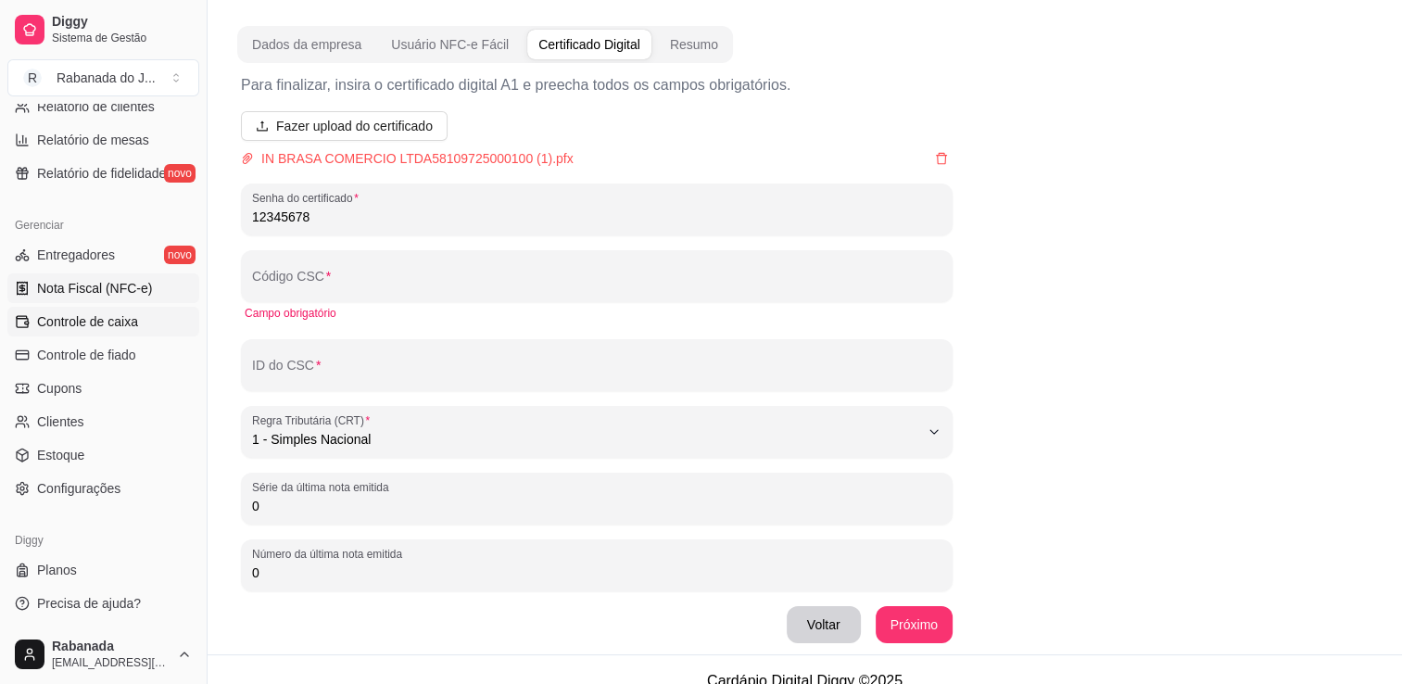
click at [96, 332] on link "Controle de caixa" at bounding box center [103, 322] width 192 height 30
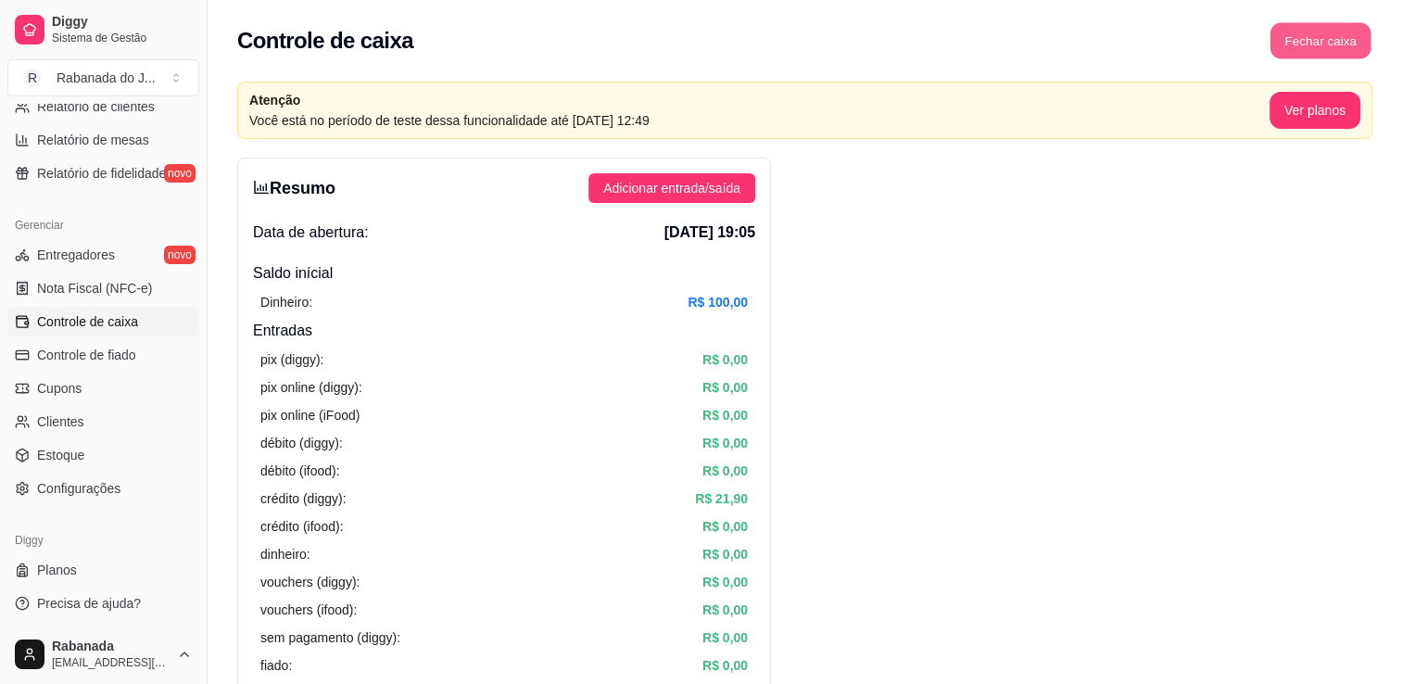
click at [1311, 42] on button "Fechar caixa" at bounding box center [1320, 41] width 101 height 36
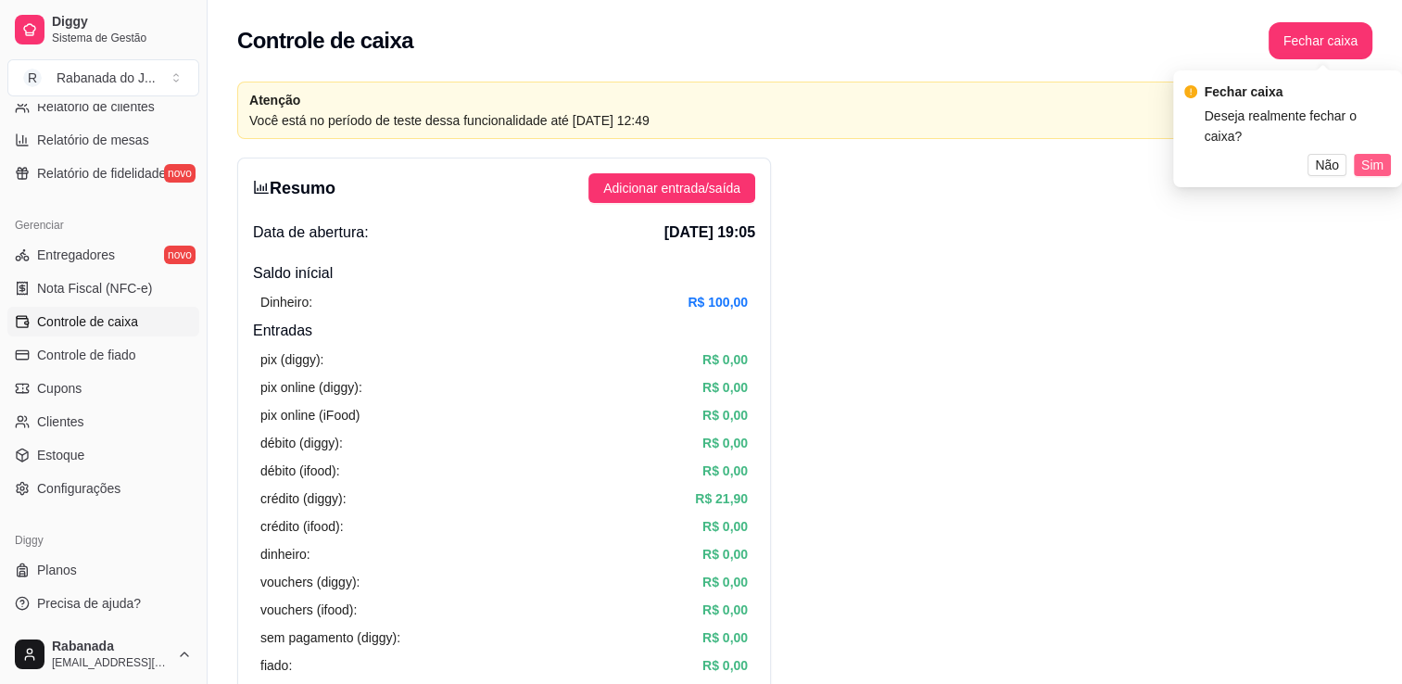
click at [1375, 163] on span "Sim" at bounding box center [1372, 165] width 22 height 20
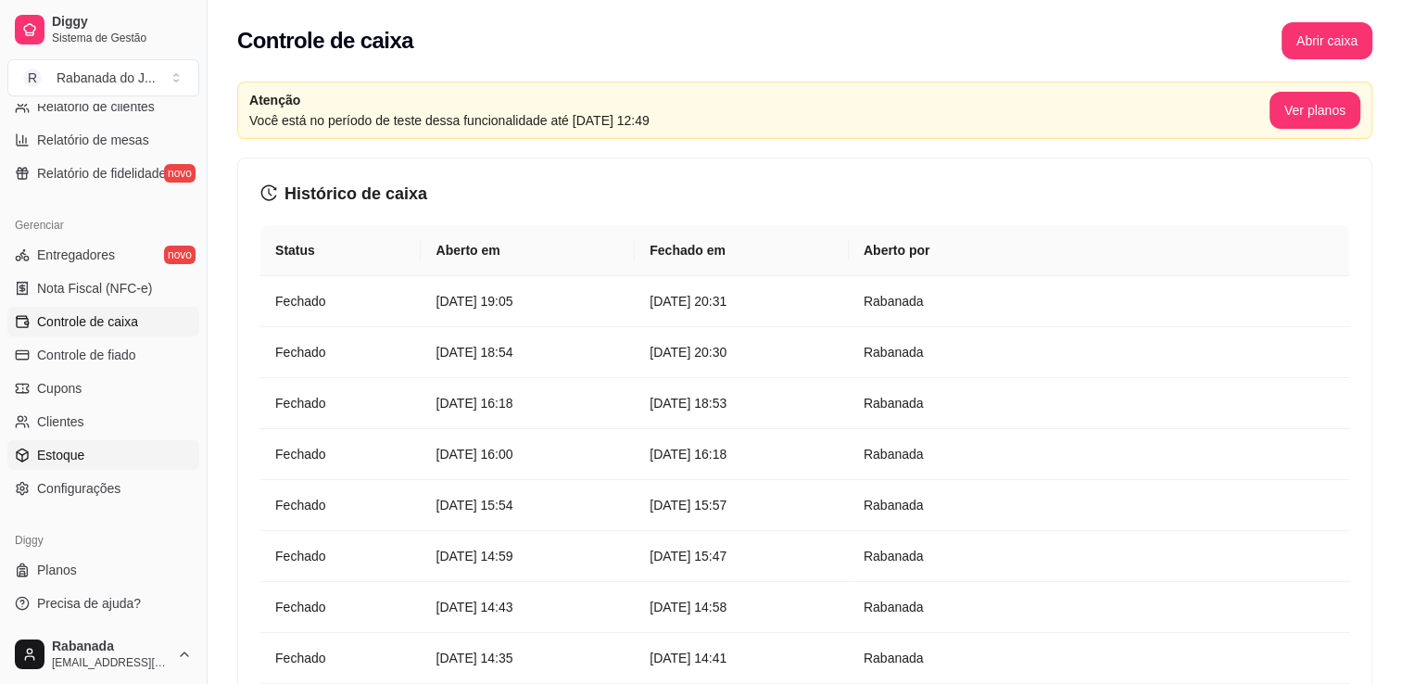
click at [79, 458] on span "Estoque" at bounding box center [60, 455] width 47 height 19
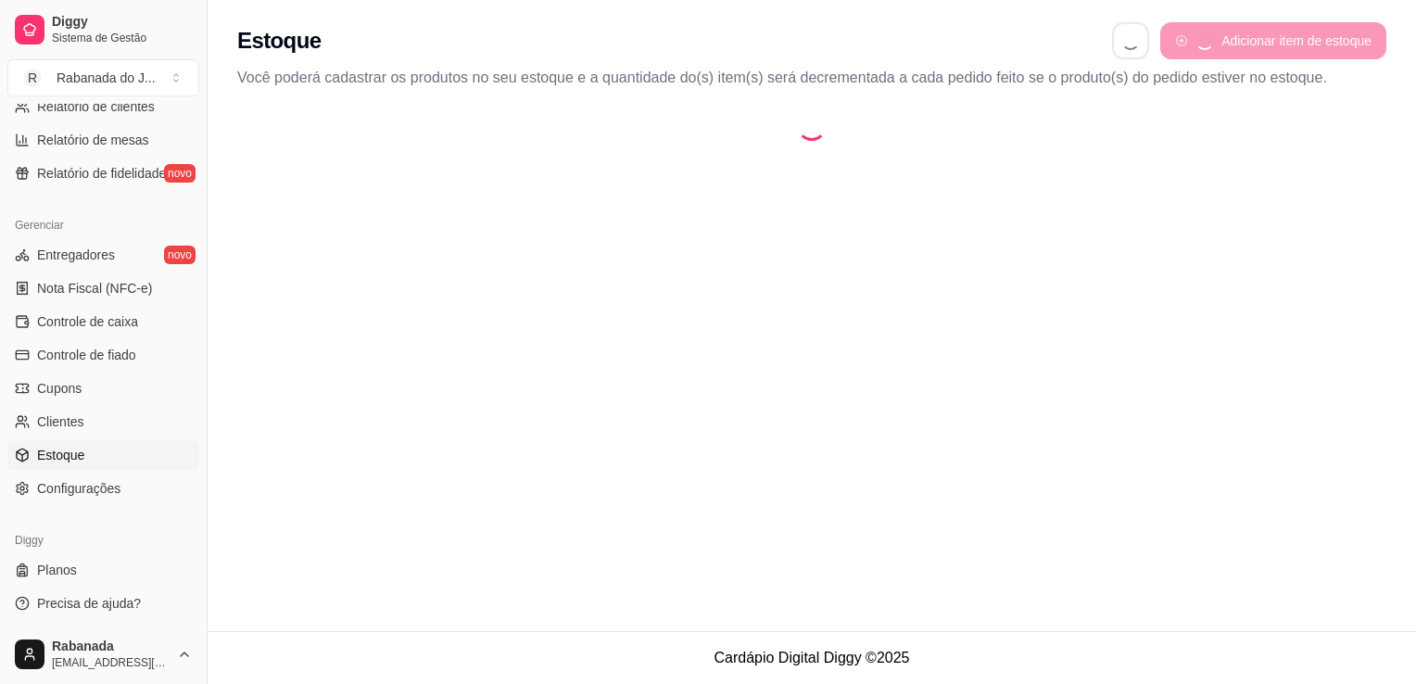
select select "QUANTITY_ORDER"
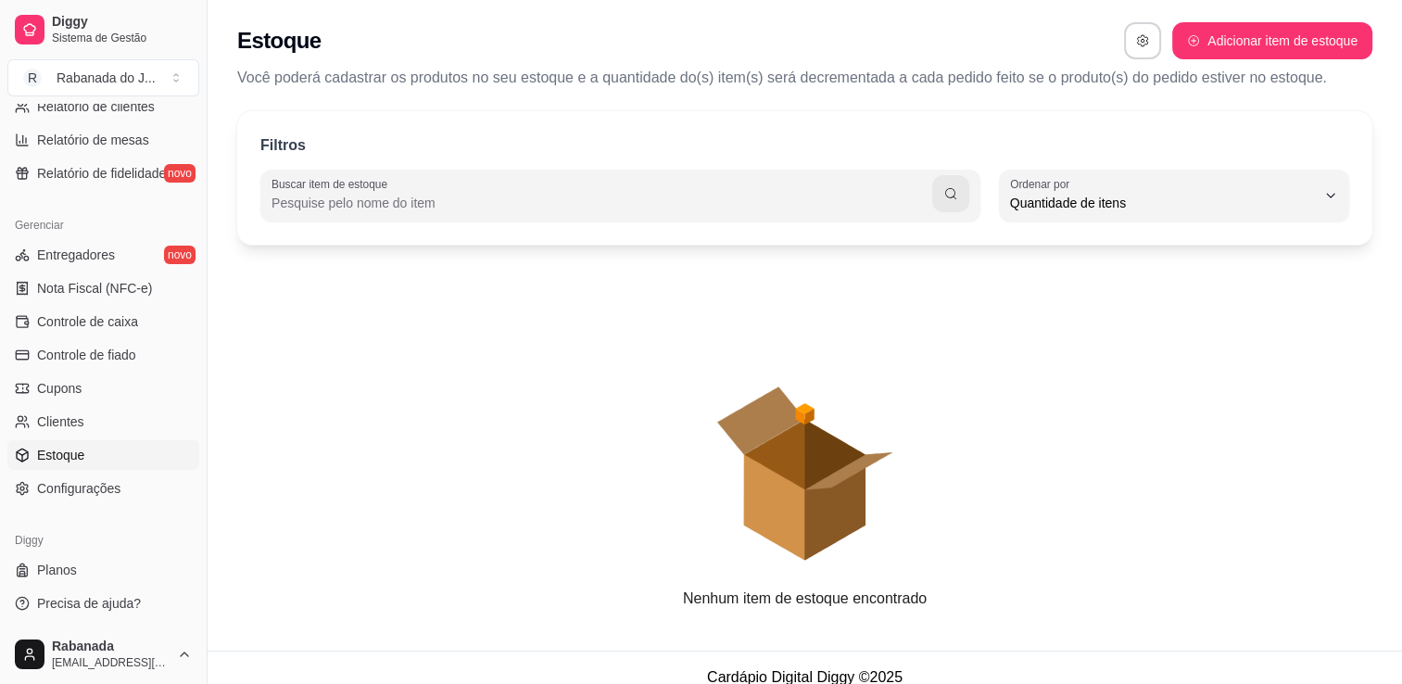
scroll to position [18, 0]
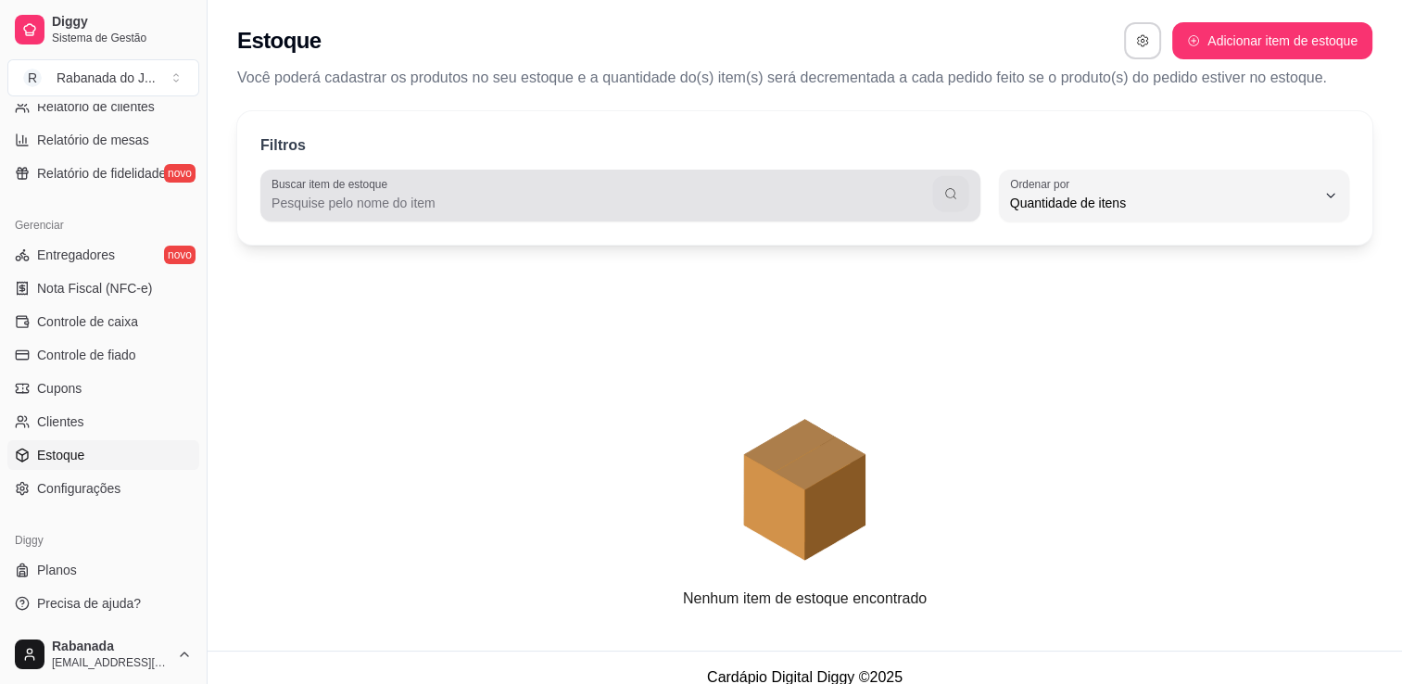
click at [957, 184] on button "button" at bounding box center [950, 194] width 36 height 36
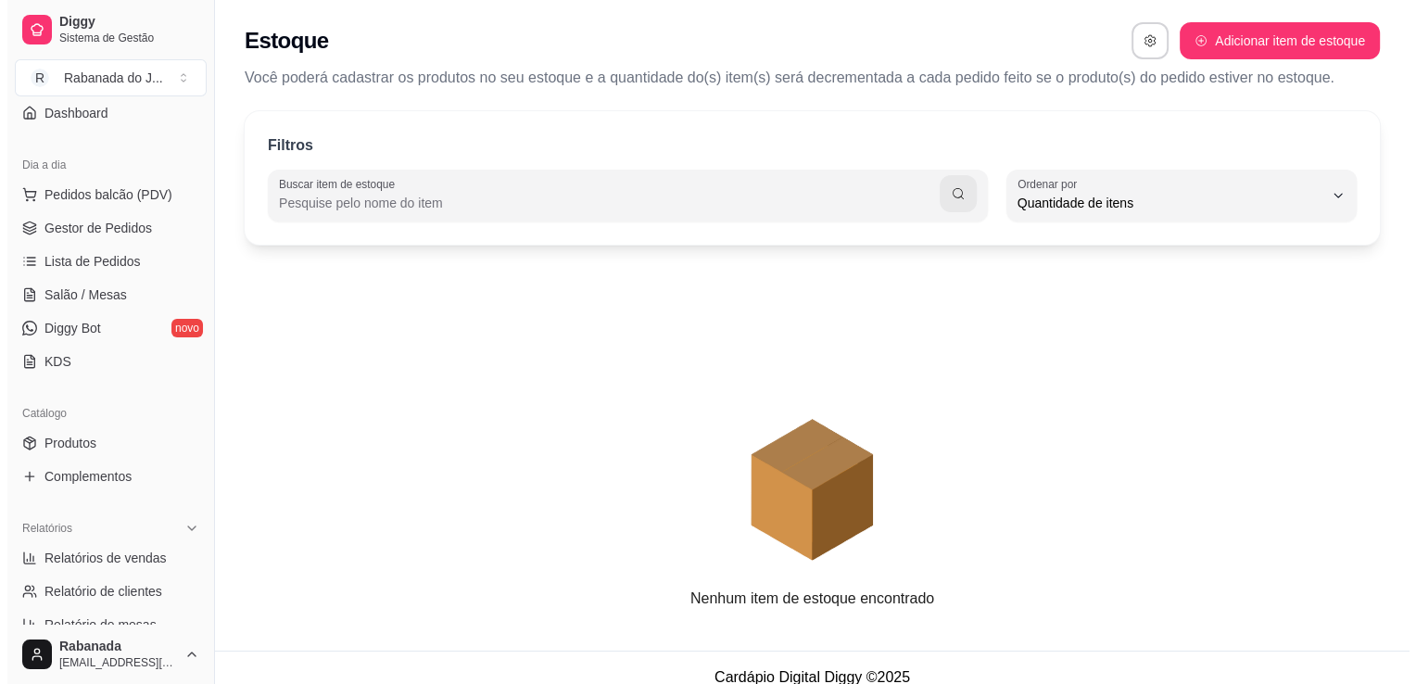
scroll to position [130, 0]
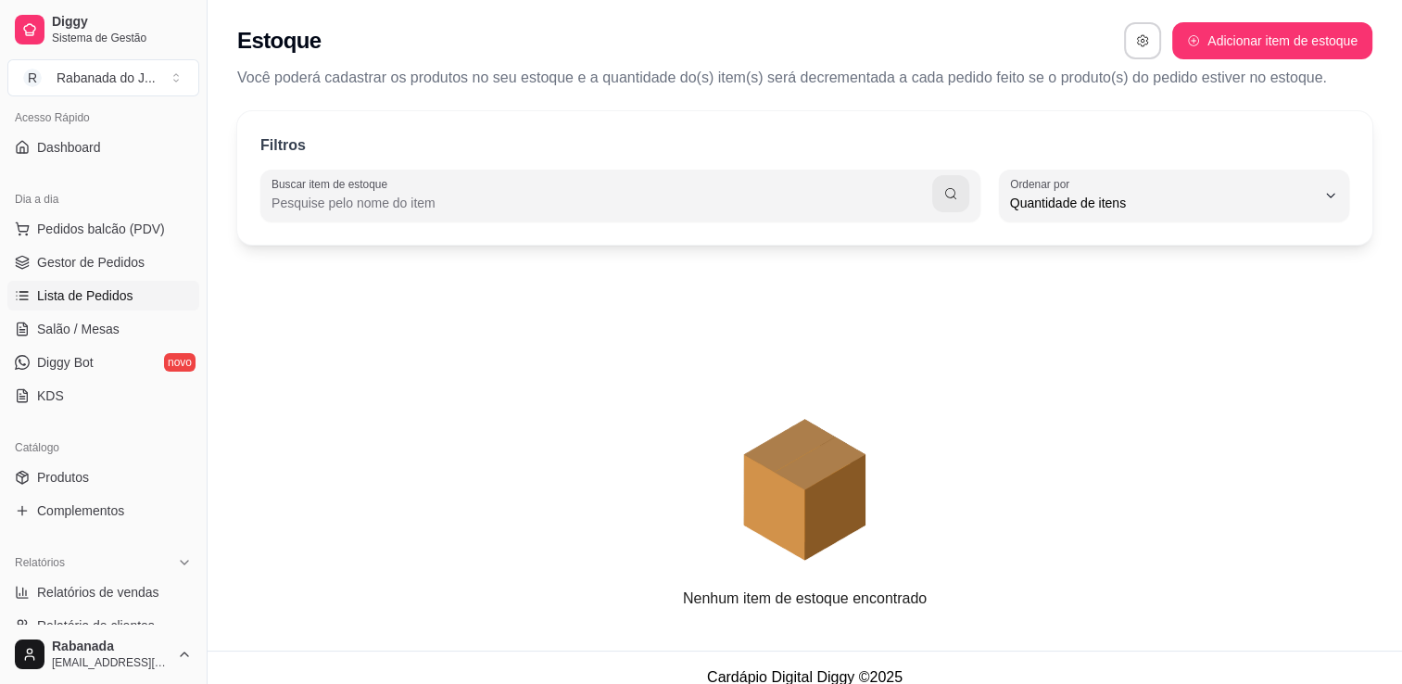
click at [55, 291] on span "Lista de Pedidos" at bounding box center [85, 295] width 96 height 19
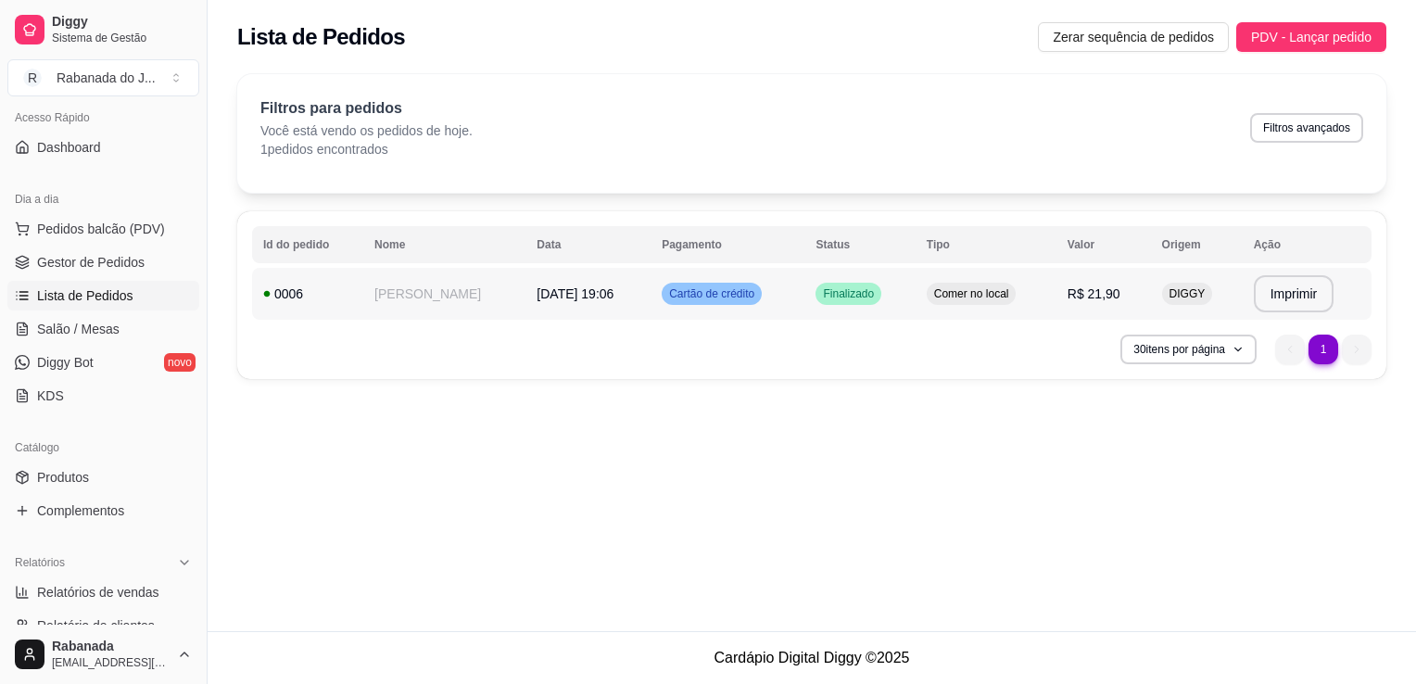
click at [711, 295] on span "Cartão de crédito" at bounding box center [711, 293] width 93 height 15
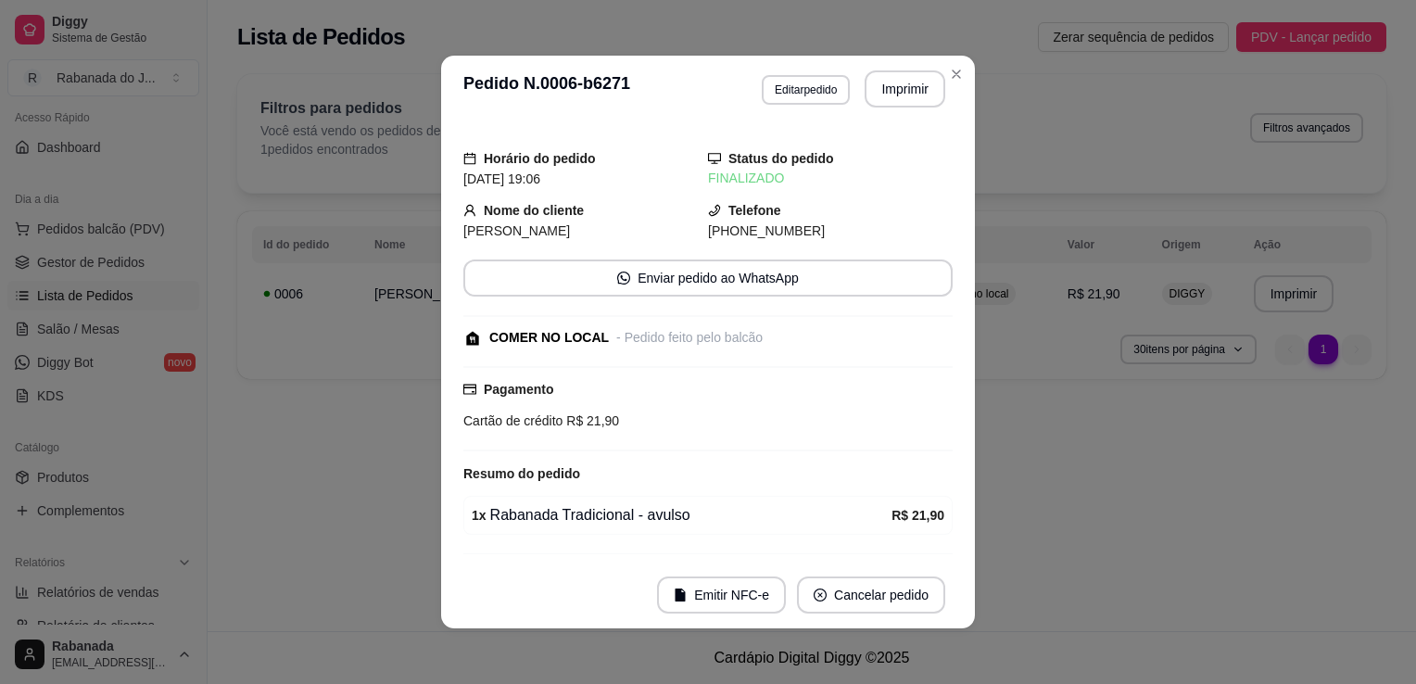
scroll to position [50, 0]
